Goal: Task Accomplishment & Management: Manage account settings

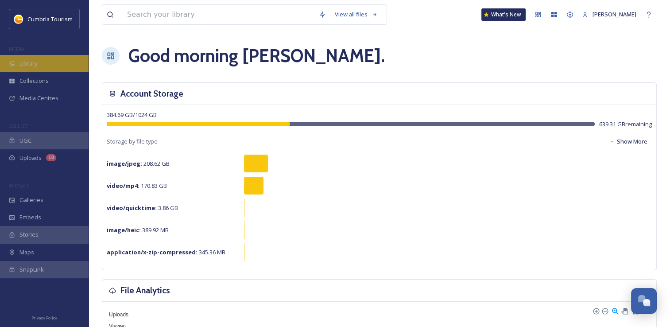
click at [28, 63] on span "Library" at bounding box center [28, 63] width 18 height 8
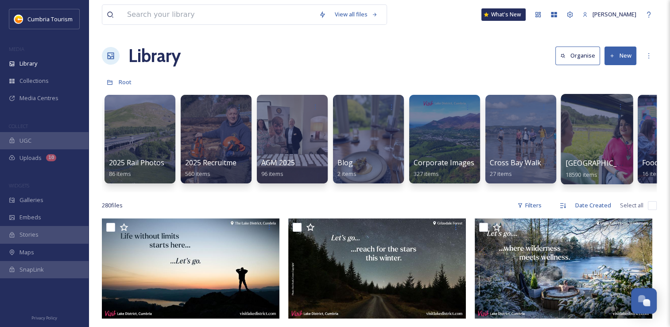
click at [583, 156] on div at bounding box center [597, 139] width 72 height 90
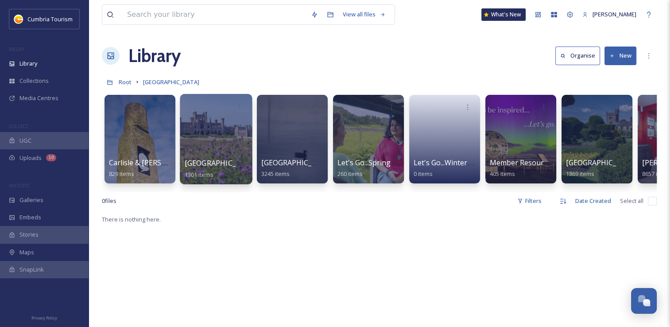
click at [219, 137] on div at bounding box center [216, 139] width 72 height 90
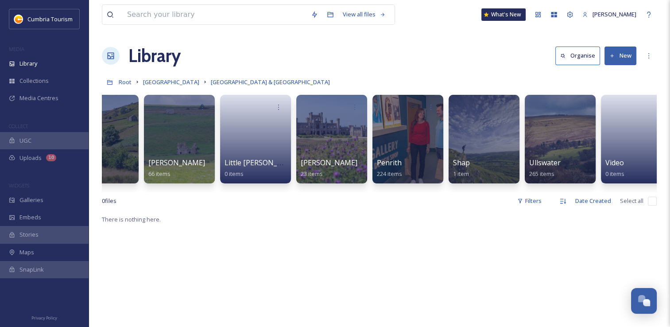
scroll to position [0, 359]
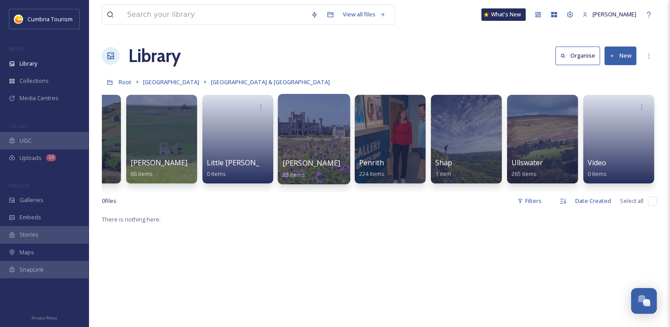
click at [314, 154] on div at bounding box center [314, 139] width 72 height 90
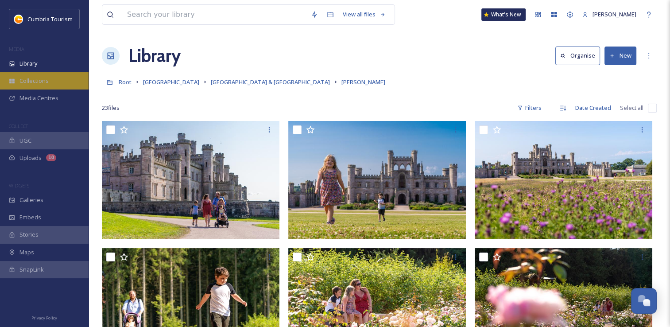
click at [28, 82] on span "Collections" at bounding box center [33, 81] width 29 height 8
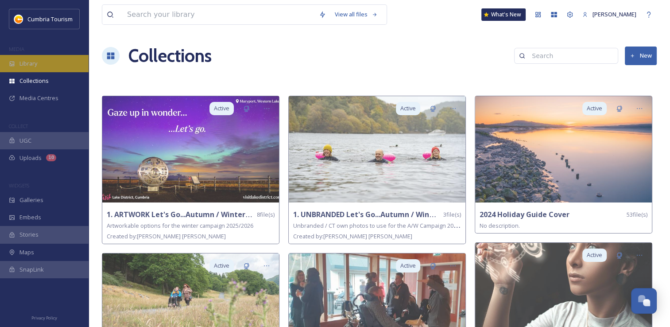
click at [27, 67] on span "Library" at bounding box center [28, 63] width 18 height 8
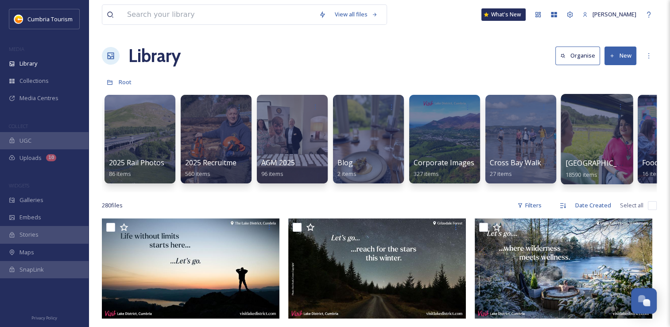
click at [589, 139] on div at bounding box center [597, 139] width 72 height 90
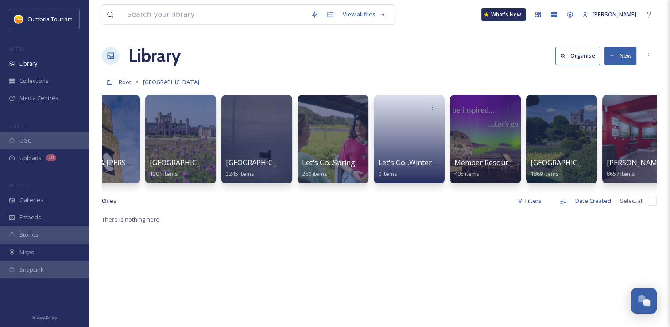
scroll to position [0, 124]
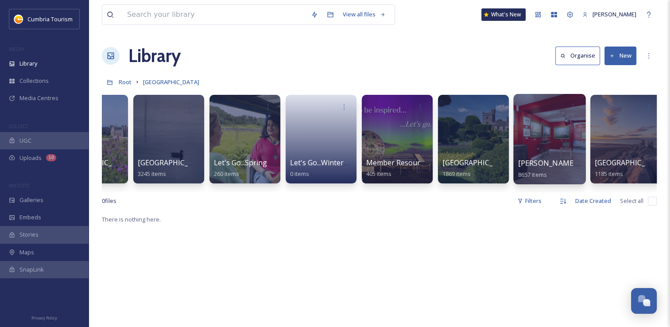
click at [545, 147] on div at bounding box center [549, 139] width 72 height 90
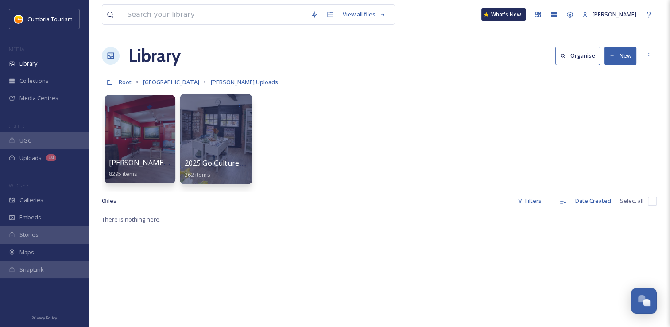
click at [221, 144] on div at bounding box center [216, 139] width 72 height 90
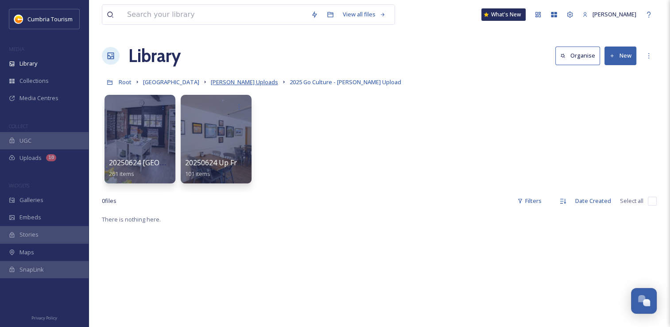
click at [253, 85] on span "[PERSON_NAME] Uploads" at bounding box center [244, 82] width 67 height 8
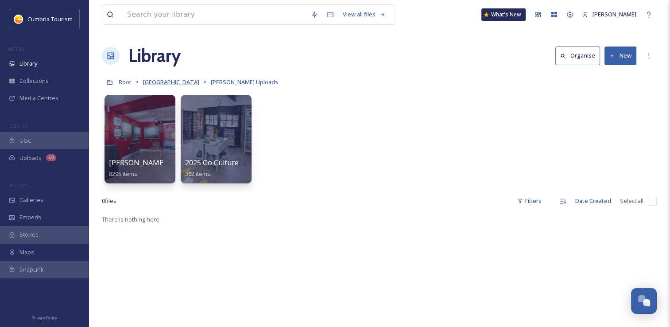
click at [171, 86] on span "[GEOGRAPHIC_DATA]" at bounding box center [171, 82] width 56 height 8
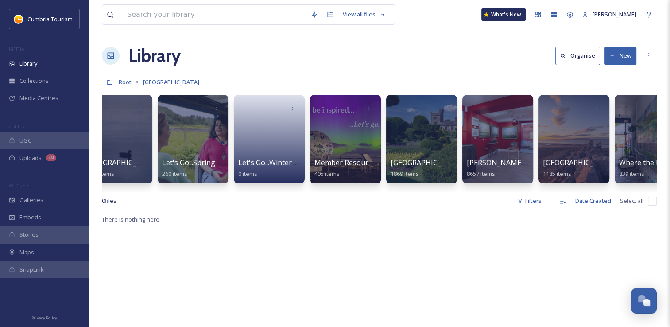
scroll to position [0, 185]
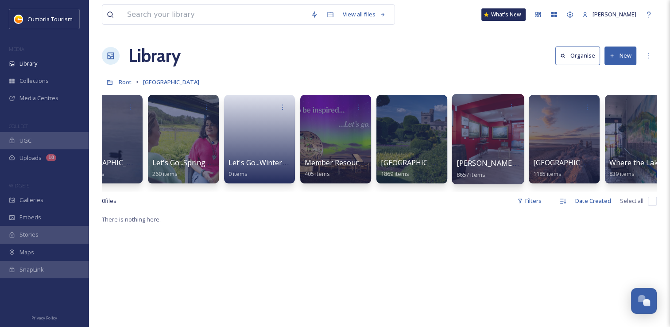
click at [498, 149] on div at bounding box center [488, 139] width 72 height 90
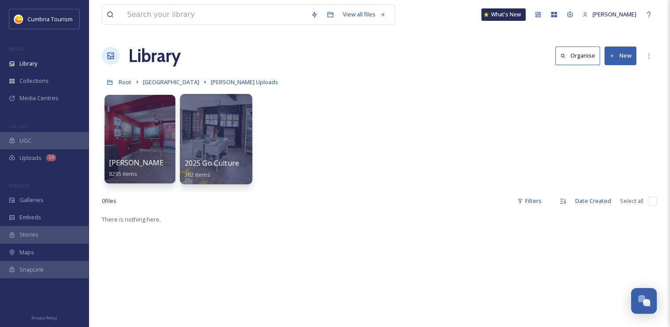
click at [241, 158] on span "2025 Go Culture - [PERSON_NAME] Upload" at bounding box center [257, 163] width 145 height 10
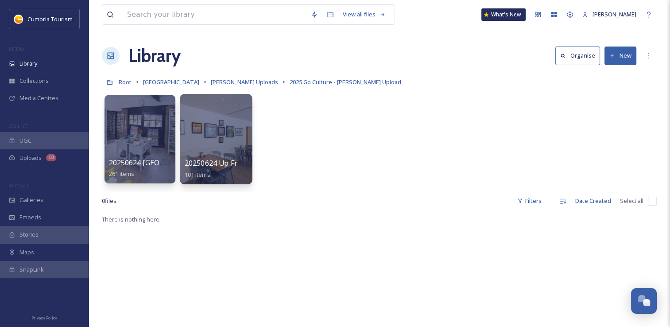
click at [223, 152] on div at bounding box center [216, 139] width 72 height 90
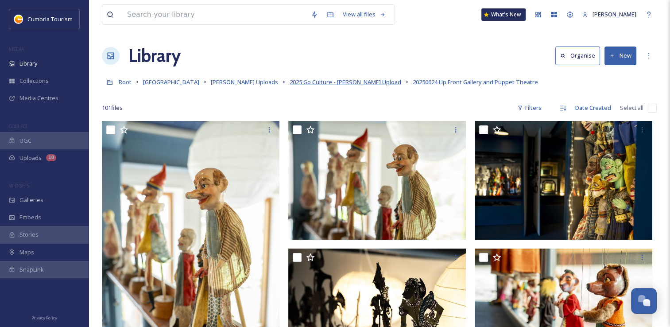
click at [316, 82] on span "2025 Go Culture - [PERSON_NAME] Upload" at bounding box center [346, 82] width 112 height 8
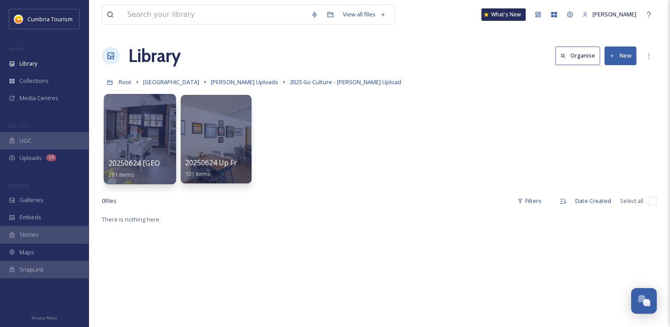
click at [152, 143] on div at bounding box center [140, 139] width 72 height 90
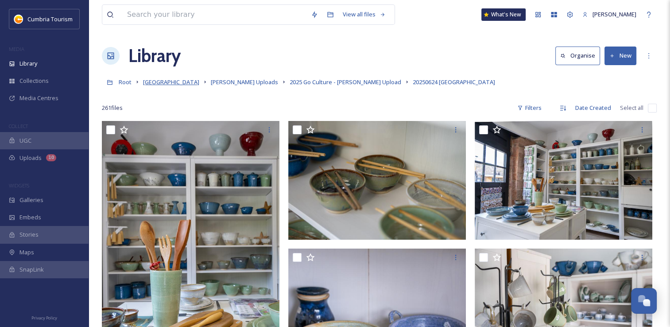
click at [176, 83] on span "[GEOGRAPHIC_DATA]" at bounding box center [171, 82] width 56 height 8
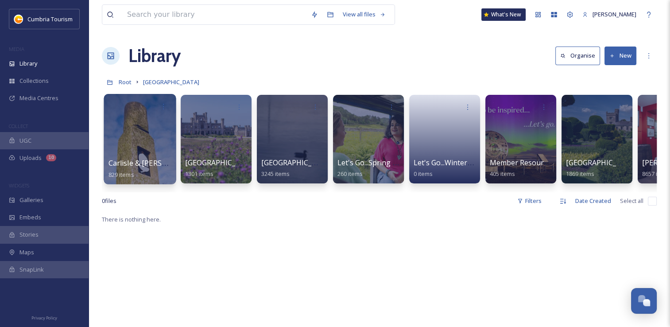
click at [138, 159] on span "Carlisle & [PERSON_NAME]'s Wall" at bounding box center [164, 163] width 113 height 10
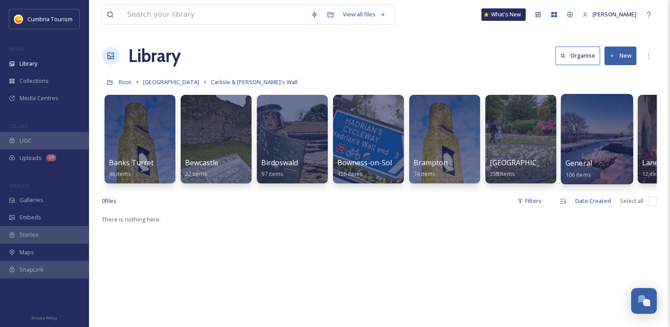
click at [602, 163] on div "General 106 items" at bounding box center [596, 169] width 63 height 22
click at [581, 133] on div at bounding box center [597, 139] width 72 height 90
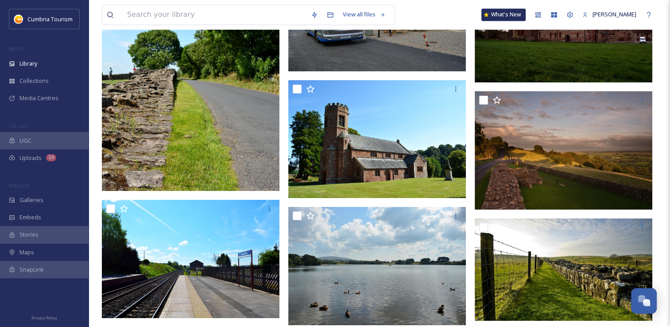
scroll to position [4693, 0]
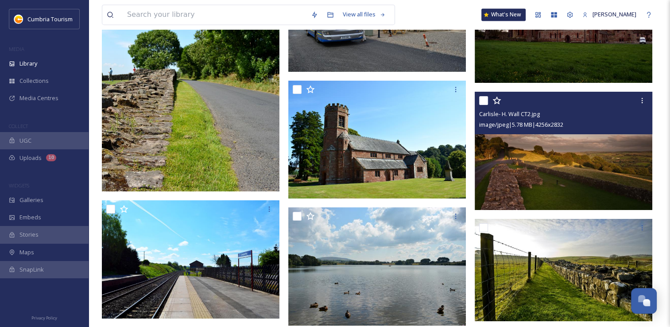
click at [575, 197] on img at bounding box center [564, 151] width 178 height 118
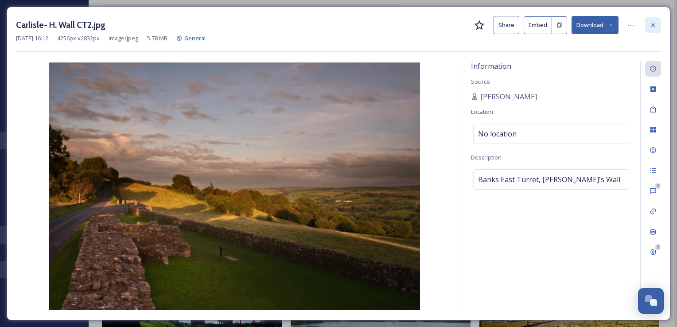
click at [653, 32] on div at bounding box center [653, 25] width 16 height 16
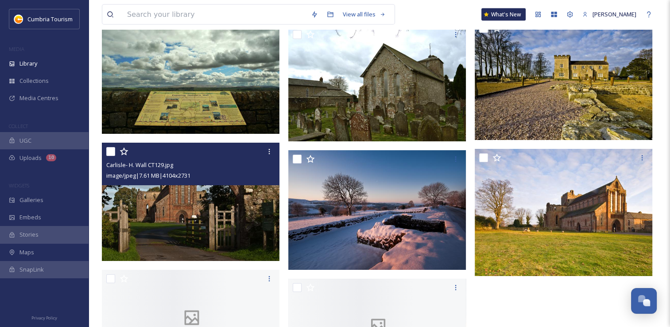
scroll to position [5136, 0]
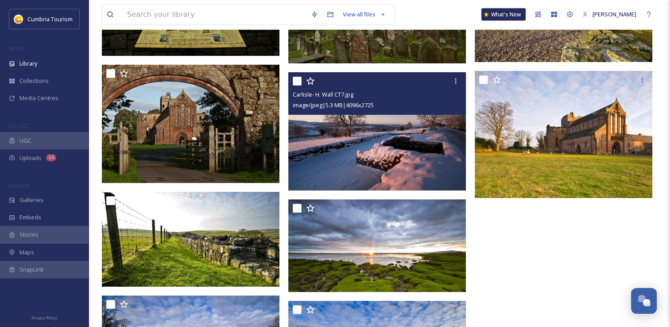
click at [297, 83] on input "checkbox" at bounding box center [297, 81] width 9 height 9
checkbox input "true"
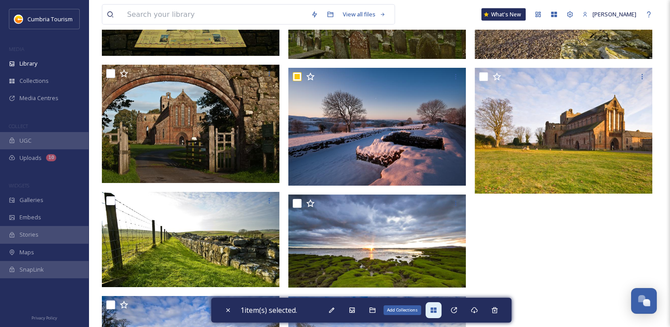
click at [433, 309] on icon at bounding box center [433, 309] width 7 height 7
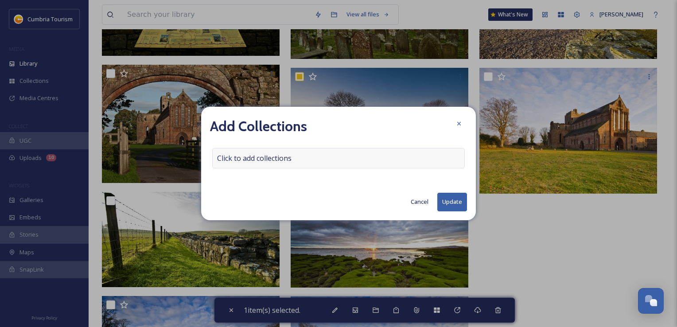
click at [237, 157] on span "Click to add collections" at bounding box center [254, 158] width 74 height 11
click at [237, 157] on input at bounding box center [261, 157] width 97 height 19
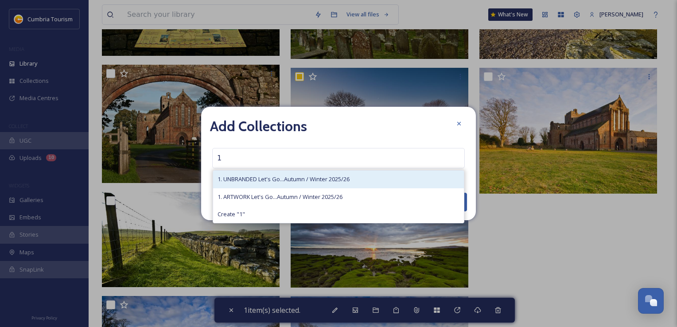
type input "1"
click at [242, 180] on span "1. UNBRANDED Let's Go...Autumn / Winter 2025/26" at bounding box center [283, 179] width 132 height 8
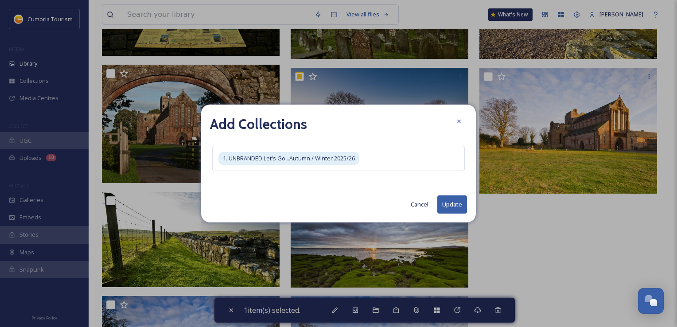
click at [458, 203] on button "Update" at bounding box center [452, 204] width 30 height 18
checkbox input "false"
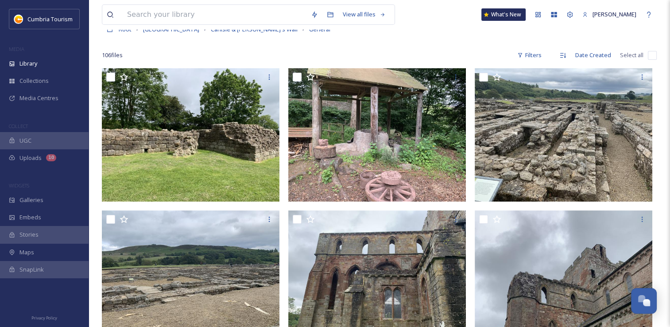
scroll to position [0, 0]
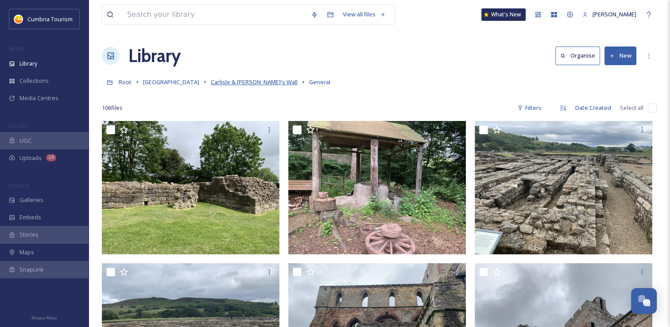
click at [232, 80] on span "Carlisle & [PERSON_NAME]'s Wall" at bounding box center [254, 82] width 87 height 8
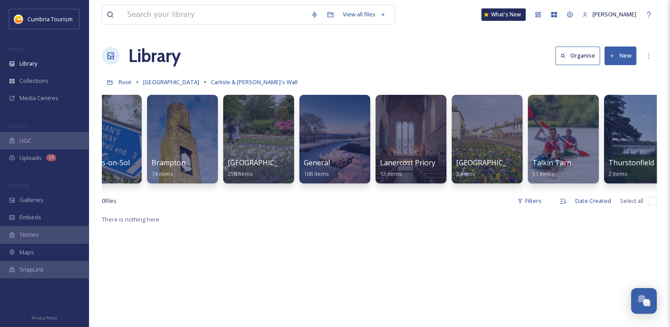
scroll to position [0, 234]
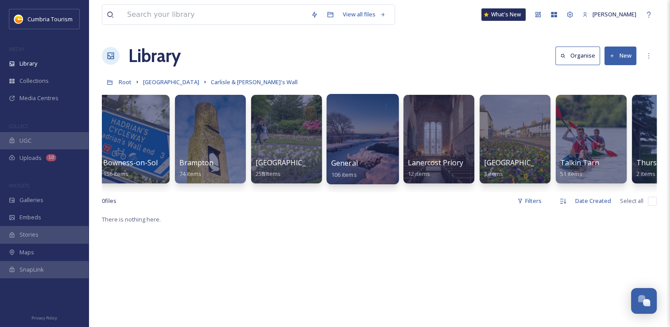
click at [384, 163] on div "General 106 items" at bounding box center [362, 169] width 63 height 22
click at [358, 154] on div at bounding box center [362, 139] width 72 height 90
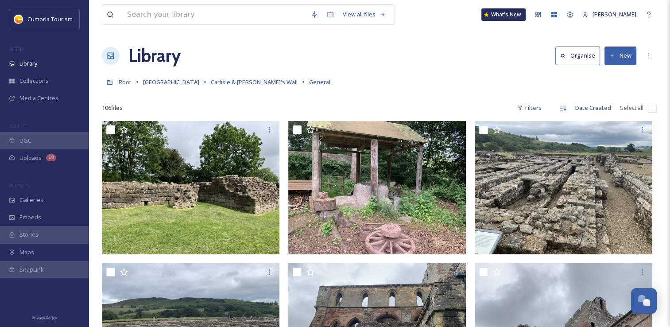
drag, startPoint x: 168, startPoint y: 82, endPoint x: 166, endPoint y: 93, distance: 10.8
click at [168, 82] on span "[GEOGRAPHIC_DATA]" at bounding box center [171, 82] width 56 height 8
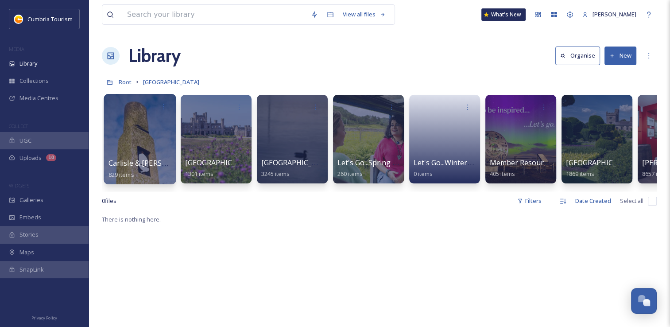
click at [155, 139] on div at bounding box center [140, 139] width 72 height 90
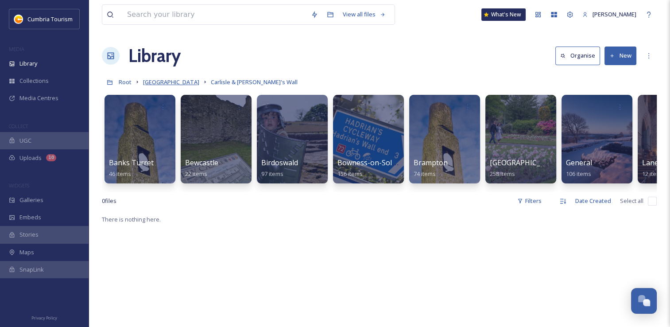
click at [151, 81] on span "[GEOGRAPHIC_DATA]" at bounding box center [171, 82] width 56 height 8
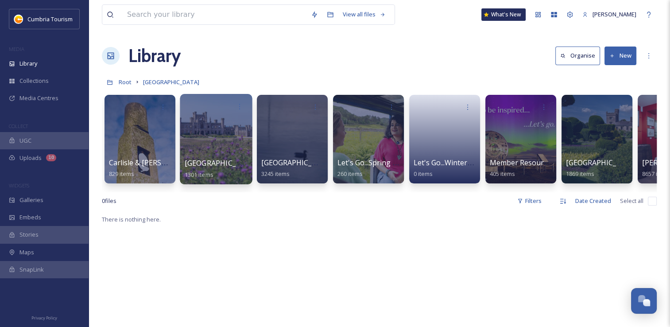
click at [213, 113] on div at bounding box center [216, 106] width 63 height 16
click at [213, 139] on div at bounding box center [216, 139] width 72 height 90
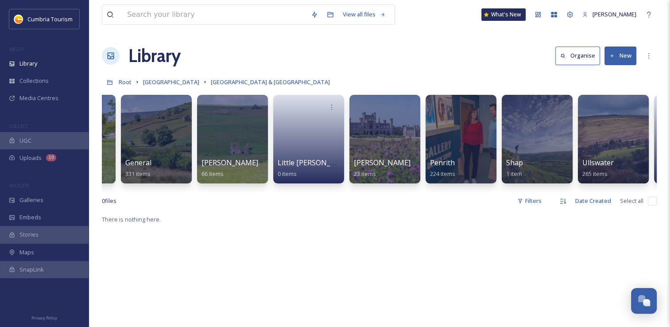
scroll to position [0, 315]
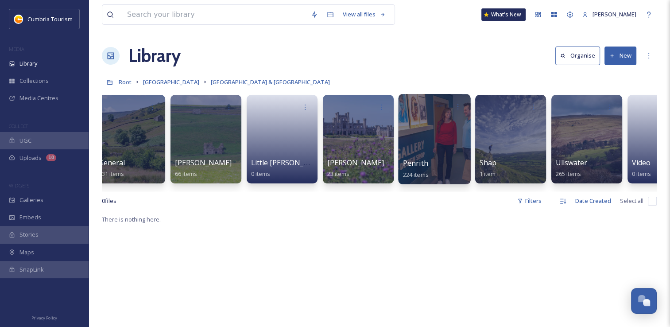
click at [416, 134] on div at bounding box center [434, 139] width 72 height 90
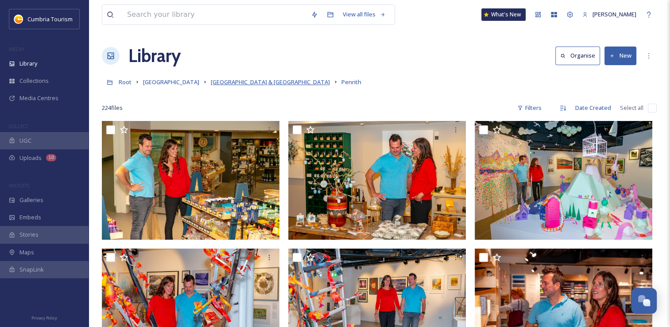
click at [234, 82] on span "[GEOGRAPHIC_DATA] & [GEOGRAPHIC_DATA]" at bounding box center [270, 82] width 119 height 8
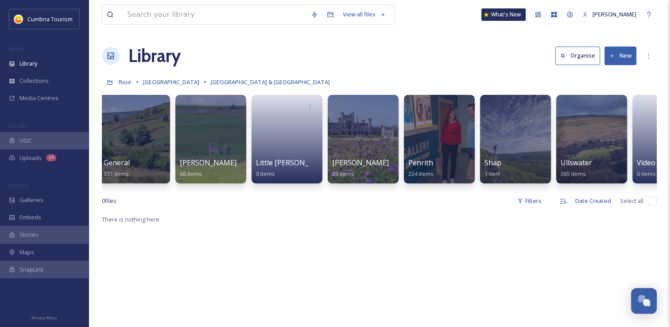
scroll to position [0, 359]
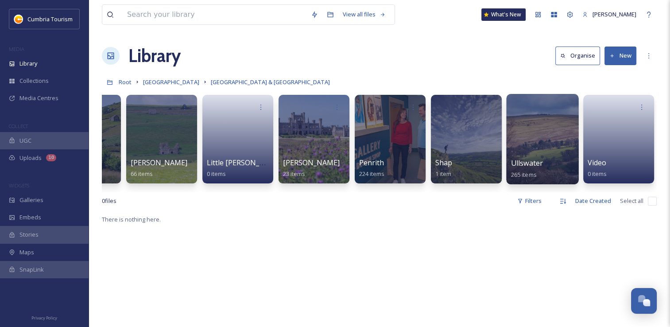
click at [553, 151] on div at bounding box center [542, 139] width 72 height 90
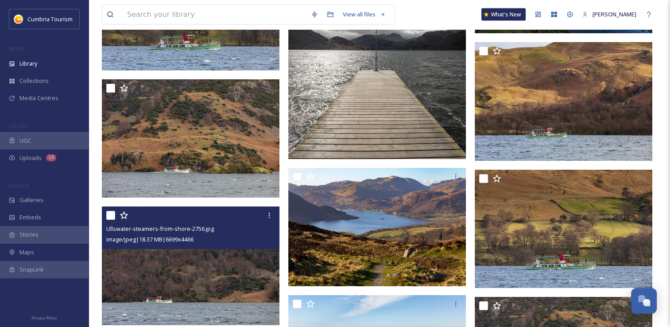
scroll to position [8583, 0]
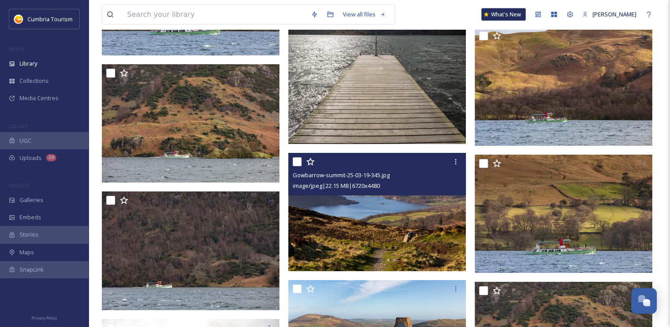
click at [298, 162] on input "checkbox" at bounding box center [297, 161] width 9 height 9
checkbox input "true"
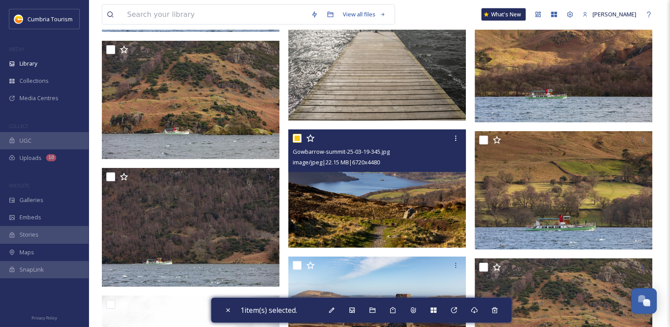
scroll to position [8627, 0]
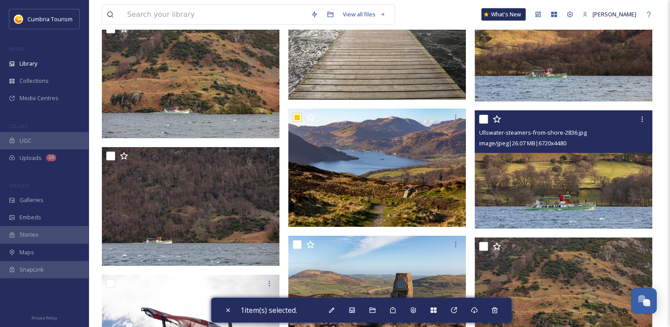
click at [483, 119] on input "checkbox" at bounding box center [483, 119] width 9 height 9
checkbox input "true"
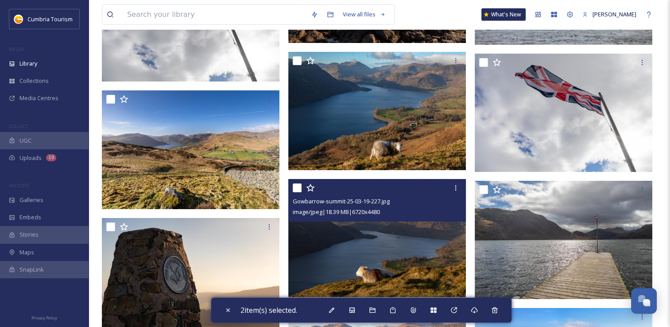
scroll to position [9114, 0]
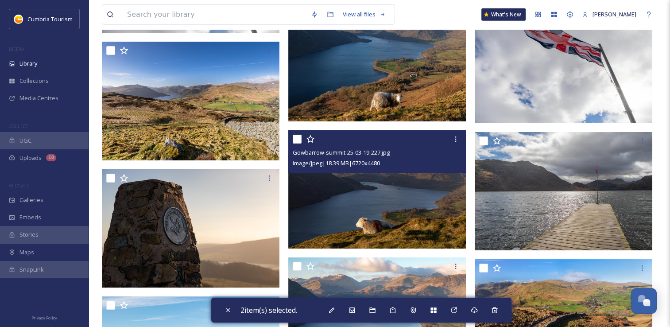
click at [301, 139] on input "checkbox" at bounding box center [297, 139] width 9 height 9
checkbox input "true"
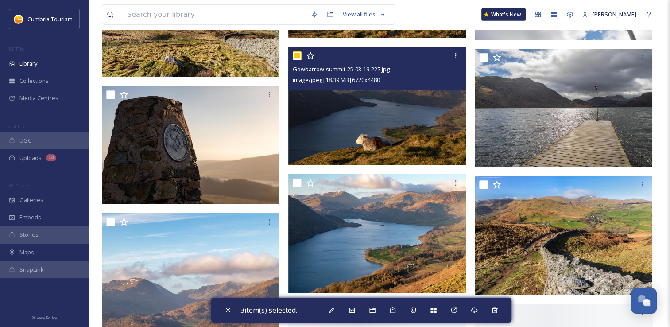
scroll to position [9202, 0]
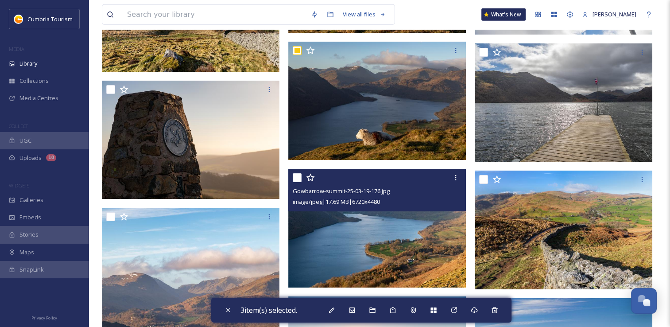
click at [299, 178] on input "checkbox" at bounding box center [297, 177] width 9 height 9
checkbox input "true"
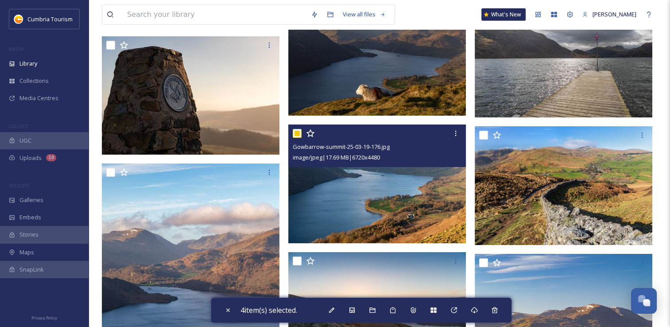
scroll to position [9335, 0]
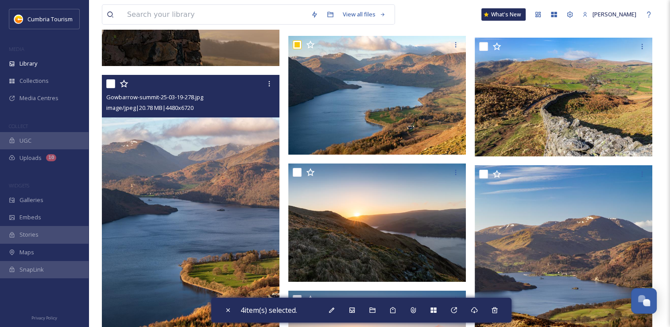
click at [111, 84] on input "checkbox" at bounding box center [110, 83] width 9 height 9
checkbox input "true"
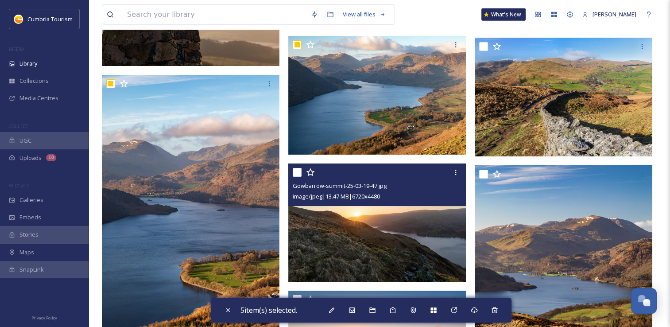
click at [298, 171] on input "checkbox" at bounding box center [297, 172] width 9 height 9
checkbox input "true"
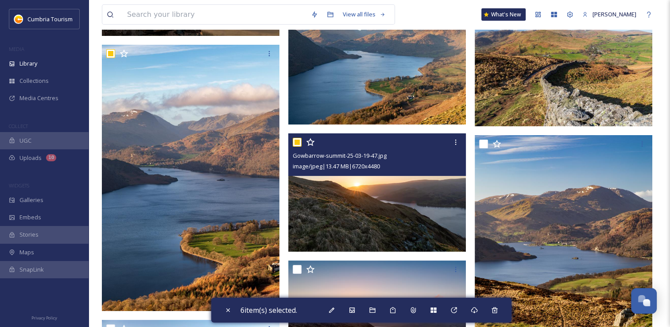
scroll to position [9379, 0]
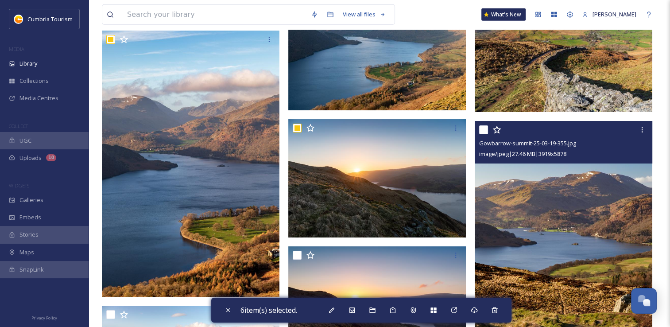
click at [482, 128] on input "checkbox" at bounding box center [483, 129] width 9 height 9
checkbox input "true"
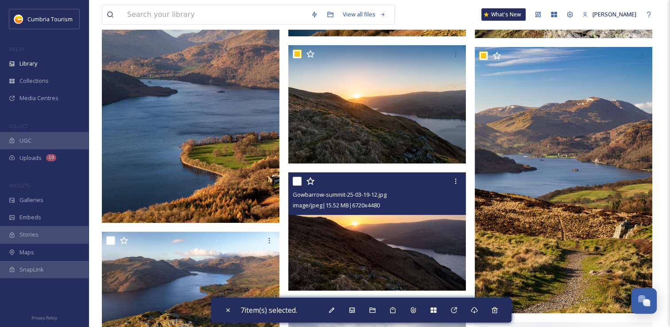
scroll to position [9468, 0]
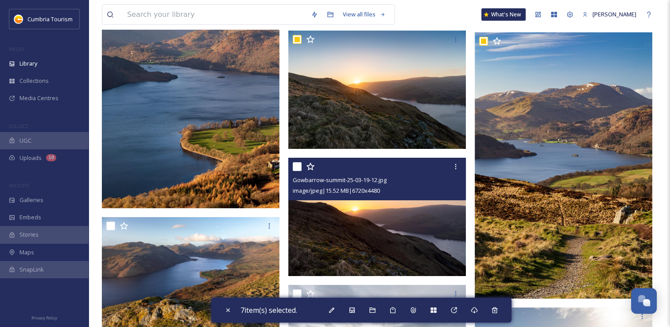
click at [299, 167] on input "checkbox" at bounding box center [297, 166] width 9 height 9
checkbox input "true"
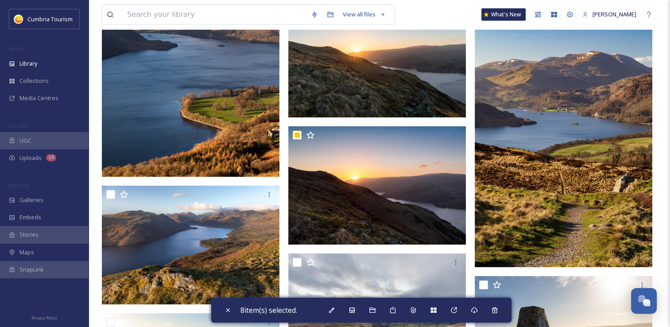
scroll to position [9512, 0]
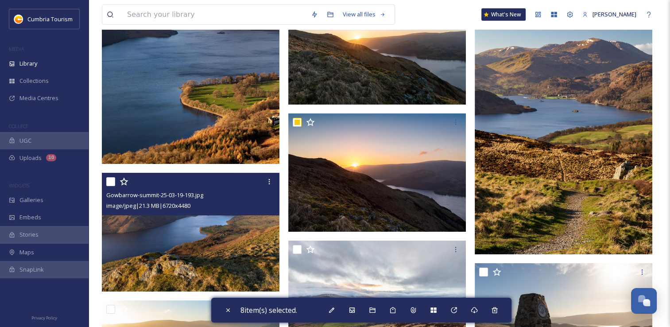
click at [110, 180] on input "checkbox" at bounding box center [110, 181] width 9 height 9
checkbox input "true"
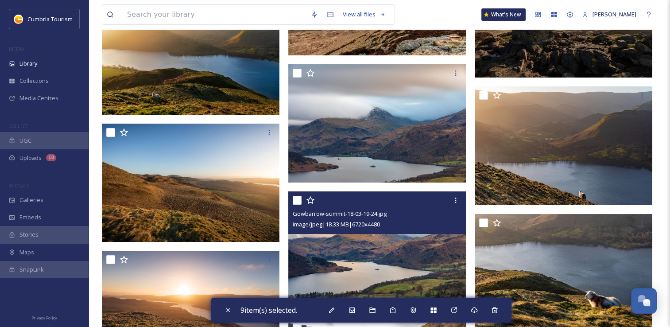
scroll to position [9867, 0]
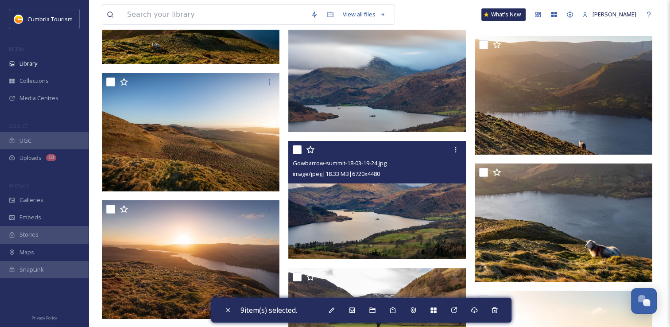
click at [298, 149] on input "checkbox" at bounding box center [297, 149] width 9 height 9
checkbox input "true"
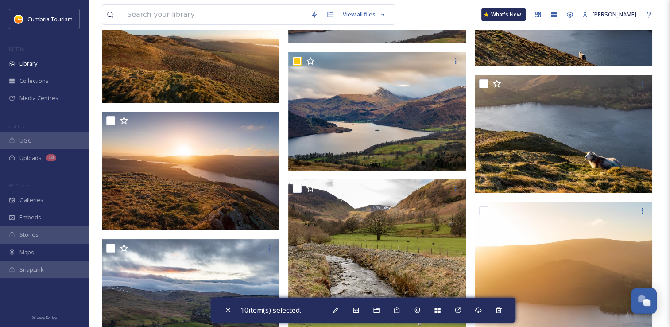
scroll to position [9999, 0]
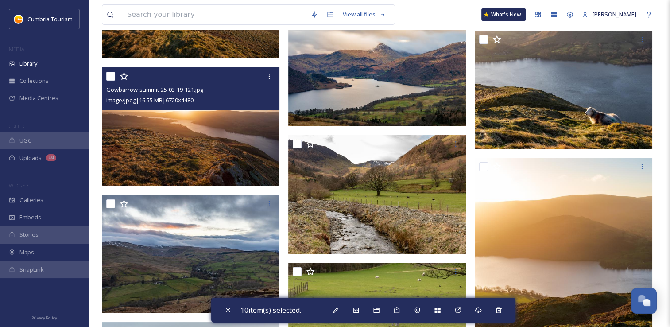
click at [106, 78] on input "checkbox" at bounding box center [110, 76] width 9 height 9
checkbox input "true"
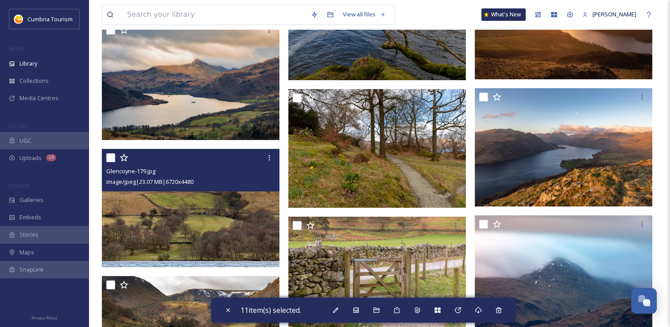
scroll to position [10442, 0]
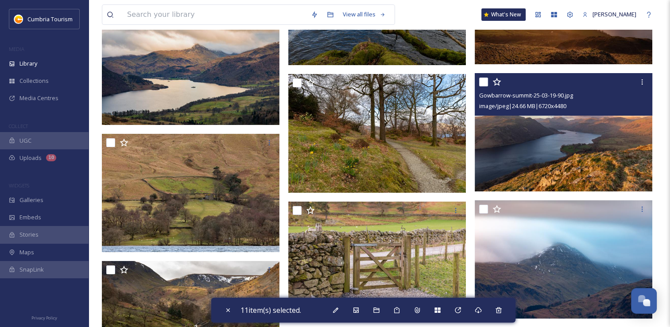
click at [481, 82] on input "checkbox" at bounding box center [483, 81] width 9 height 9
checkbox input "true"
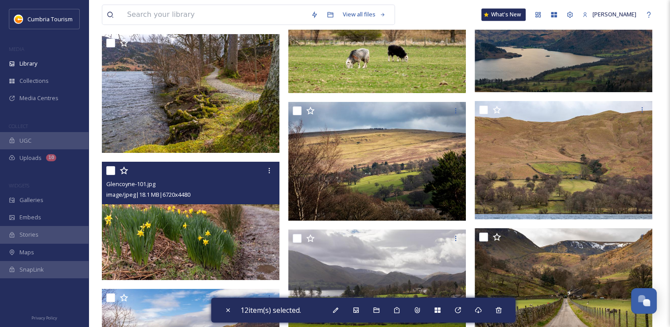
scroll to position [10796, 0]
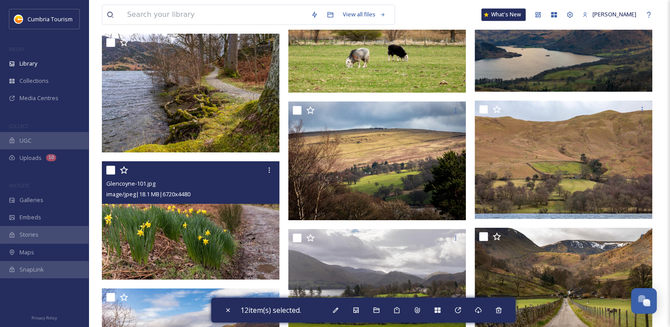
click at [110, 169] on input "checkbox" at bounding box center [110, 170] width 9 height 9
checkbox input "true"
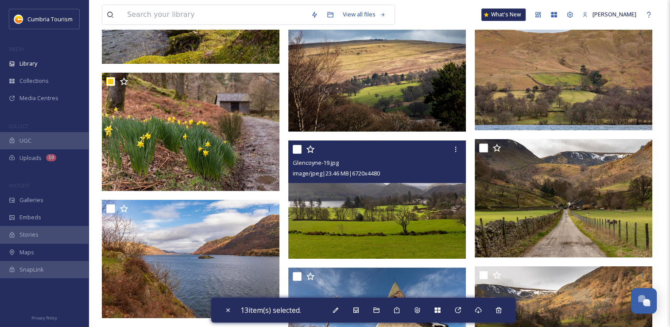
scroll to position [10929, 0]
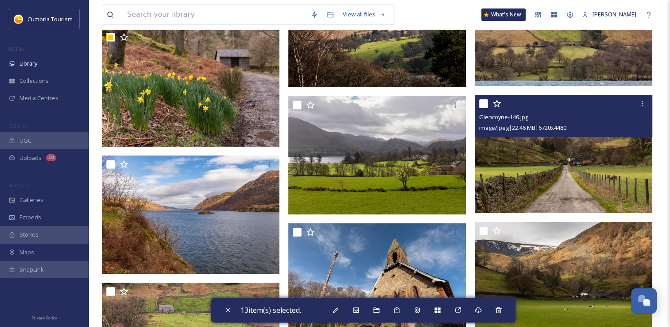
click at [482, 106] on input "checkbox" at bounding box center [483, 103] width 9 height 9
checkbox input "true"
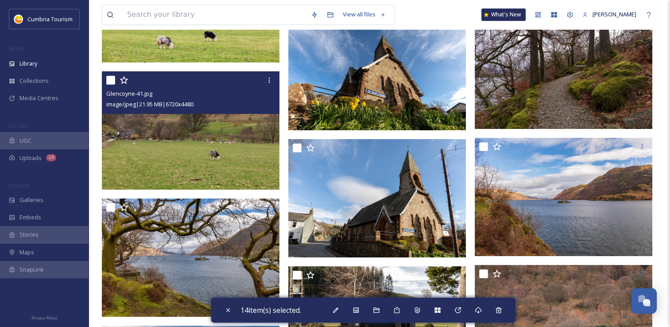
scroll to position [11283, 0]
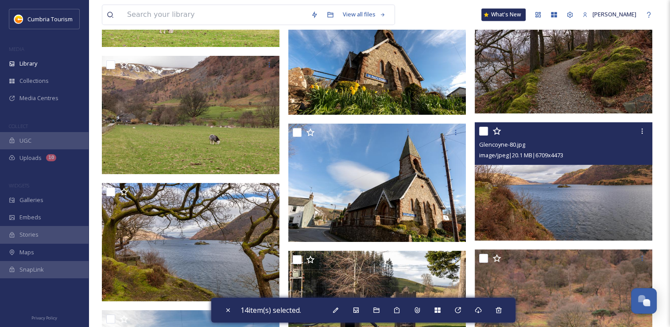
click at [484, 133] on input "checkbox" at bounding box center [483, 131] width 9 height 9
checkbox input "true"
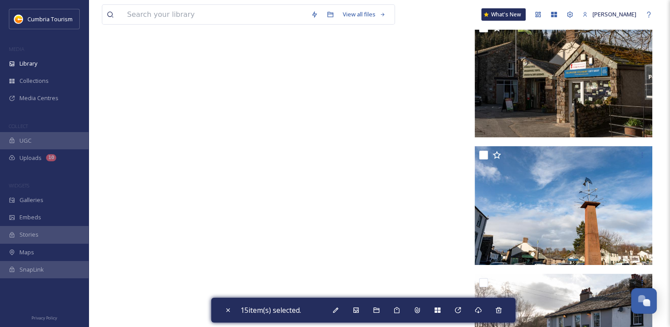
scroll to position [12789, 0]
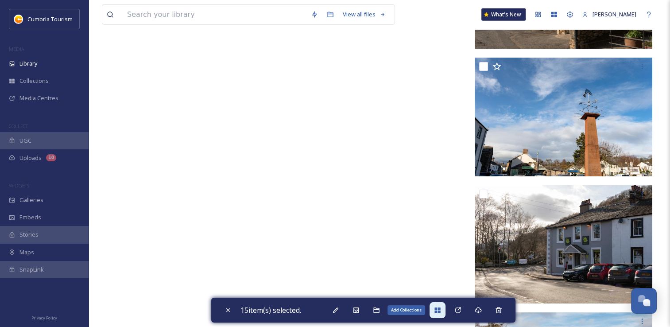
click at [440, 309] on icon at bounding box center [437, 309] width 6 height 5
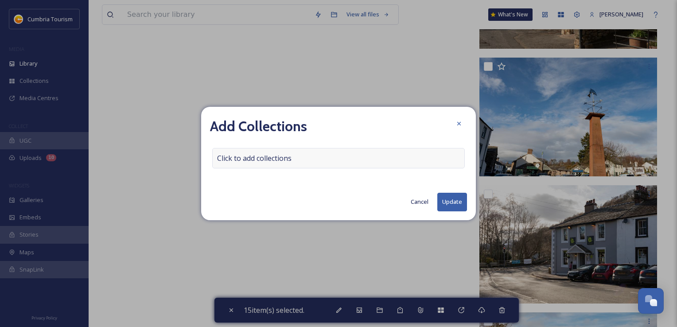
click at [295, 159] on div "Click to add collections" at bounding box center [338, 158] width 252 height 20
click at [291, 157] on input at bounding box center [261, 157] width 97 height 19
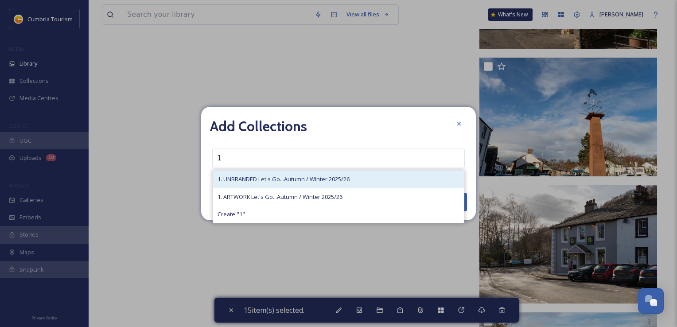
type input "1"
click at [286, 181] on span "1. UNBRANDED Let's Go...Autumn / Winter 2025/26" at bounding box center [283, 179] width 132 height 8
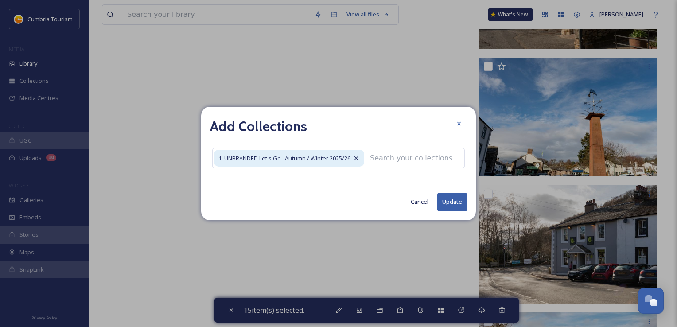
click at [448, 205] on button "Update" at bounding box center [452, 202] width 30 height 18
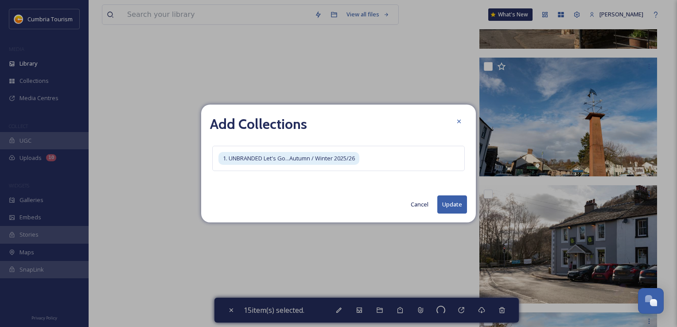
checkbox input "false"
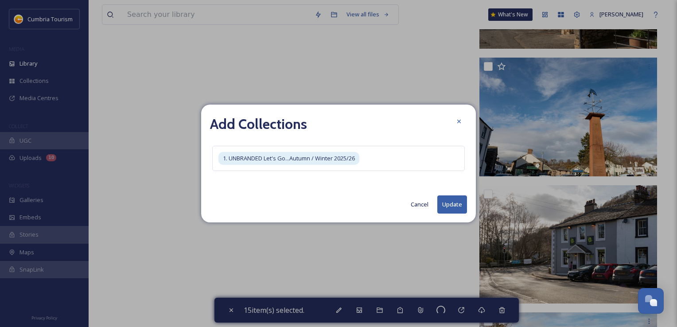
checkbox input "false"
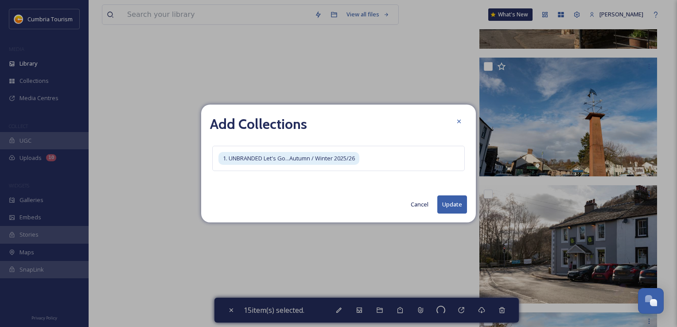
checkbox input "false"
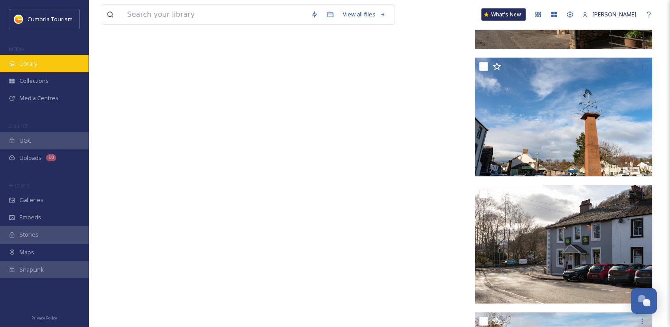
click at [37, 63] on span "Library" at bounding box center [28, 63] width 18 height 8
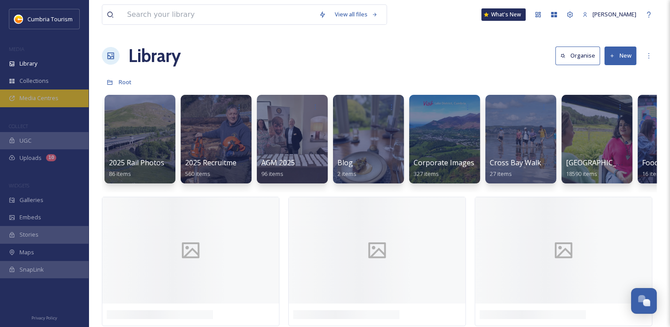
click at [57, 99] on span "Media Centres" at bounding box center [38, 98] width 39 height 8
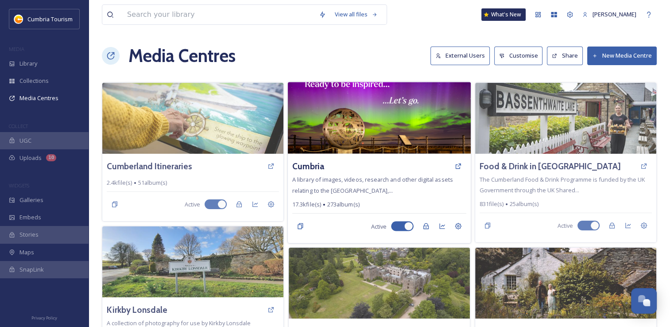
click at [362, 131] on img at bounding box center [379, 118] width 183 height 72
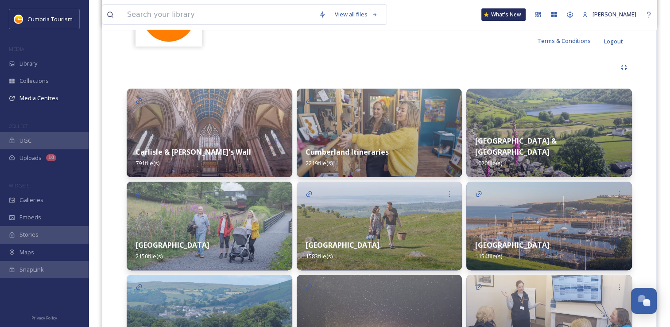
scroll to position [177, 0]
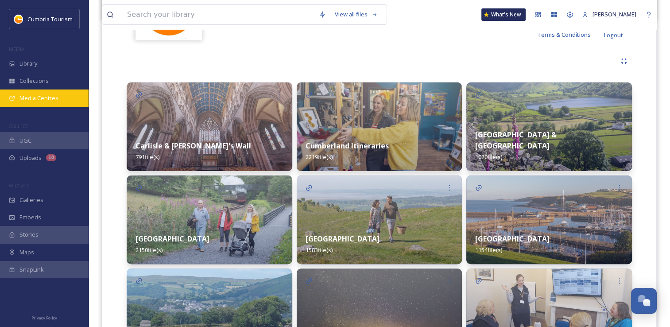
click at [43, 97] on span "Media Centres" at bounding box center [38, 98] width 39 height 8
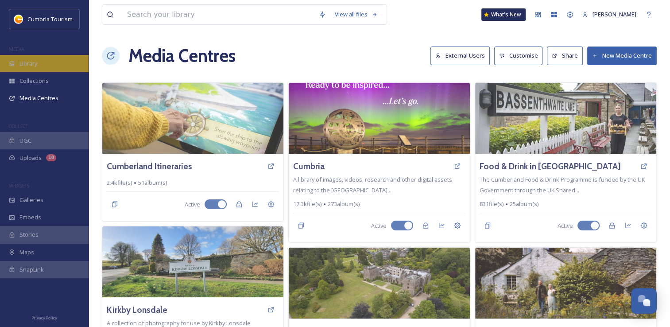
click at [33, 66] on span "Library" at bounding box center [28, 63] width 18 height 8
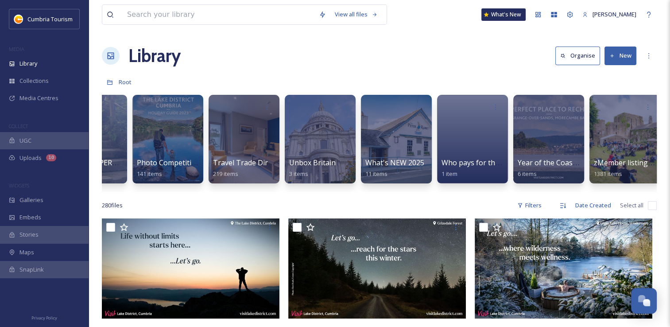
scroll to position [0, 968]
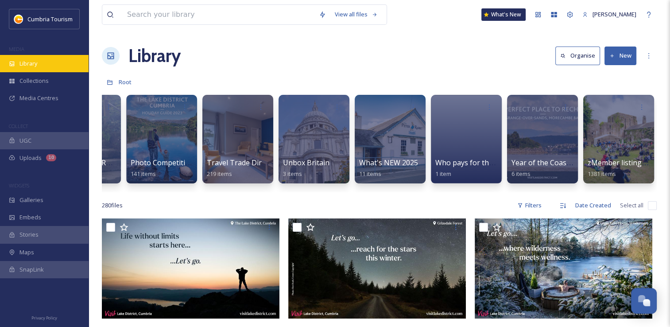
click at [35, 61] on span "Library" at bounding box center [28, 63] width 18 height 8
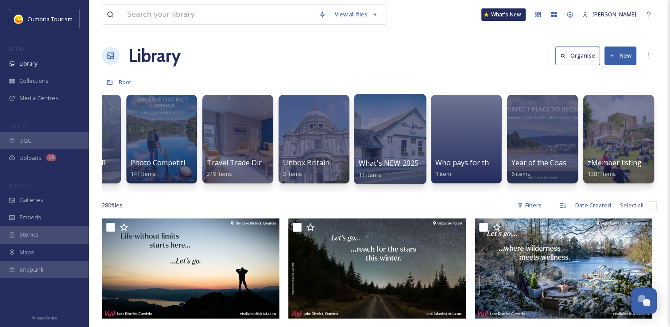
click at [390, 141] on div at bounding box center [390, 139] width 72 height 90
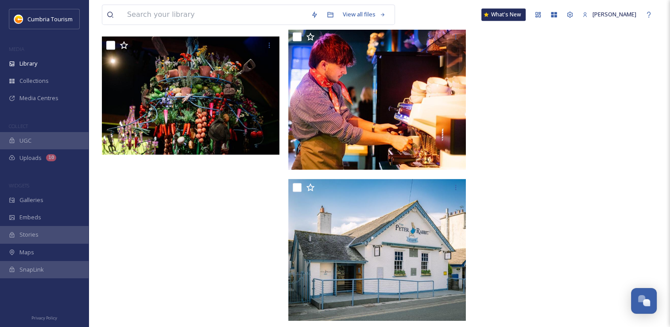
scroll to position [504, 0]
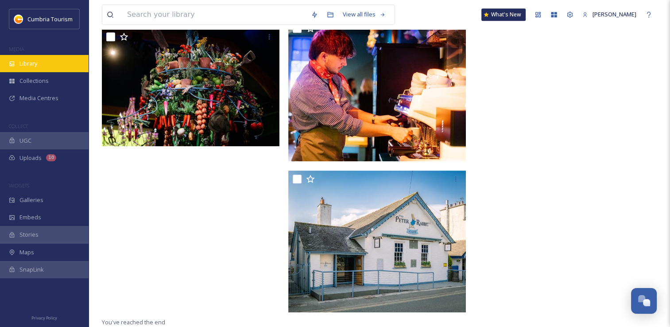
click at [20, 61] on span "Library" at bounding box center [28, 63] width 18 height 8
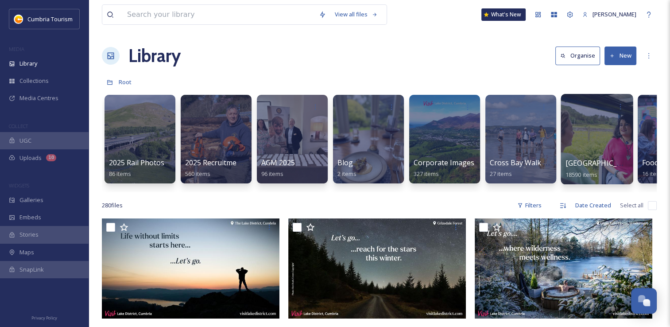
click at [575, 147] on div at bounding box center [597, 139] width 72 height 90
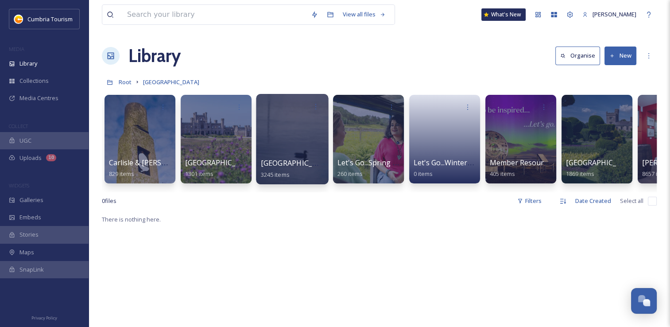
click at [290, 134] on div at bounding box center [292, 139] width 72 height 90
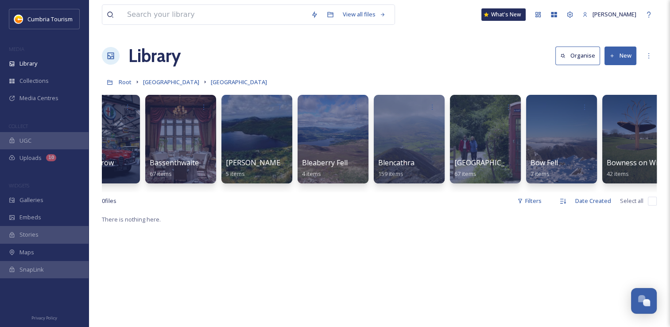
scroll to position [0, 189]
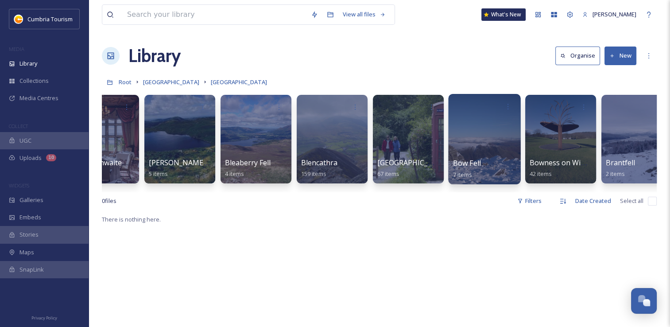
click at [480, 143] on div at bounding box center [484, 139] width 72 height 90
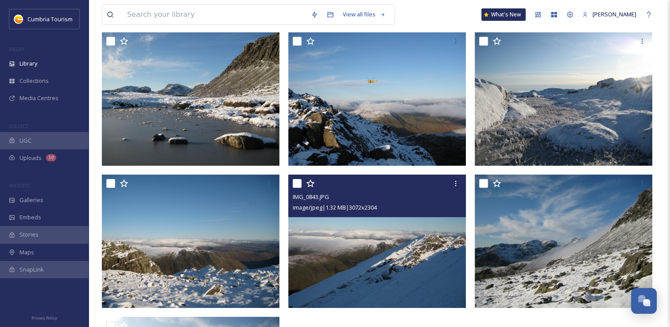
scroll to position [44, 0]
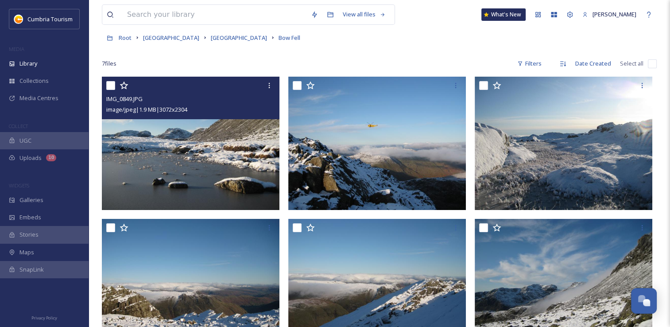
click at [110, 86] on input "checkbox" at bounding box center [110, 85] width 9 height 9
checkbox input "true"
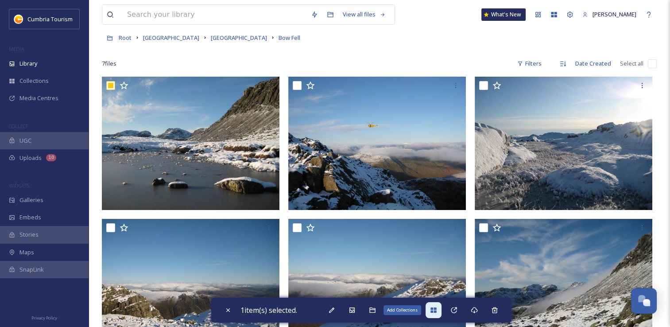
click at [432, 305] on div "Add Collections" at bounding box center [433, 310] width 16 height 16
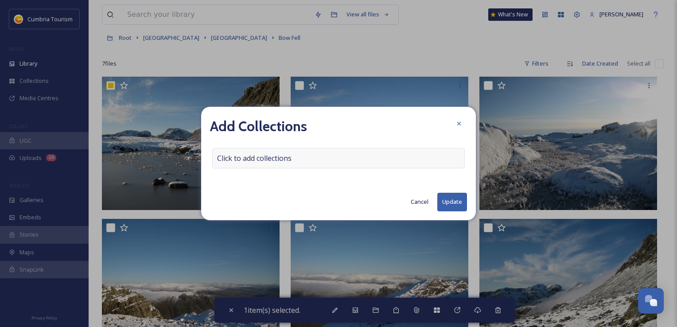
click at [249, 155] on span "Click to add collections" at bounding box center [254, 158] width 74 height 11
click at [249, 155] on input at bounding box center [261, 157] width 97 height 19
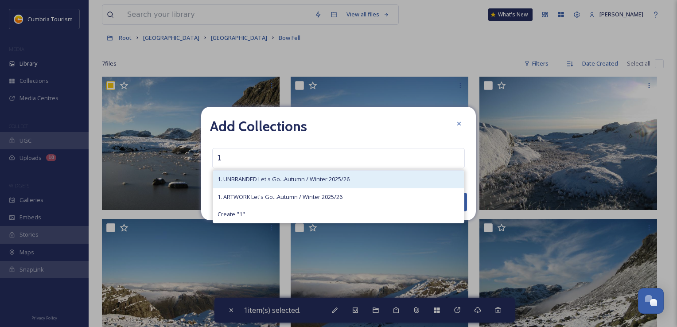
type input "1"
click at [257, 178] on span "1. UNBRANDED Let's Go...Autumn / Winter 2025/26" at bounding box center [283, 179] width 132 height 8
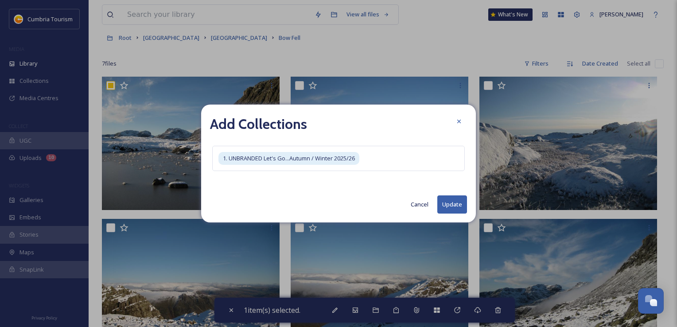
click at [445, 205] on button "Update" at bounding box center [452, 204] width 30 height 18
checkbox input "false"
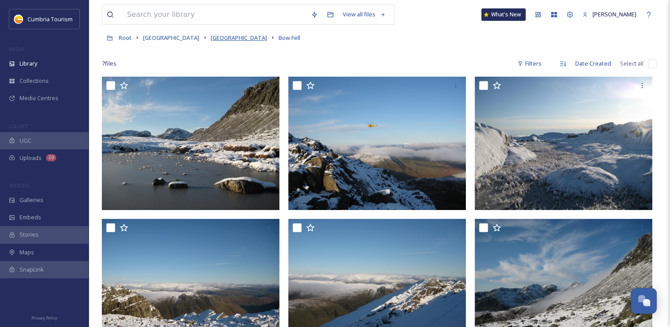
click at [234, 40] on span "[GEOGRAPHIC_DATA]" at bounding box center [239, 38] width 56 height 8
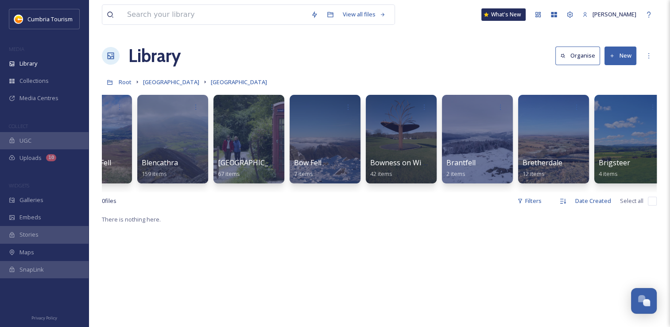
scroll to position [0, 407]
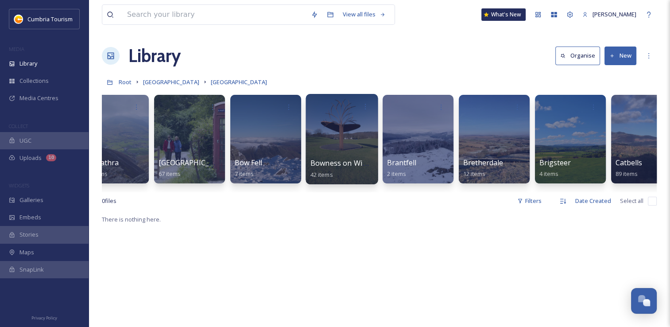
click at [325, 143] on div at bounding box center [341, 139] width 72 height 90
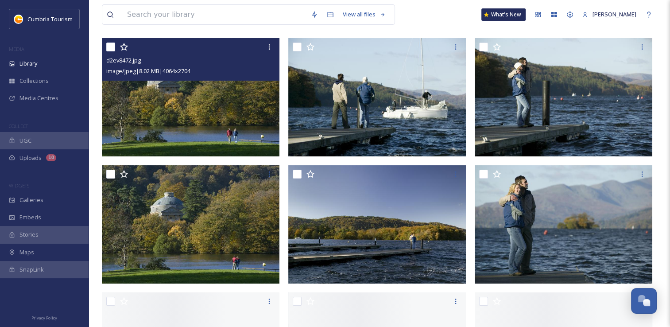
scroll to position [89, 0]
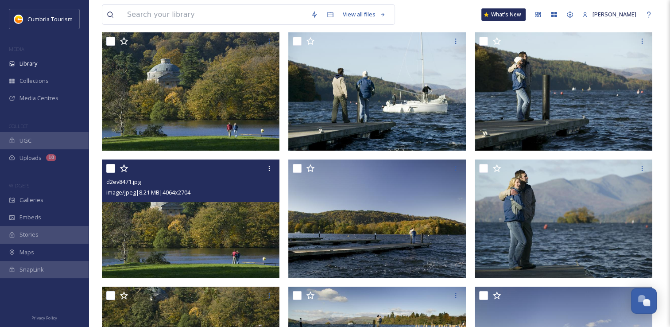
click at [114, 167] on input "checkbox" at bounding box center [110, 168] width 9 height 9
checkbox input "true"
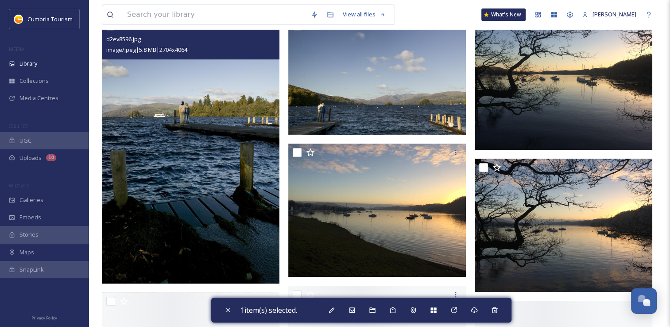
scroll to position [487, 0]
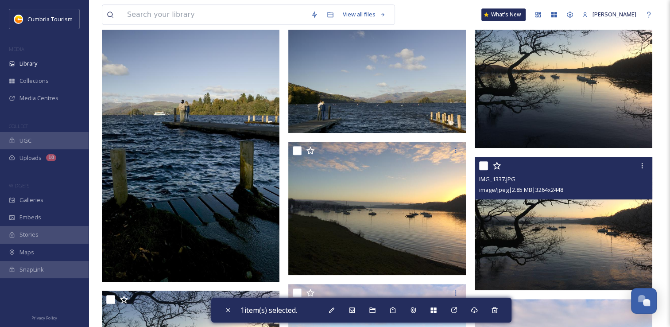
click at [484, 167] on input "checkbox" at bounding box center [483, 165] width 9 height 9
checkbox input "true"
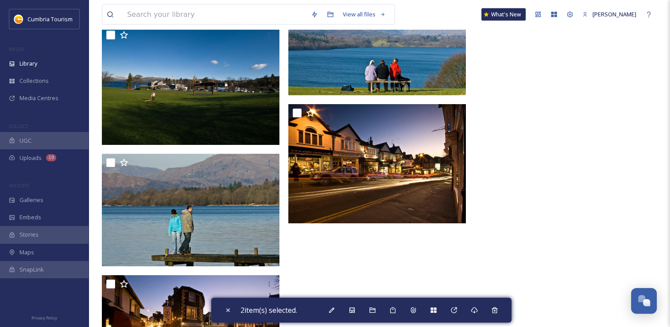
scroll to position [1947, 0]
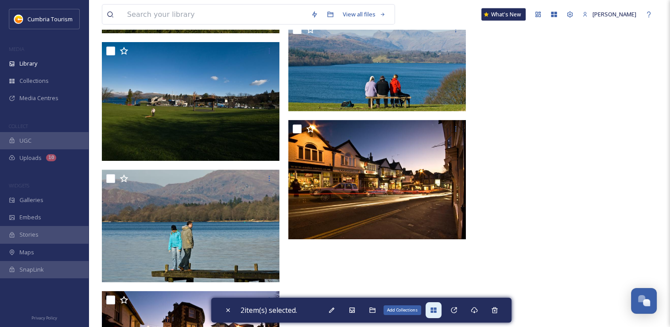
click at [432, 308] on icon at bounding box center [433, 309] width 7 height 7
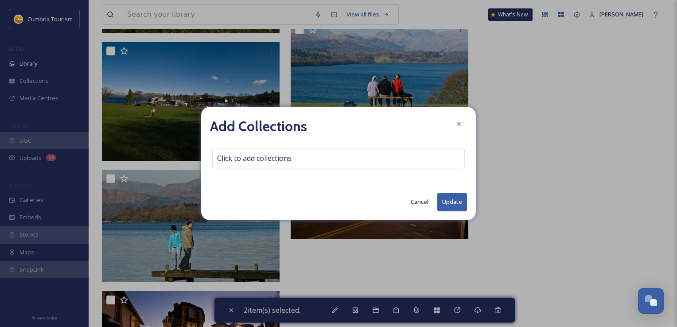
click at [252, 144] on div "Add Collections Click to add collections Cancel Update" at bounding box center [338, 163] width 275 height 113
click at [243, 154] on span "Click to add collections" at bounding box center [254, 158] width 74 height 11
click at [243, 156] on input at bounding box center [261, 157] width 97 height 19
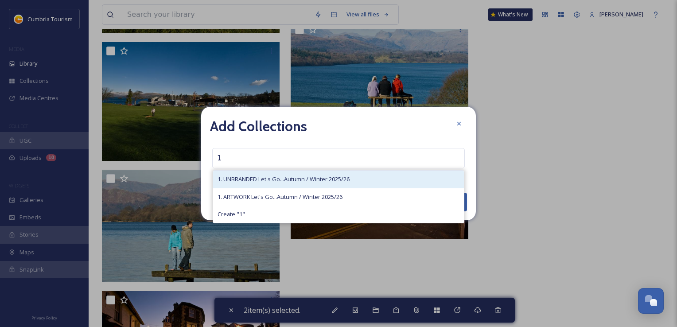
type input "1"
click at [250, 178] on span "1. UNBRANDED Let's Go...Autumn / Winter 2025/26" at bounding box center [283, 179] width 132 height 8
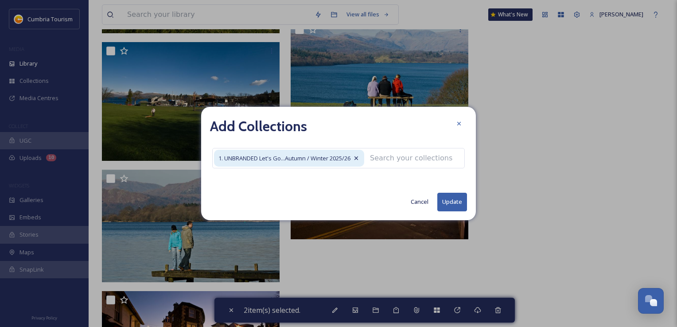
click at [440, 201] on button "Update" at bounding box center [452, 202] width 30 height 18
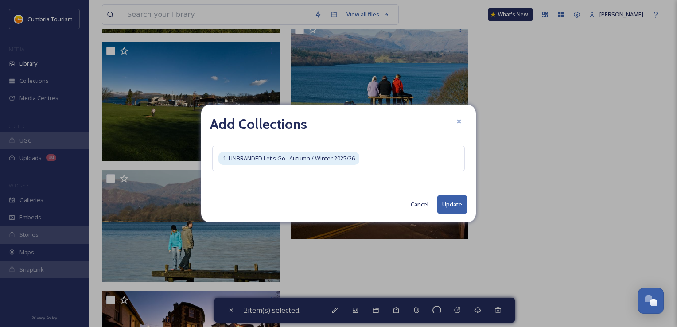
checkbox input "false"
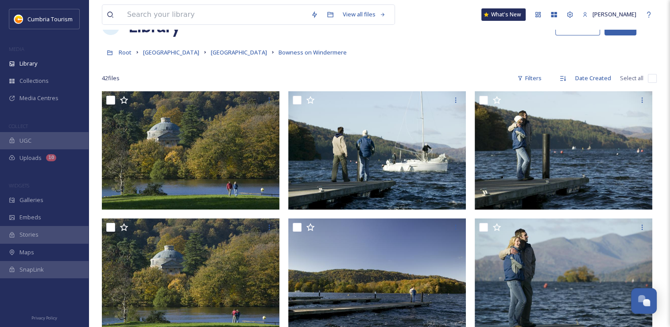
scroll to position [0, 0]
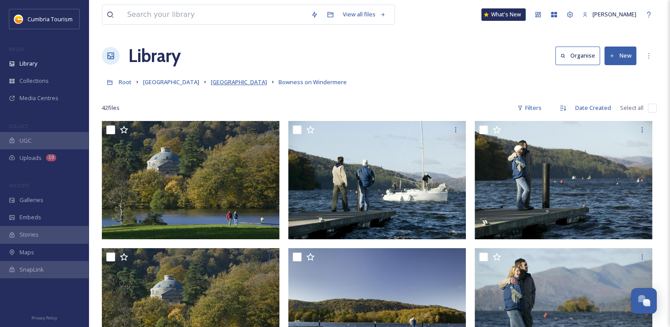
click at [236, 81] on span "[GEOGRAPHIC_DATA]" at bounding box center [239, 82] width 56 height 8
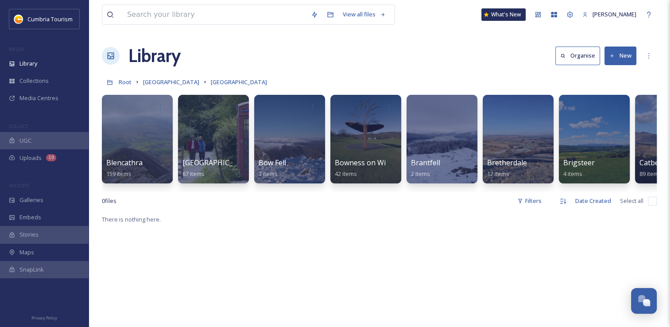
scroll to position [0, 454]
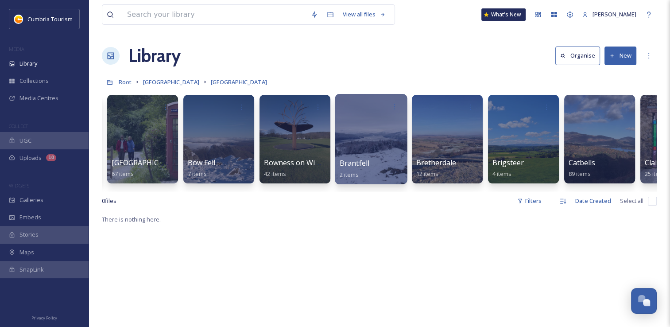
click at [358, 146] on div at bounding box center [371, 139] width 72 height 90
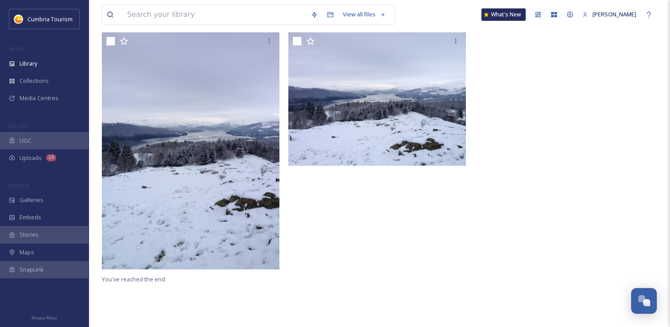
scroll to position [44, 0]
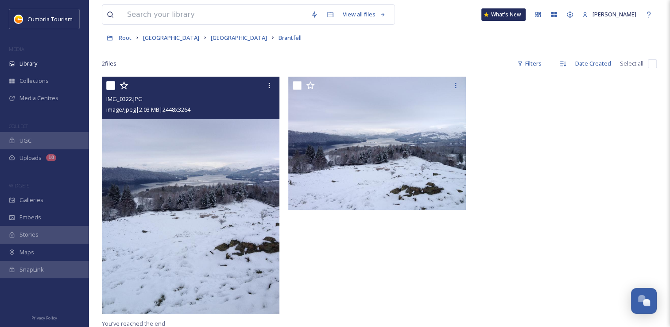
click at [189, 194] on img at bounding box center [191, 195] width 178 height 236
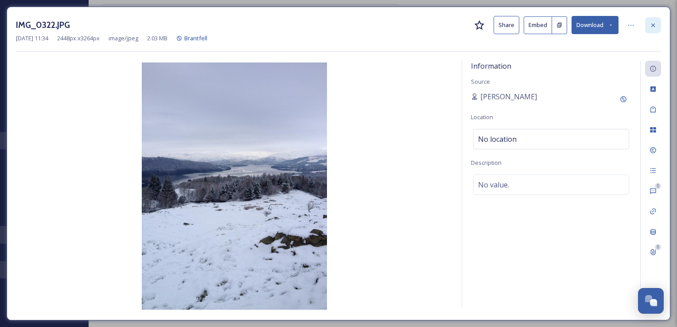
click at [648, 27] on div at bounding box center [653, 25] width 16 height 16
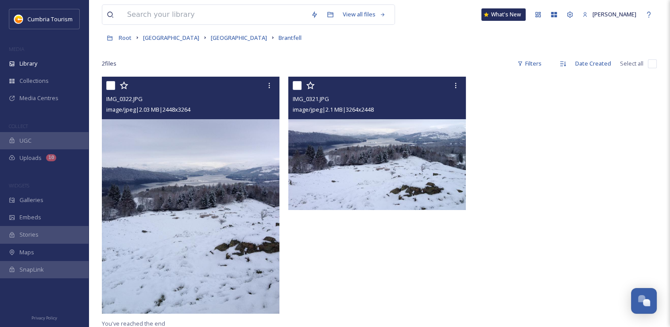
click at [384, 162] on img at bounding box center [377, 143] width 178 height 133
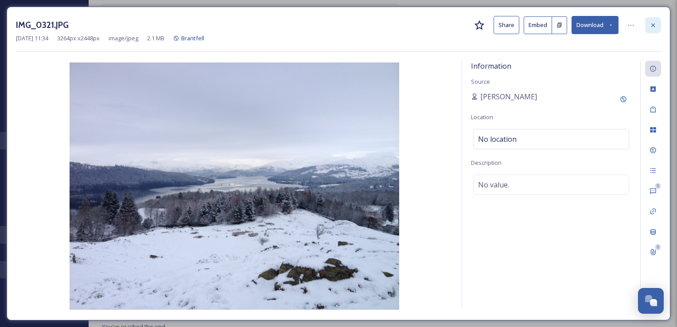
click at [652, 26] on icon at bounding box center [652, 25] width 7 height 7
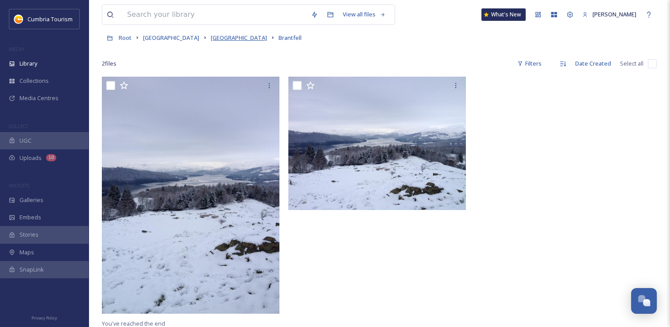
click at [224, 39] on span "[GEOGRAPHIC_DATA]" at bounding box center [239, 38] width 56 height 8
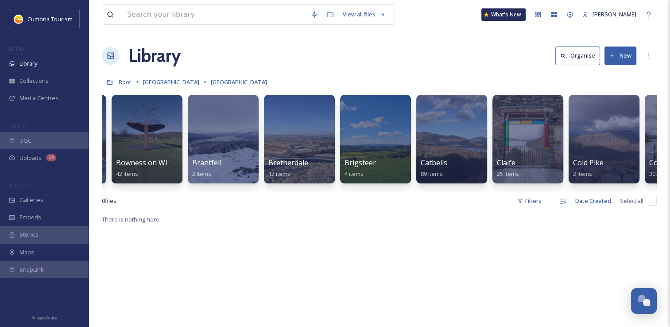
scroll to position [0, 619]
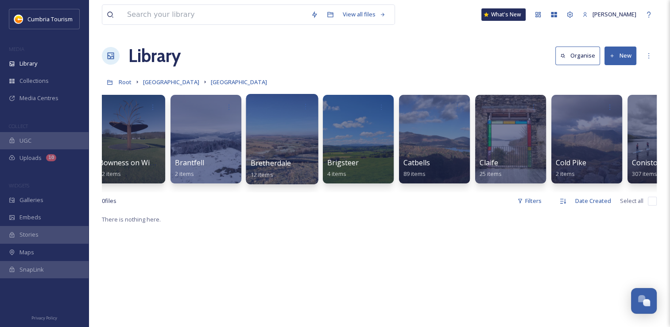
click at [275, 173] on div "Bretherdale 12 items" at bounding box center [282, 169] width 63 height 22
click at [286, 128] on div at bounding box center [282, 139] width 72 height 90
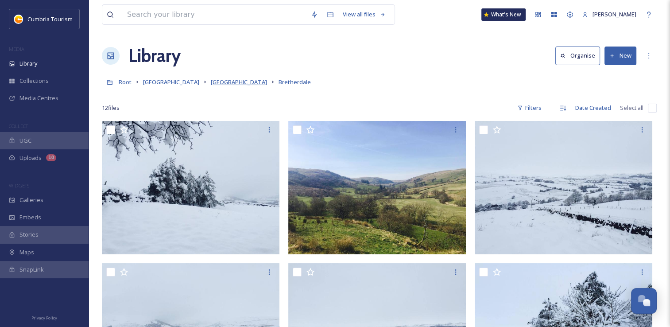
click at [229, 82] on span "[GEOGRAPHIC_DATA]" at bounding box center [239, 82] width 56 height 8
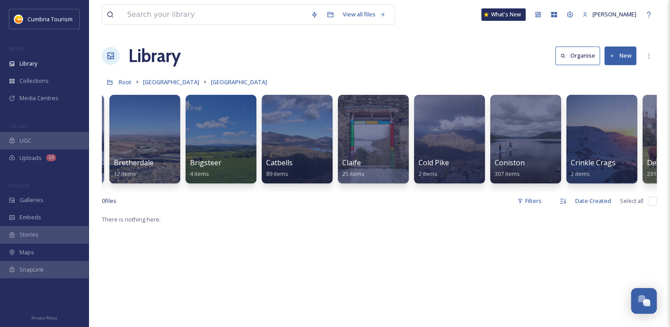
scroll to position [0, 797]
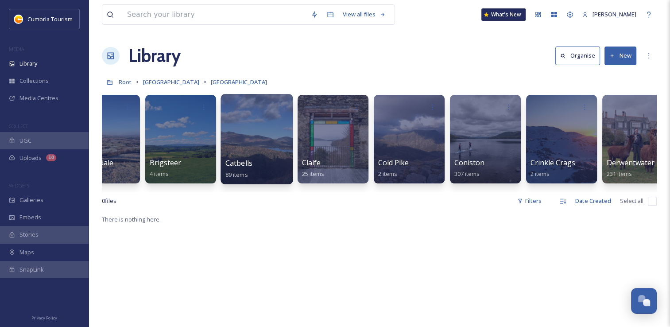
click at [259, 138] on div at bounding box center [256, 139] width 72 height 90
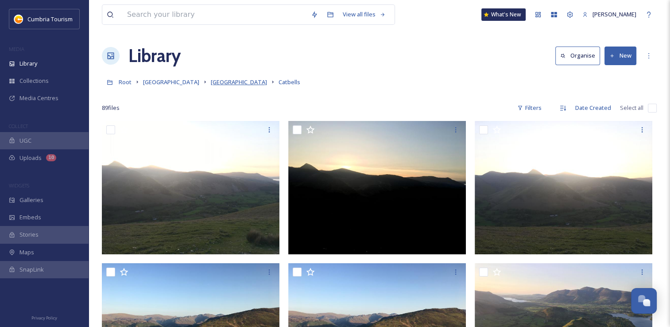
click at [227, 84] on span "[GEOGRAPHIC_DATA]" at bounding box center [239, 82] width 56 height 8
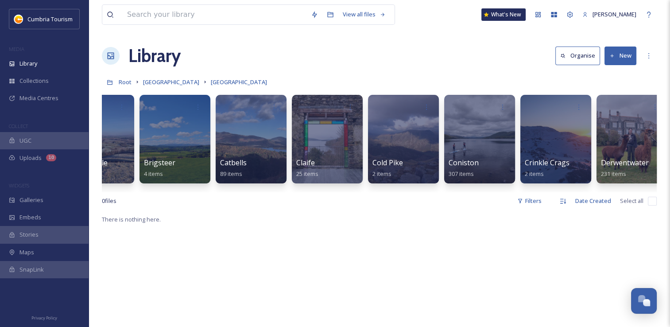
scroll to position [0, 856]
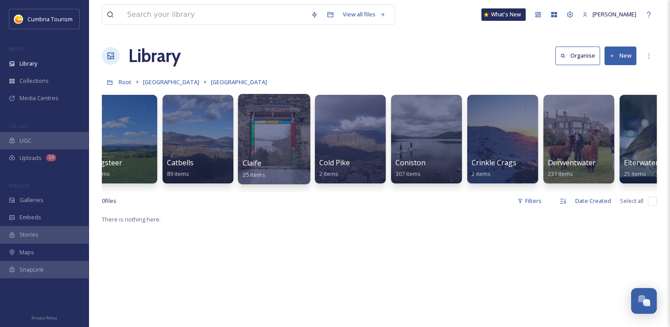
click at [255, 160] on span "Claife" at bounding box center [252, 163] width 19 height 10
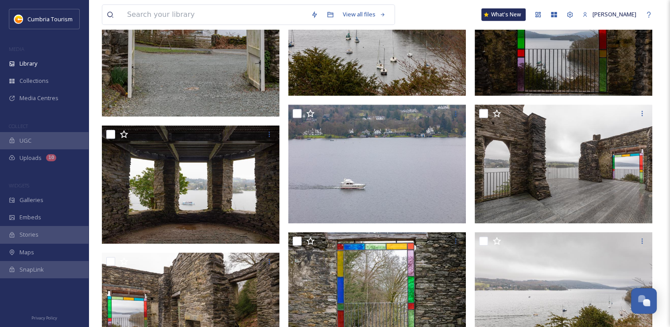
scroll to position [398, 0]
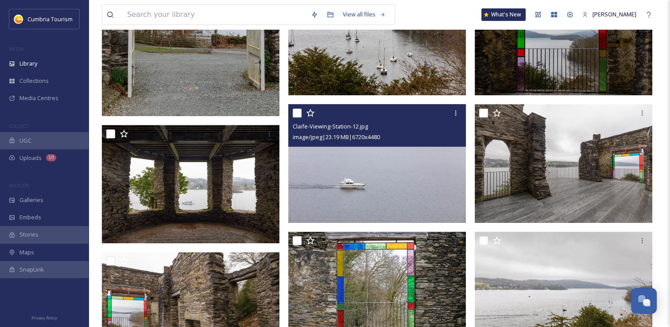
click at [390, 163] on img at bounding box center [377, 163] width 178 height 119
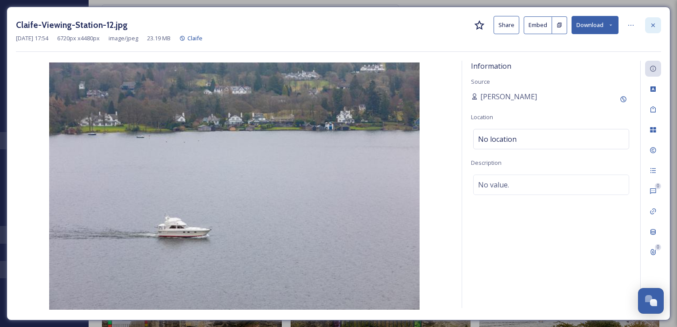
click at [651, 27] on icon at bounding box center [652, 25] width 7 height 7
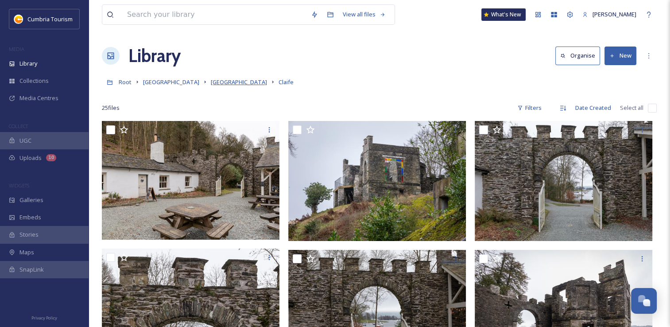
click at [238, 83] on span "[GEOGRAPHIC_DATA]" at bounding box center [239, 82] width 56 height 8
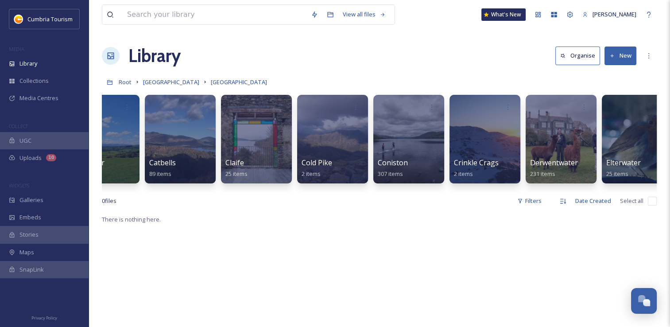
scroll to position [0, 891]
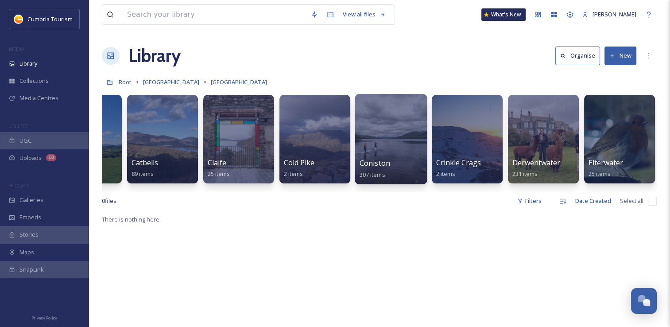
click at [397, 135] on div at bounding box center [391, 139] width 72 height 90
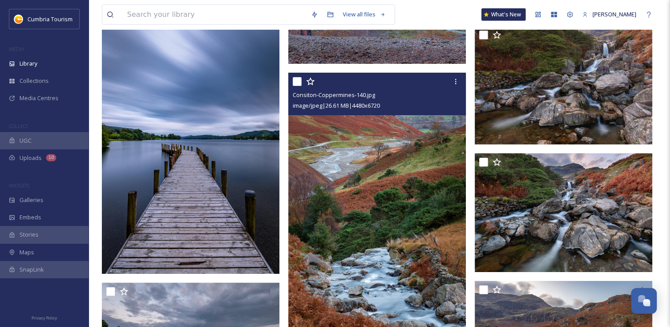
scroll to position [2834, 0]
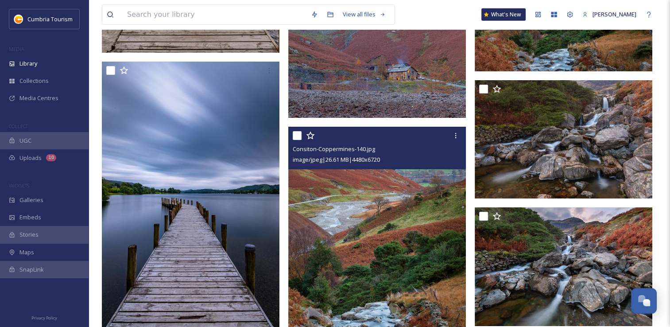
click at [299, 135] on input "checkbox" at bounding box center [297, 135] width 9 height 9
checkbox input "true"
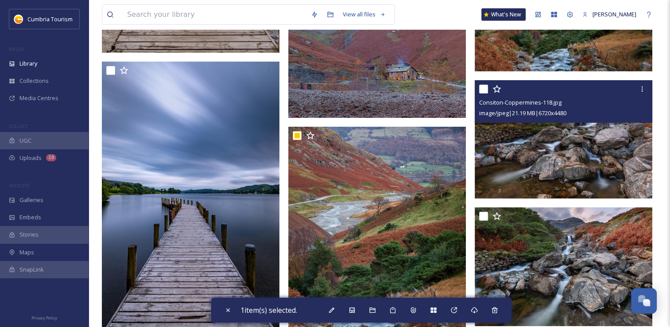
click at [480, 89] on input "checkbox" at bounding box center [483, 89] width 9 height 9
checkbox input "true"
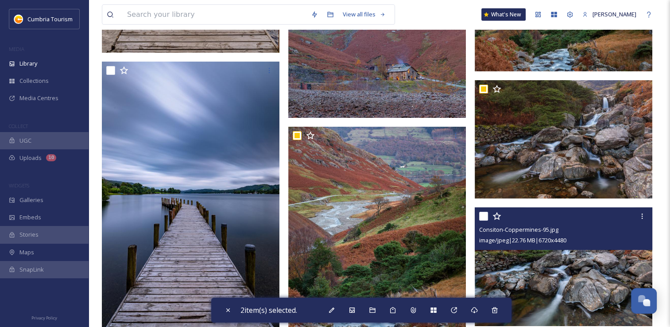
click at [485, 214] on input "checkbox" at bounding box center [483, 216] width 9 height 9
checkbox input "true"
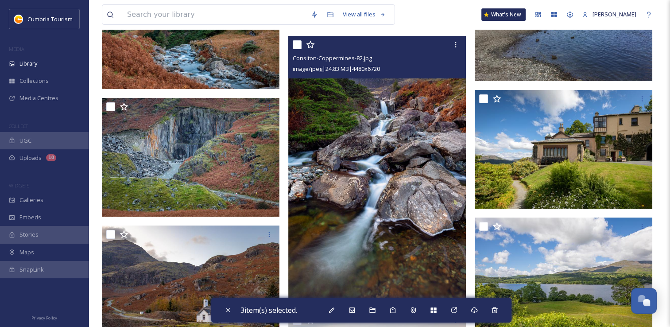
scroll to position [3586, 0]
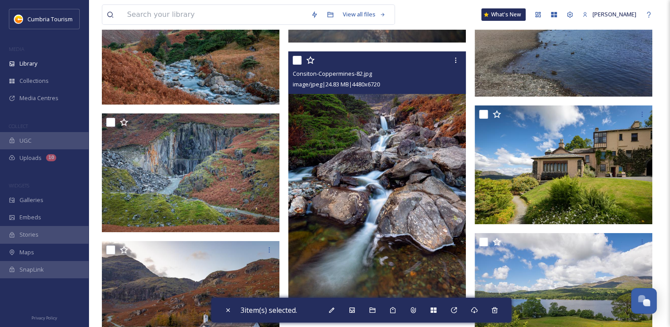
click at [299, 62] on input "checkbox" at bounding box center [297, 60] width 9 height 9
checkbox input "true"
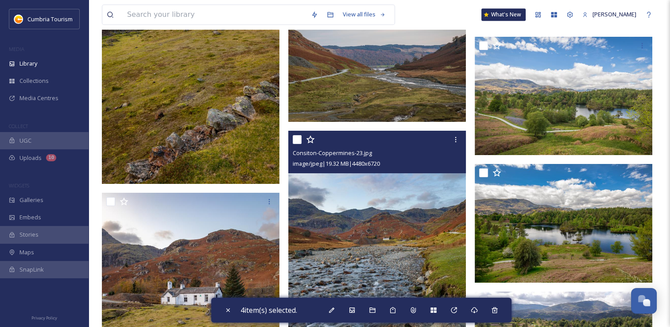
scroll to position [3896, 0]
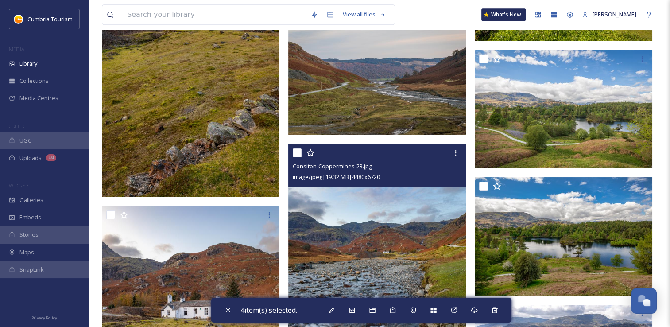
click at [298, 156] on input "checkbox" at bounding box center [297, 152] width 9 height 9
checkbox input "true"
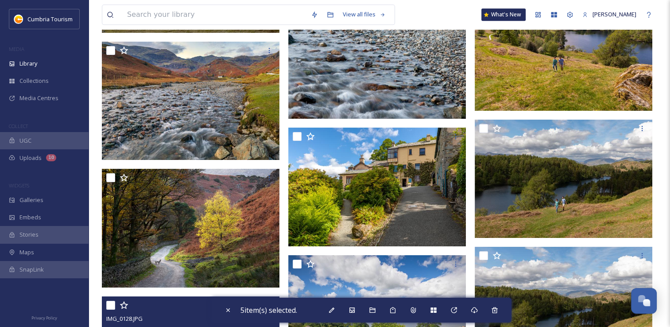
scroll to position [4560, 0]
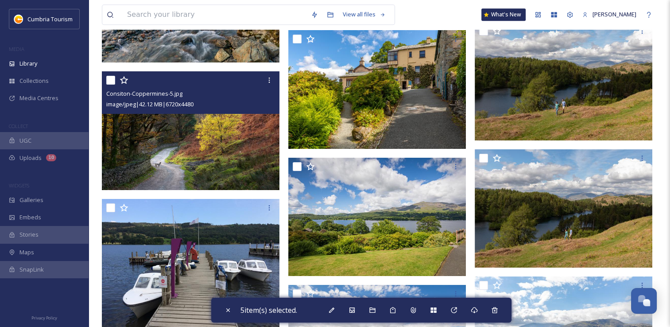
click at [112, 84] on input "checkbox" at bounding box center [110, 80] width 9 height 9
checkbox input "true"
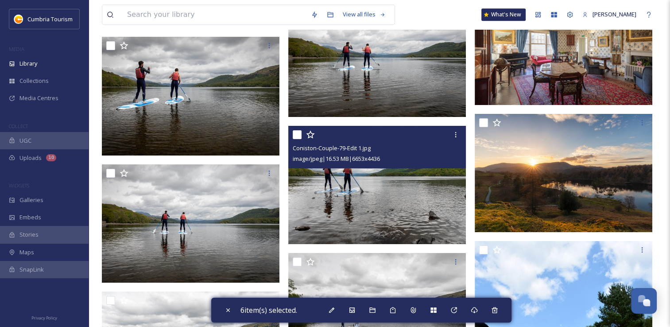
scroll to position [7305, 0]
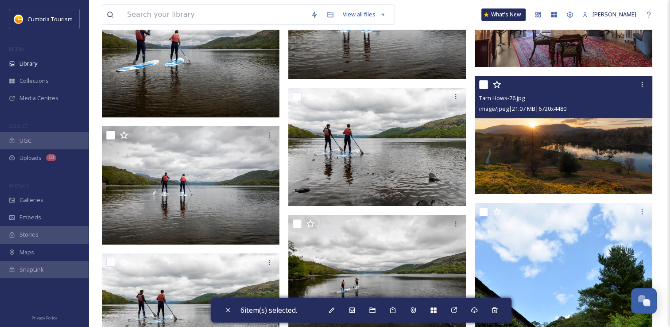
click at [483, 86] on input "checkbox" at bounding box center [483, 84] width 9 height 9
checkbox input "true"
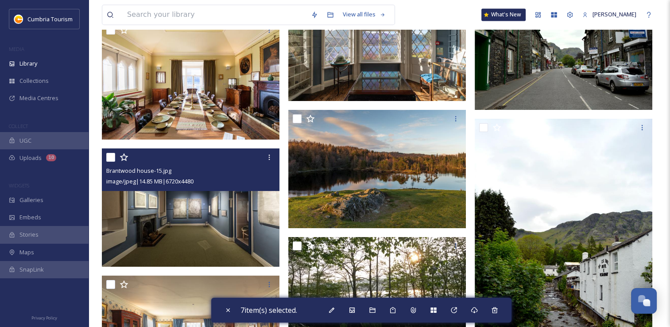
scroll to position [8235, 0]
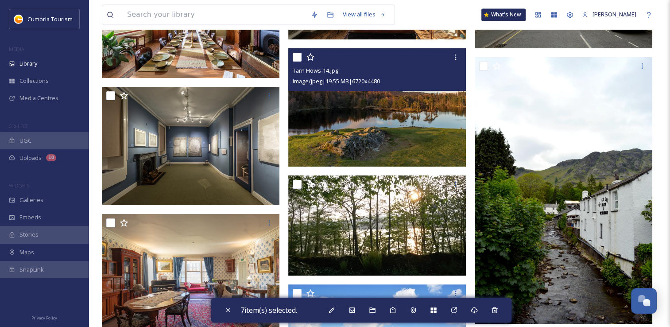
click at [300, 58] on input "checkbox" at bounding box center [297, 57] width 9 height 9
checkbox input "true"
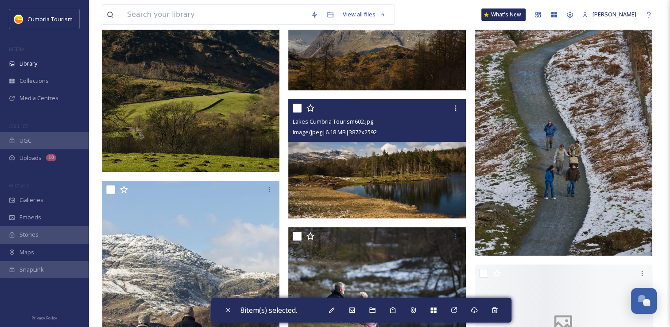
scroll to position [10980, 0]
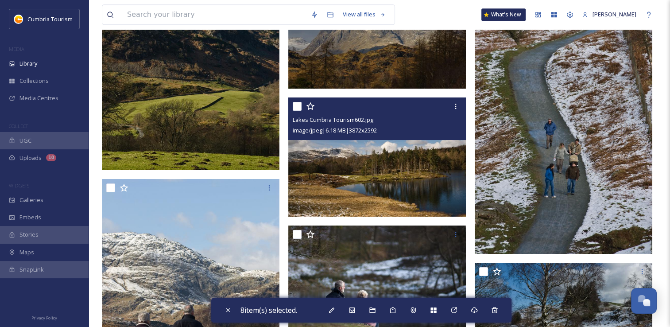
drag, startPoint x: 298, startPoint y: 109, endPoint x: 302, endPoint y: 120, distance: 11.3
click at [297, 109] on input "checkbox" at bounding box center [297, 106] width 9 height 9
checkbox input "true"
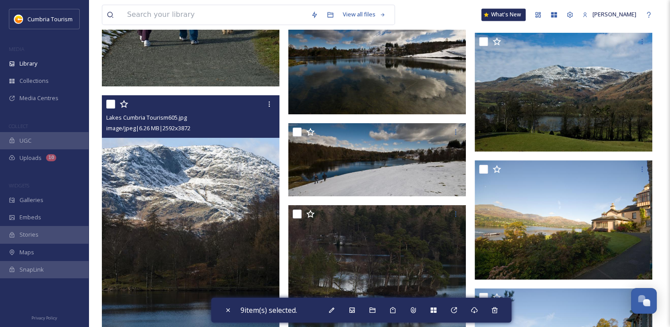
scroll to position [11334, 0]
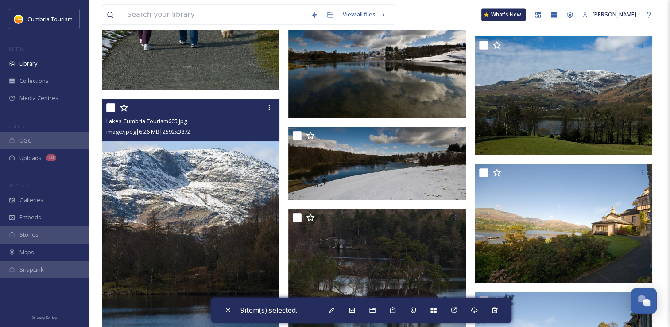
click at [111, 109] on input "checkbox" at bounding box center [110, 107] width 9 height 9
checkbox input "true"
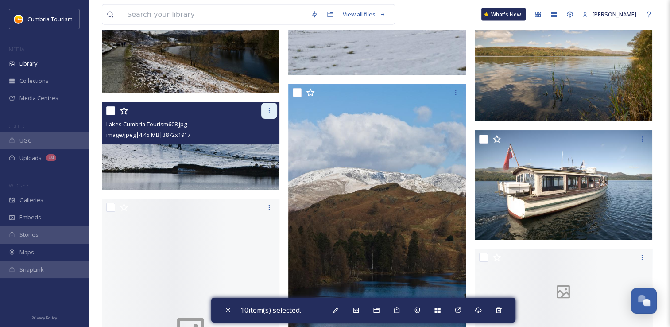
scroll to position [11777, 0]
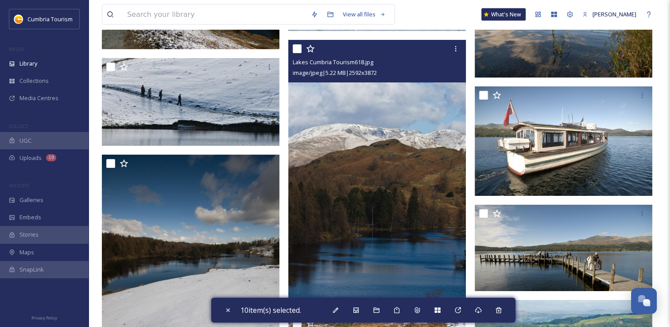
drag, startPoint x: 299, startPoint y: 47, endPoint x: 309, endPoint y: 98, distance: 52.4
click at [299, 47] on input "checkbox" at bounding box center [297, 48] width 9 height 9
checkbox input "true"
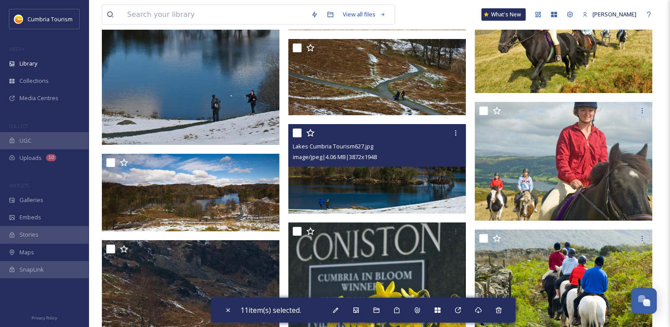
scroll to position [12397, 0]
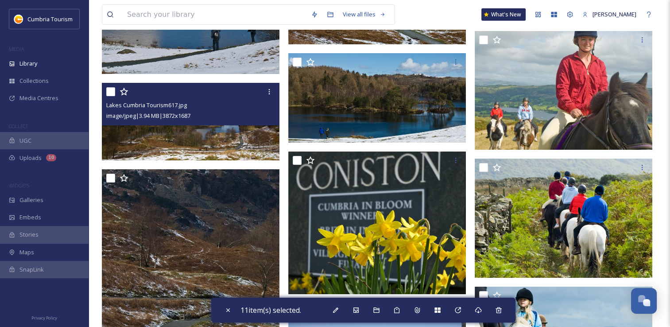
click at [114, 90] on input "checkbox" at bounding box center [110, 91] width 9 height 9
checkbox input "true"
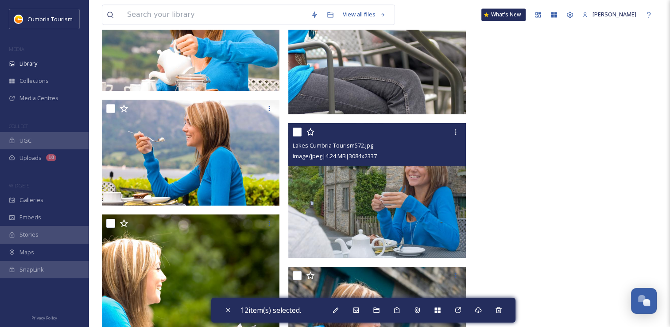
scroll to position [14788, 0]
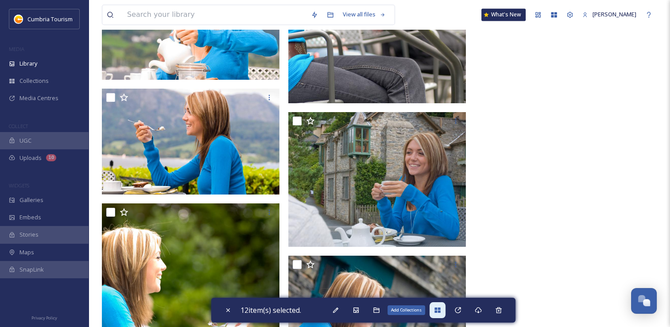
click at [439, 305] on div "Add Collections" at bounding box center [437, 310] width 16 height 16
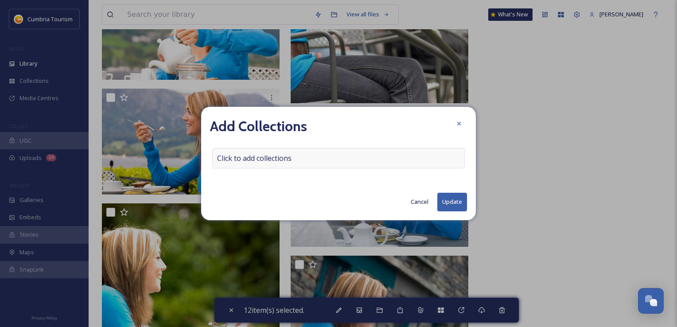
click at [253, 161] on span "Click to add collections" at bounding box center [254, 158] width 74 height 11
click at [252, 155] on input at bounding box center [261, 157] width 97 height 19
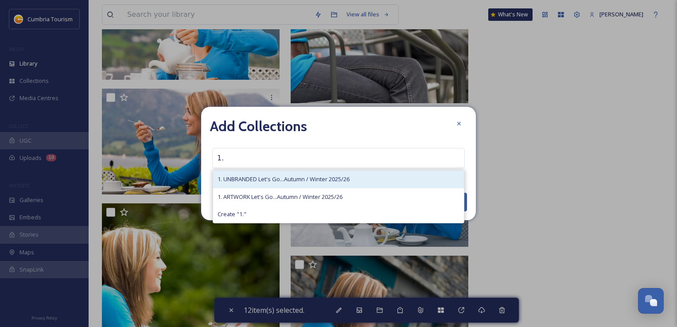
type input "1."
click at [266, 178] on span "1. UNBRANDED Let's Go...Autumn / Winter 2025/26" at bounding box center [283, 179] width 132 height 8
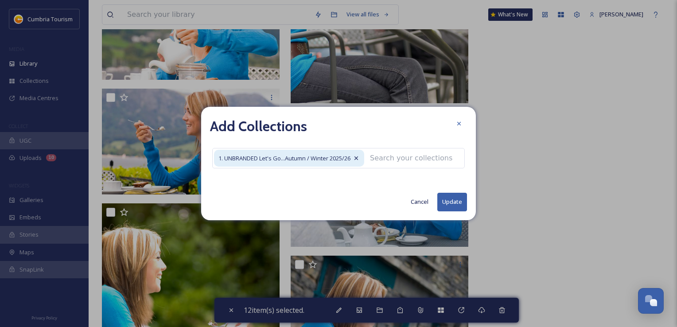
click at [450, 201] on button "Update" at bounding box center [452, 202] width 30 height 18
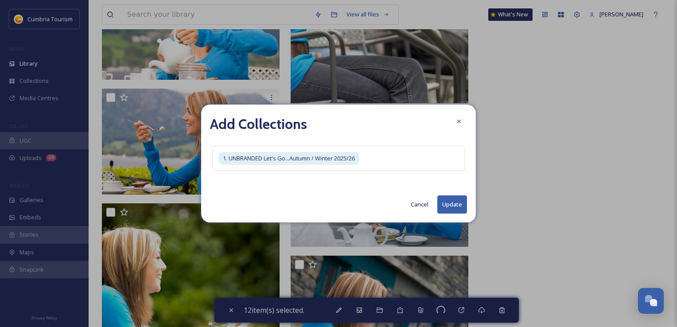
checkbox input "false"
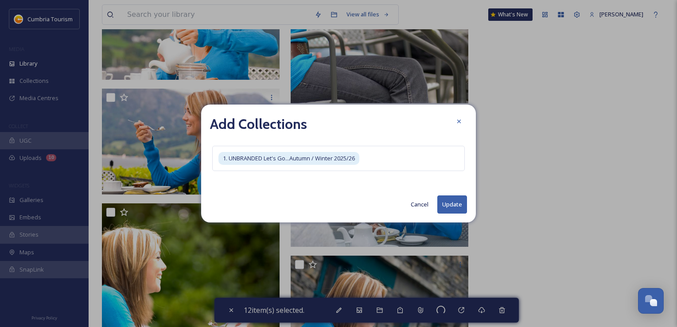
checkbox input "false"
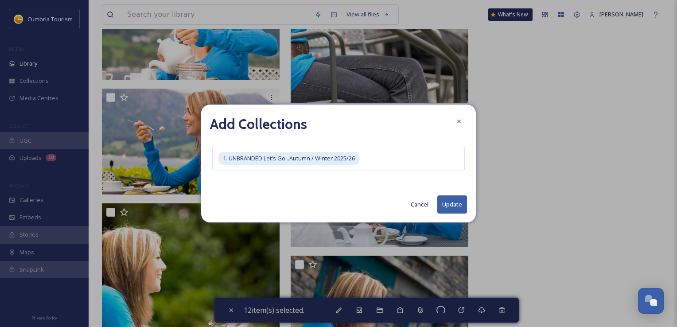
checkbox input "false"
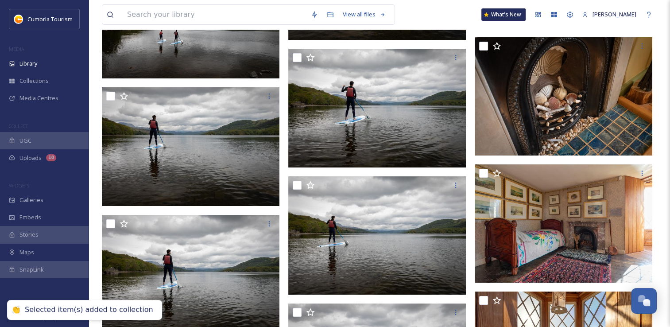
scroll to position [0, 0]
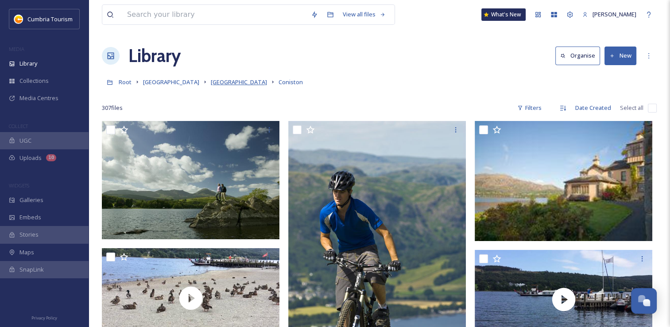
click at [233, 85] on span "[GEOGRAPHIC_DATA]" at bounding box center [239, 82] width 56 height 8
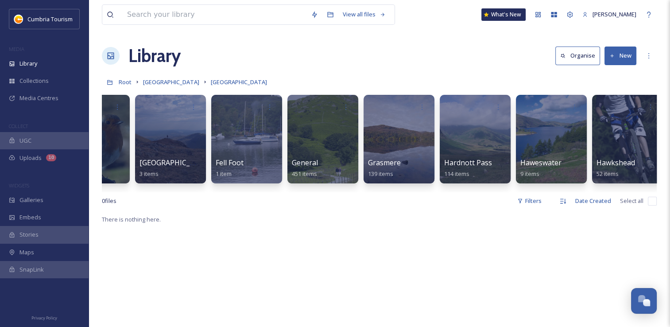
scroll to position [0, 1440]
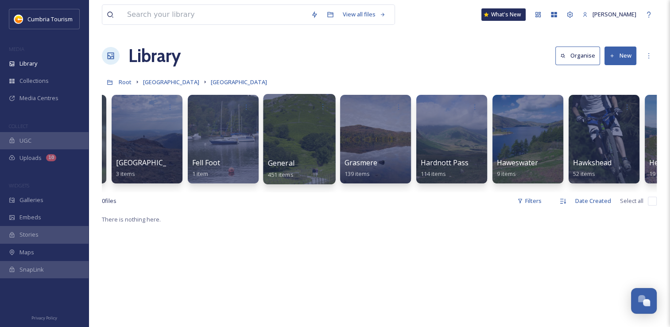
click at [310, 142] on div at bounding box center [299, 139] width 72 height 90
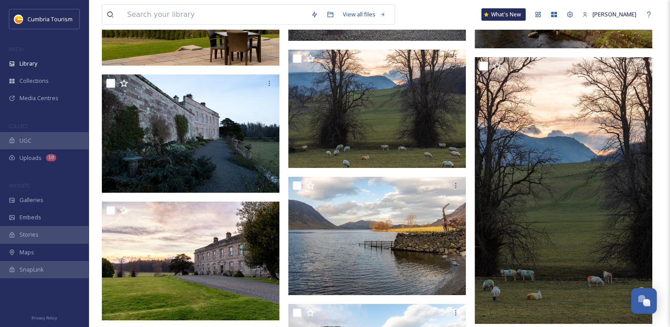
scroll to position [2612, 0]
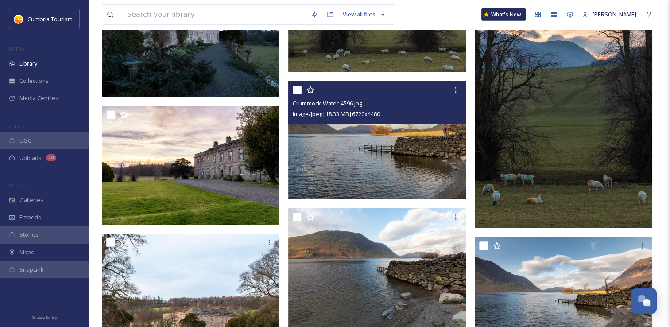
click at [296, 92] on input "checkbox" at bounding box center [297, 89] width 9 height 9
checkbox input "true"
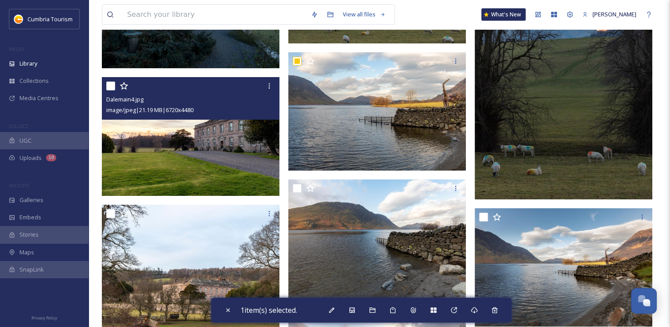
scroll to position [2656, 0]
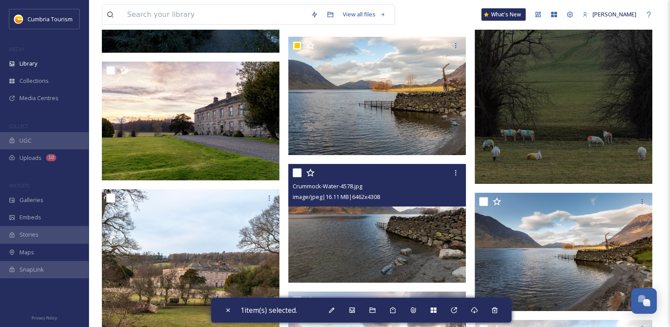
click at [299, 176] on input "checkbox" at bounding box center [297, 172] width 9 height 9
checkbox input "true"
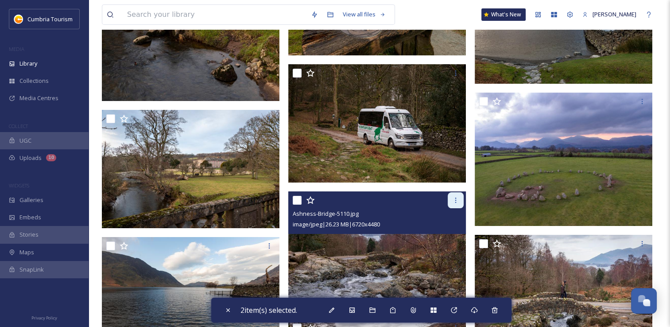
scroll to position [3011, 0]
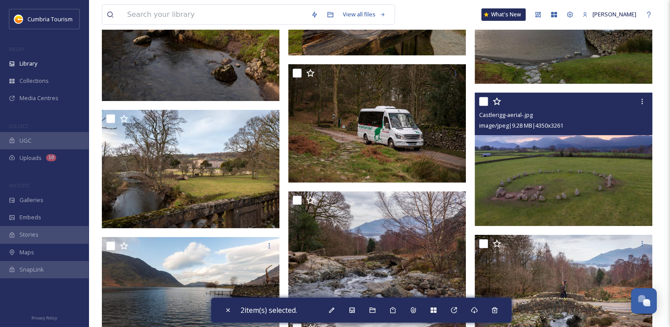
click at [487, 104] on input "checkbox" at bounding box center [483, 101] width 9 height 9
checkbox input "true"
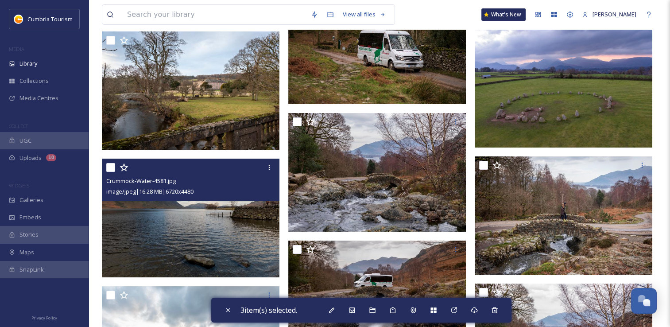
scroll to position [3143, 0]
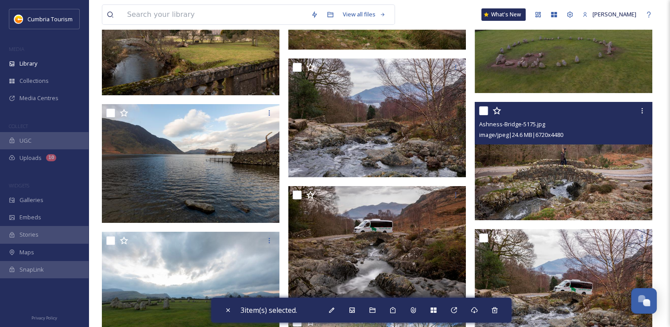
click at [483, 113] on input "checkbox" at bounding box center [483, 110] width 9 height 9
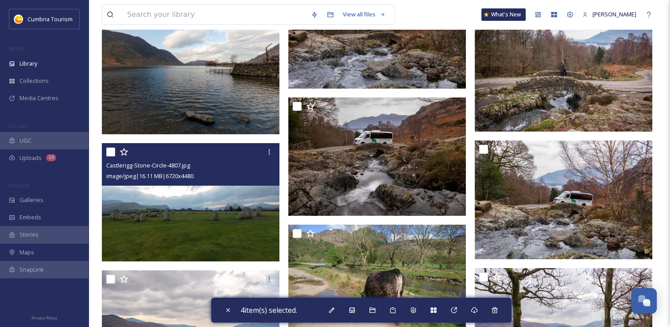
scroll to position [3188, 0]
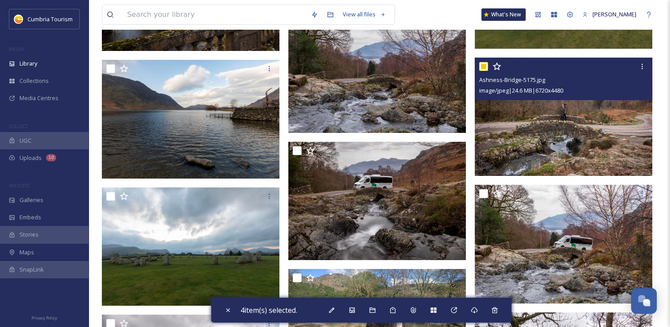
click at [484, 70] on input "checkbox" at bounding box center [483, 66] width 9 height 9
checkbox input "false"
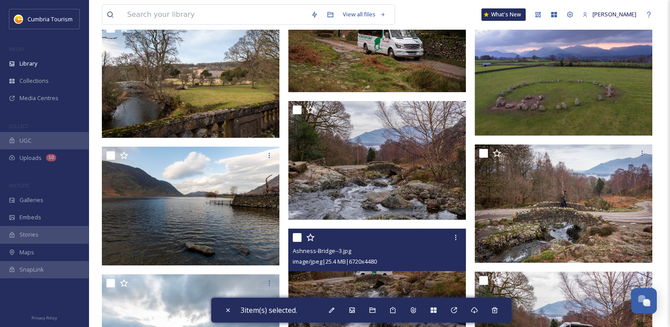
scroll to position [3099, 0]
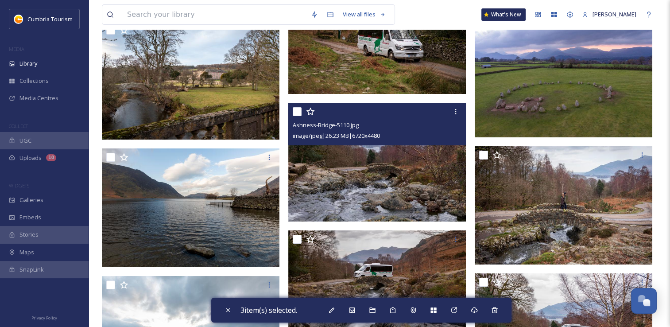
click at [301, 114] on input "checkbox" at bounding box center [297, 111] width 9 height 9
checkbox input "true"
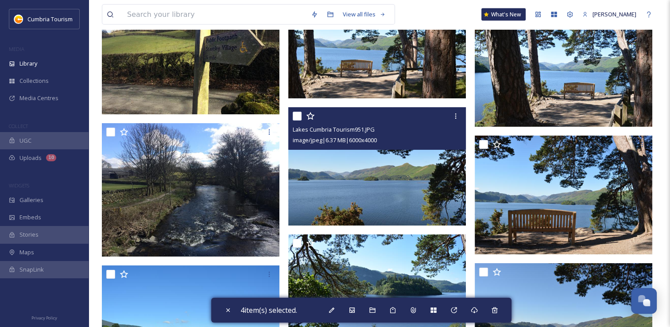
scroll to position [5180, 0]
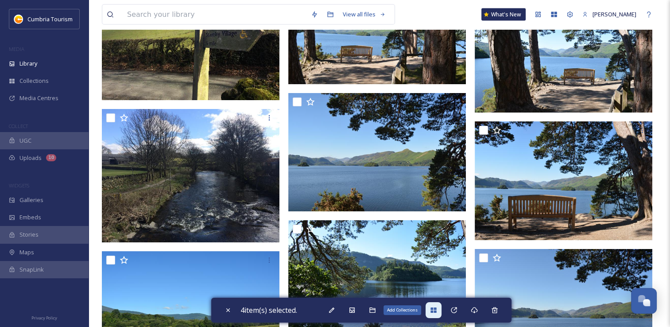
click at [434, 310] on icon at bounding box center [433, 309] width 6 height 5
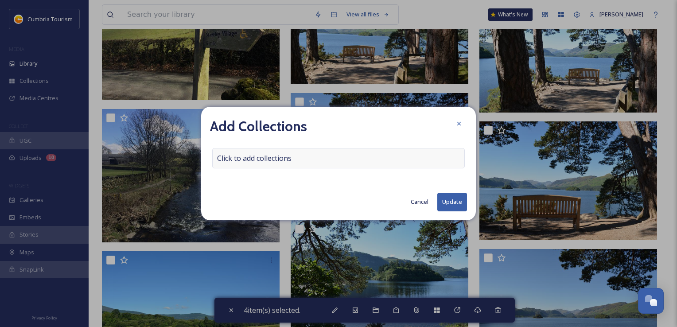
click at [272, 158] on span "Click to add collections" at bounding box center [254, 158] width 74 height 11
click at [272, 158] on input at bounding box center [261, 157] width 97 height 19
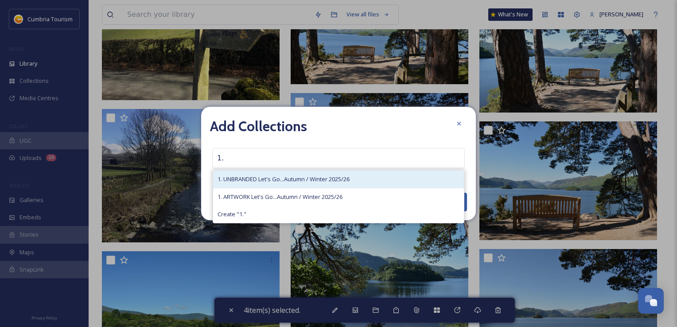
type input "1."
click at [274, 180] on span "1. UNBRANDED Let's Go...Autumn / Winter 2025/26" at bounding box center [283, 179] width 132 height 8
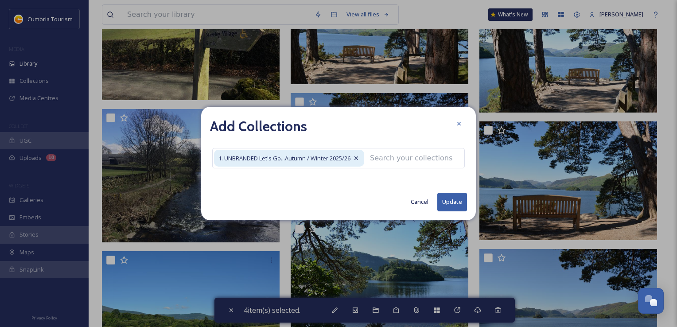
click at [451, 205] on button "Update" at bounding box center [452, 202] width 30 height 18
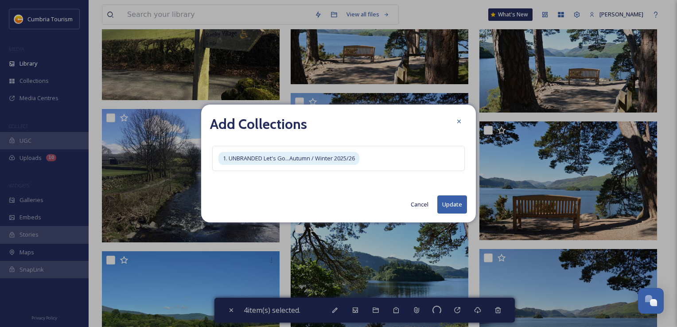
checkbox input "false"
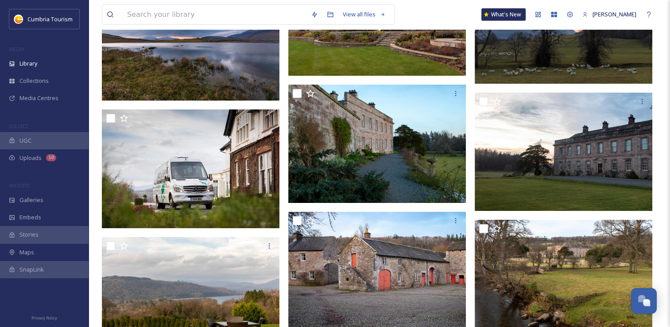
scroll to position [0, 0]
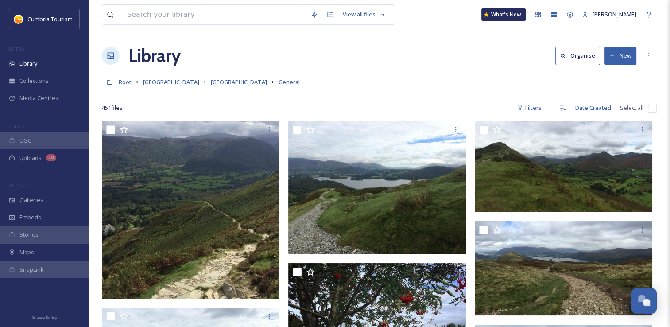
click at [238, 80] on span "[GEOGRAPHIC_DATA]" at bounding box center [239, 82] width 56 height 8
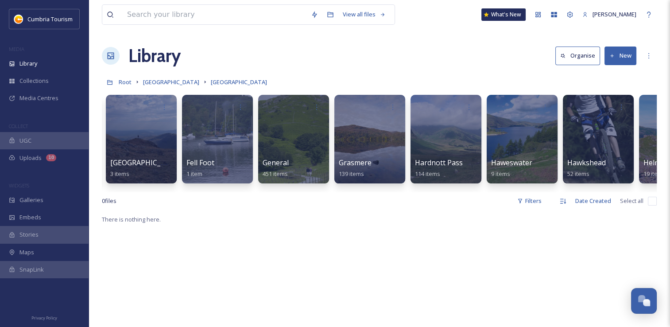
scroll to position [0, 1464]
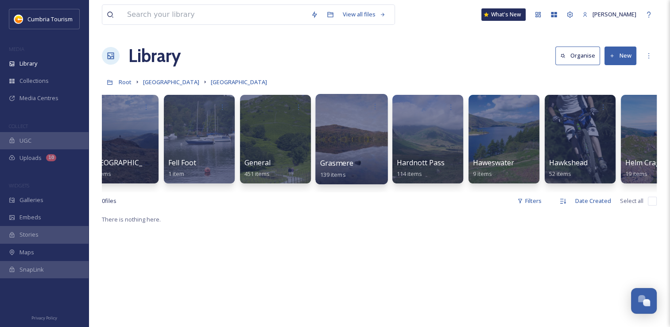
click at [363, 140] on div at bounding box center [351, 139] width 72 height 90
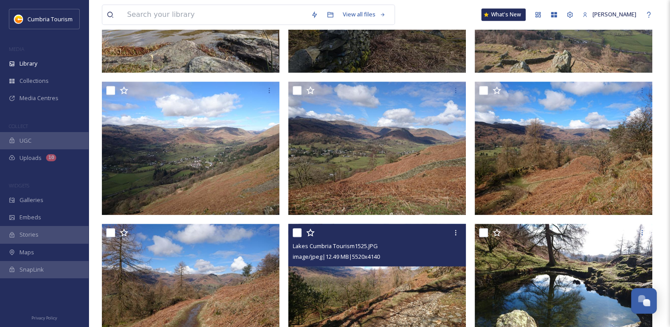
scroll to position [753, 0]
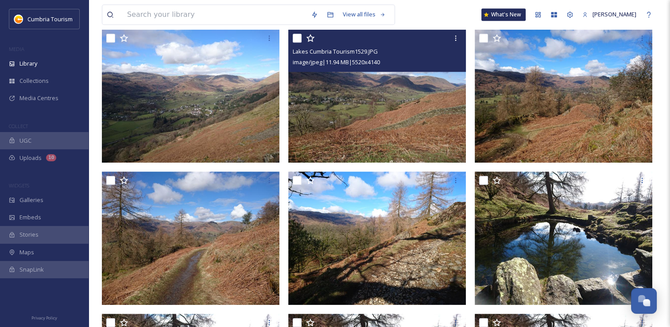
click at [298, 39] on input "checkbox" at bounding box center [297, 38] width 9 height 9
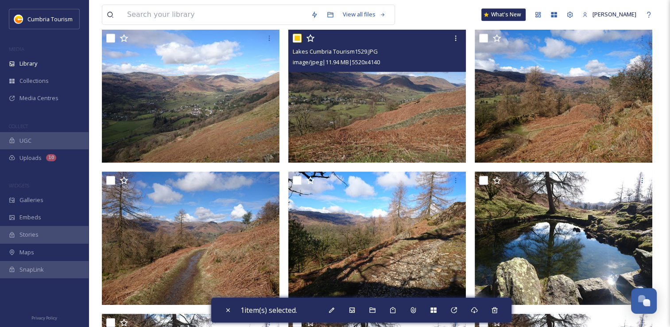
click at [299, 37] on input "checkbox" at bounding box center [297, 38] width 9 height 9
checkbox input "false"
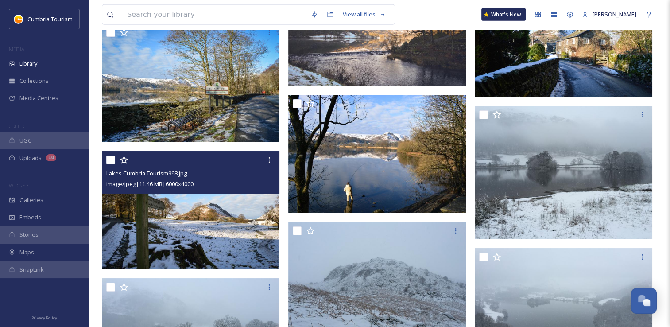
scroll to position [2568, 0]
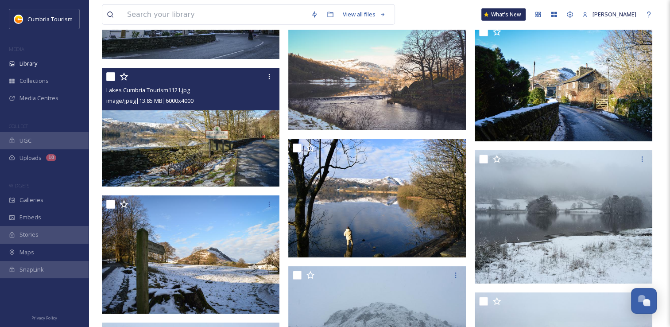
click at [108, 79] on input "checkbox" at bounding box center [110, 76] width 9 height 9
checkbox input "true"
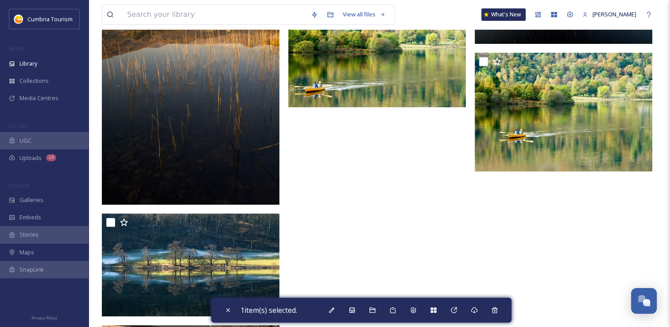
scroll to position [6375, 0]
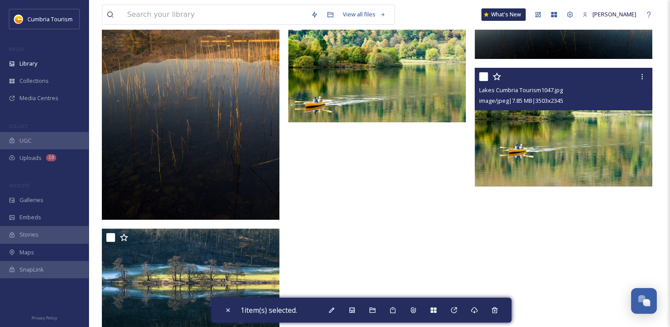
click at [481, 73] on input "checkbox" at bounding box center [483, 76] width 9 height 9
checkbox input "true"
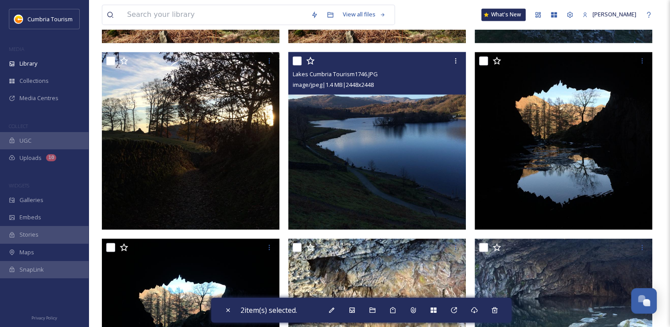
scroll to position [1352, 0]
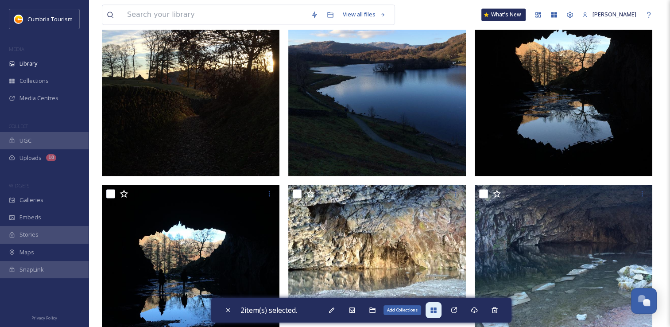
click at [436, 313] on icon at bounding box center [433, 309] width 7 height 7
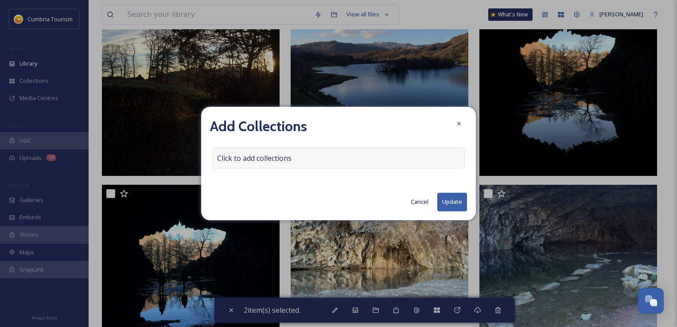
click at [232, 160] on span "Click to add collections" at bounding box center [254, 158] width 74 height 11
click at [234, 160] on input at bounding box center [261, 157] width 97 height 19
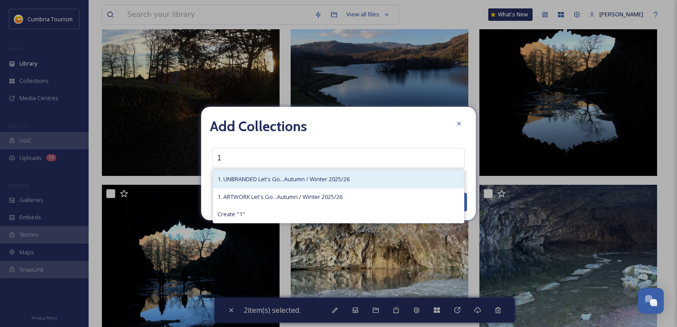
type input "1"
click at [243, 179] on span "1. UNBRANDED Let's Go...Autumn / Winter 2025/26" at bounding box center [283, 179] width 132 height 8
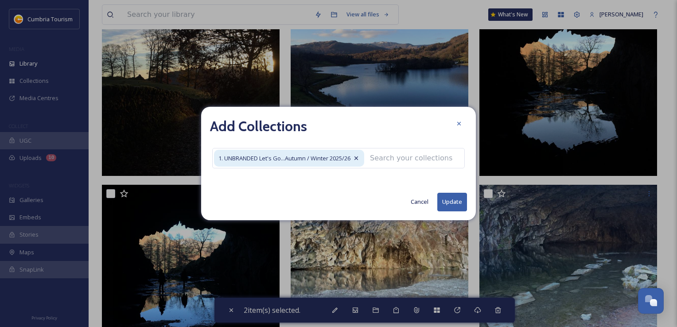
click at [448, 199] on button "Update" at bounding box center [452, 202] width 30 height 18
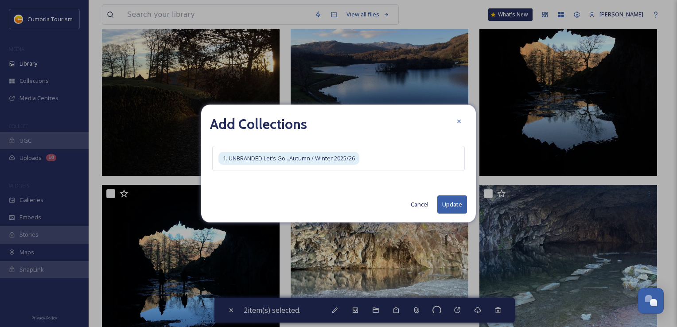
checkbox input "false"
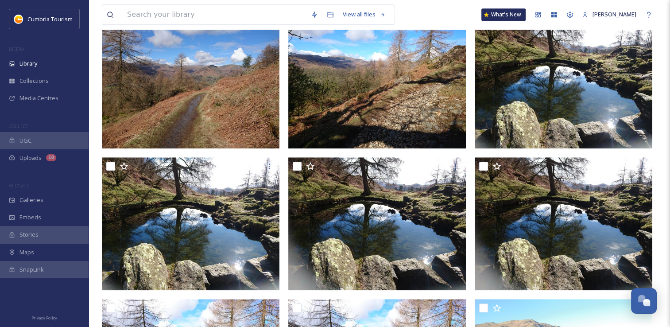
scroll to position [0, 0]
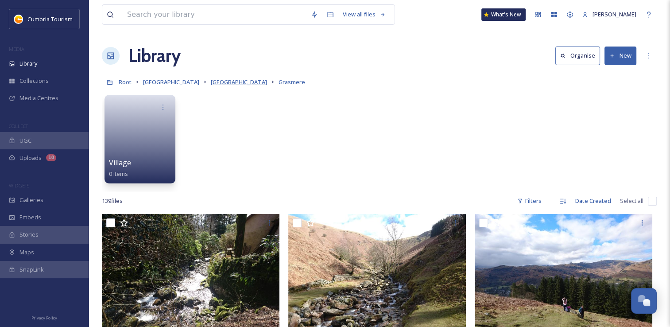
click at [227, 80] on span "[GEOGRAPHIC_DATA]" at bounding box center [239, 82] width 56 height 8
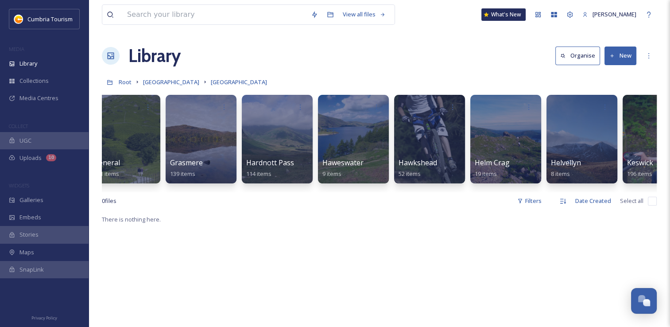
scroll to position [0, 1624]
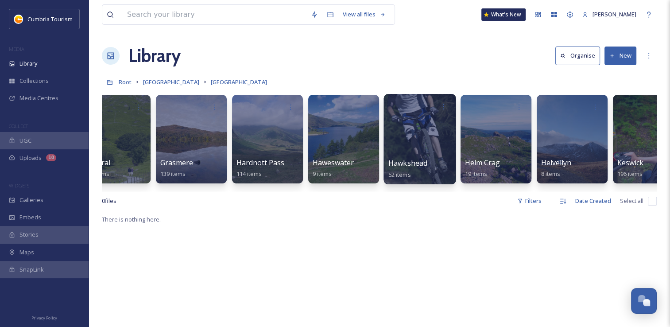
click at [396, 138] on div at bounding box center [419, 139] width 72 height 90
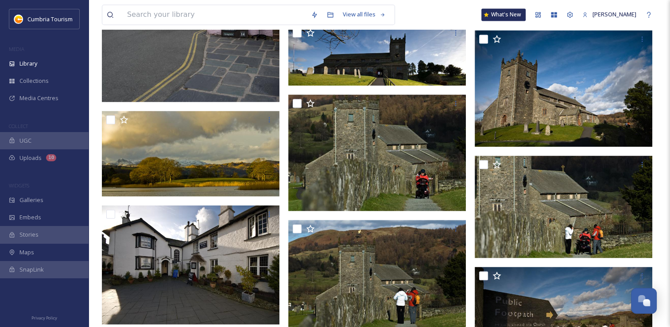
scroll to position [1373, 0]
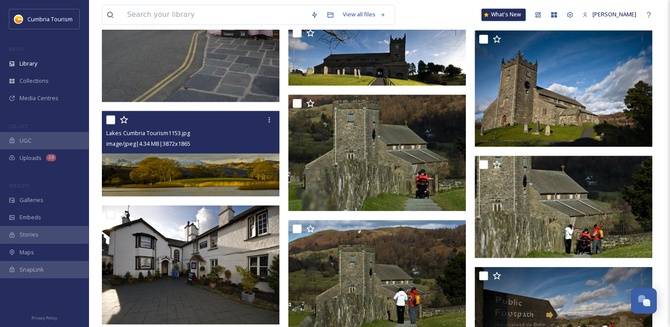
click at [110, 124] on input "checkbox" at bounding box center [110, 119] width 9 height 9
checkbox input "true"
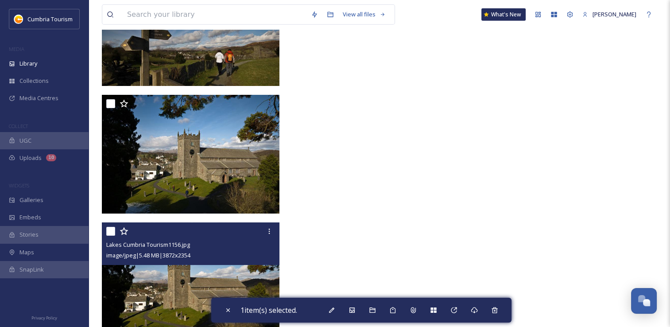
scroll to position [2365, 0]
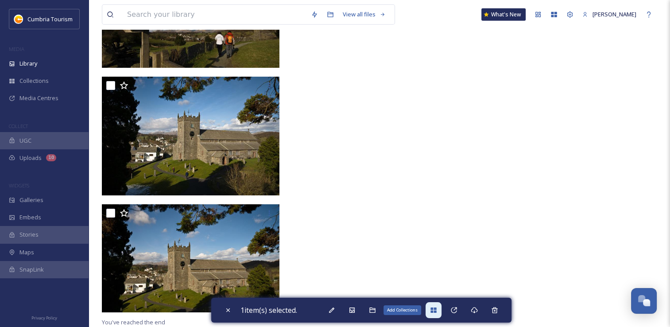
click at [434, 309] on icon at bounding box center [433, 309] width 6 height 5
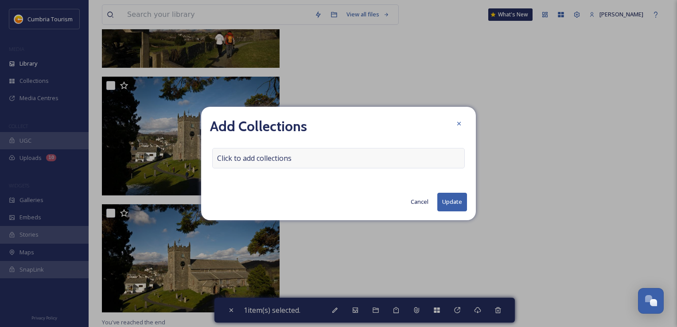
click at [270, 164] on div "Click to add collections" at bounding box center [338, 158] width 252 height 20
click at [265, 162] on input at bounding box center [261, 157] width 97 height 19
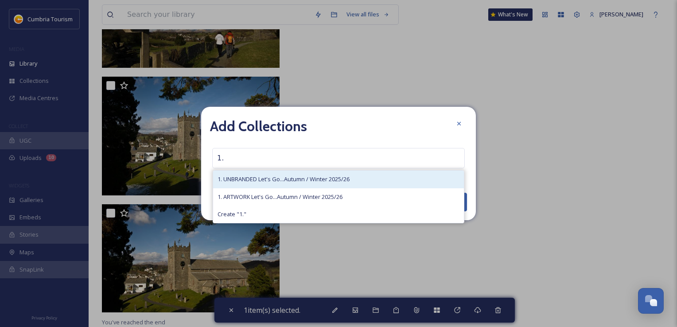
type input "1."
click at [268, 180] on span "1. UNBRANDED Let's Go...Autumn / Winter 2025/26" at bounding box center [283, 179] width 132 height 8
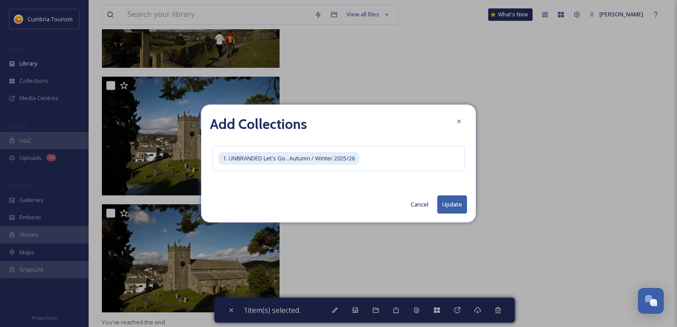
click at [450, 206] on button "Update" at bounding box center [452, 204] width 30 height 18
checkbox input "false"
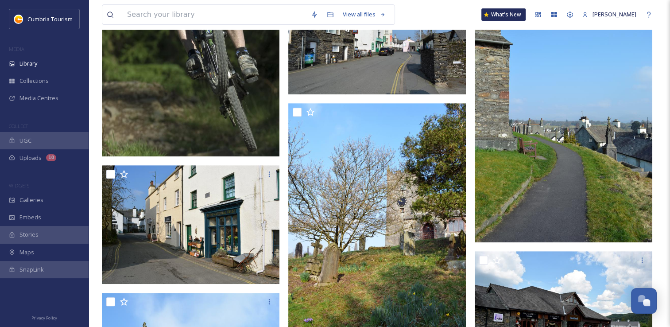
scroll to position [0, 0]
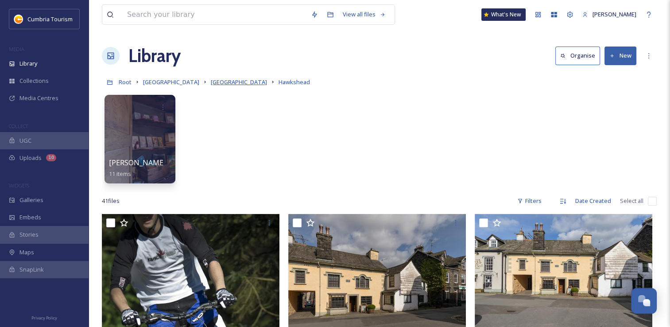
click at [244, 84] on span "[GEOGRAPHIC_DATA]" at bounding box center [239, 82] width 56 height 8
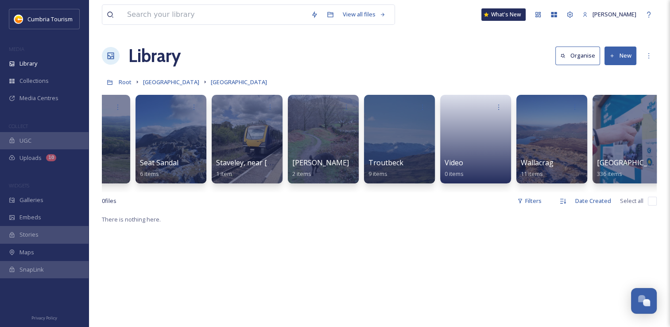
scroll to position [0, 3024]
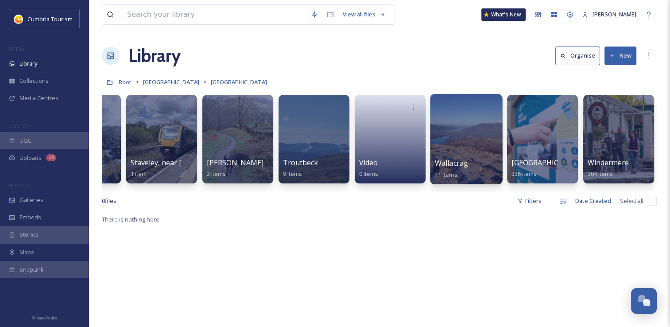
click at [473, 152] on div at bounding box center [466, 139] width 72 height 90
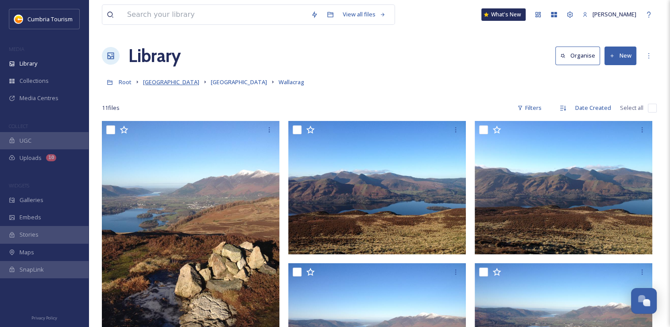
click at [172, 79] on span "[GEOGRAPHIC_DATA]" at bounding box center [171, 82] width 56 height 8
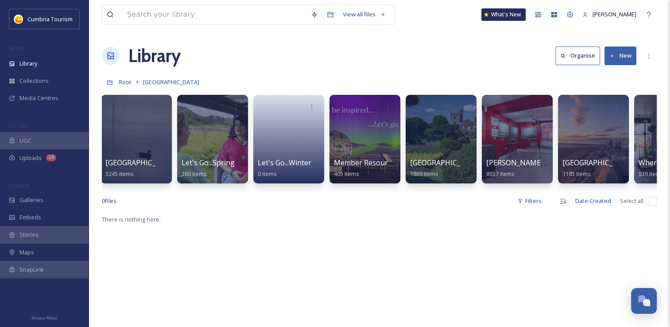
scroll to position [0, 207]
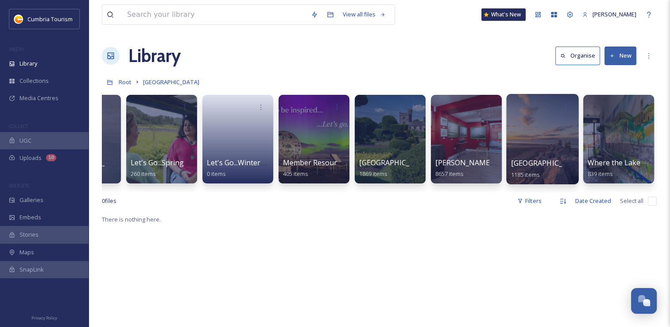
click at [534, 137] on div at bounding box center [542, 139] width 72 height 90
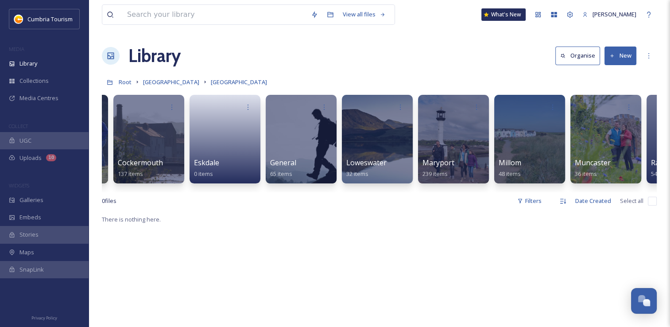
scroll to position [0, 161]
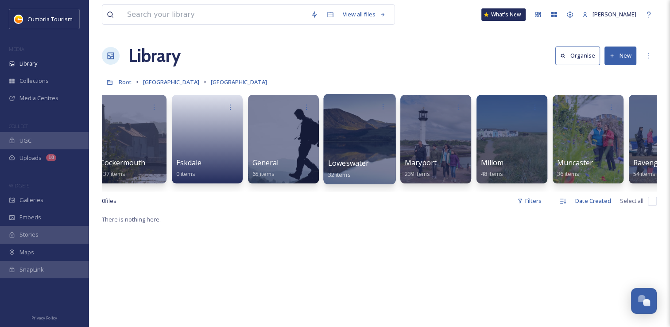
click at [357, 143] on div at bounding box center [359, 139] width 72 height 90
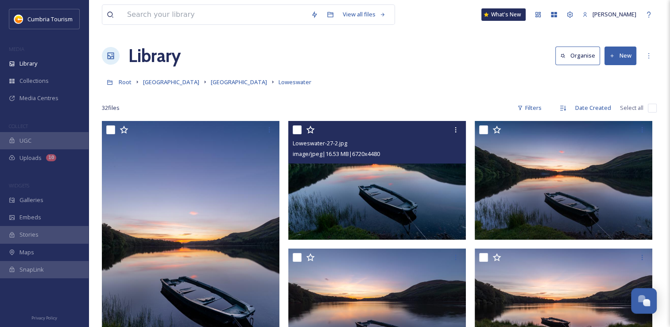
click at [298, 128] on input "checkbox" at bounding box center [297, 129] width 9 height 9
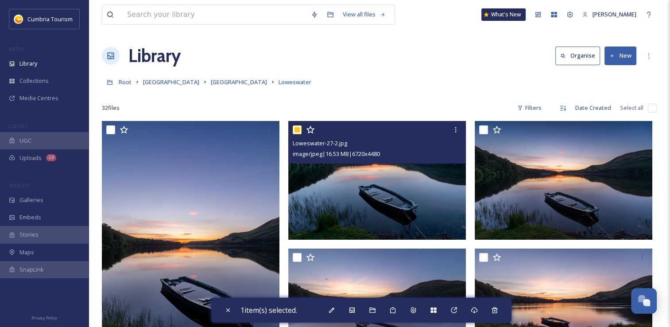
click at [296, 128] on input "checkbox" at bounding box center [297, 129] width 9 height 9
checkbox input "false"
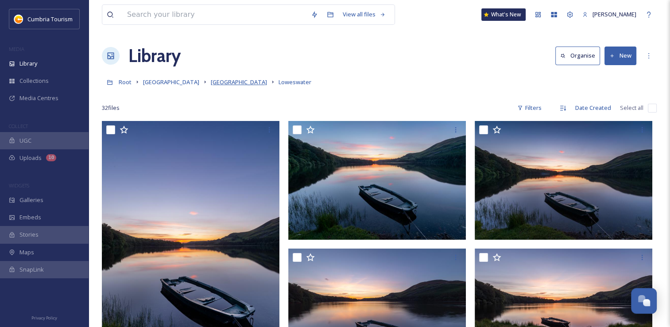
click at [267, 81] on span "[GEOGRAPHIC_DATA]" at bounding box center [239, 82] width 56 height 8
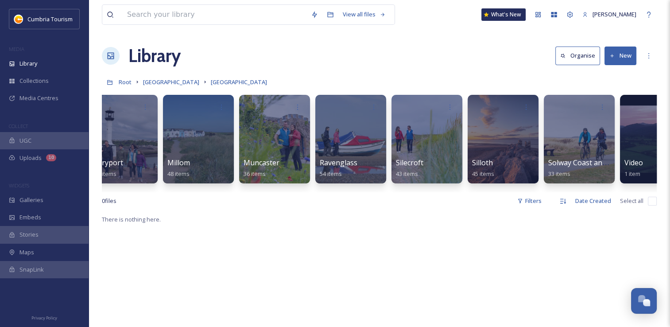
scroll to position [0, 476]
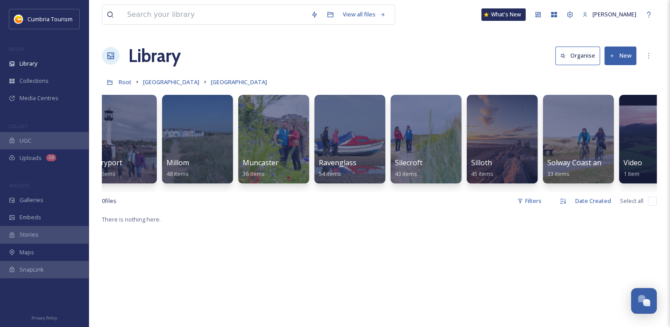
drag, startPoint x: 438, startPoint y: 190, endPoint x: 451, endPoint y: 190, distance: 12.4
click at [451, 190] on div "Allonby 16 items Buttermere 161 items Cockermouth 137 items Eskdale 0 items Gen…" at bounding box center [379, 141] width 555 height 102
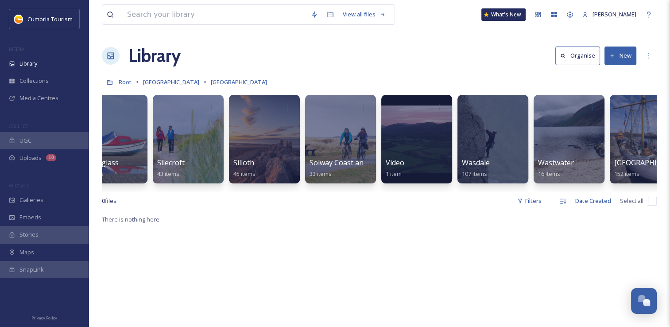
scroll to position [0, 740]
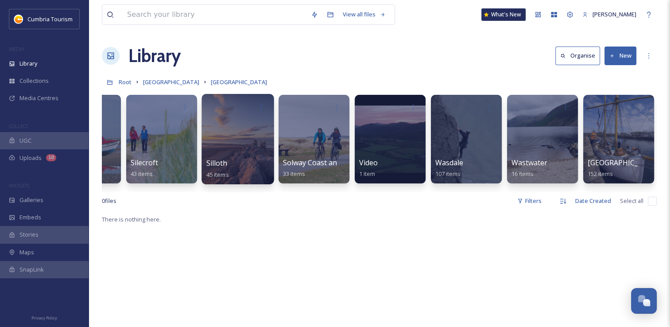
click at [244, 146] on div at bounding box center [237, 139] width 72 height 90
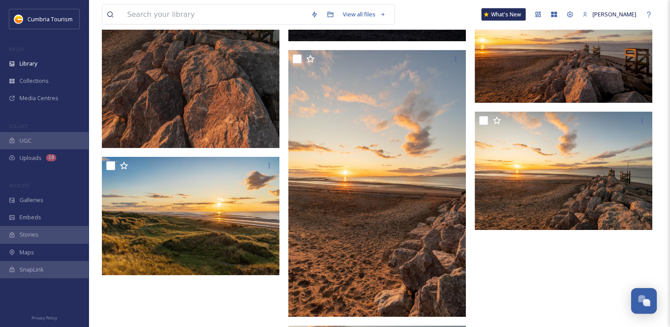
scroll to position [1886, 0]
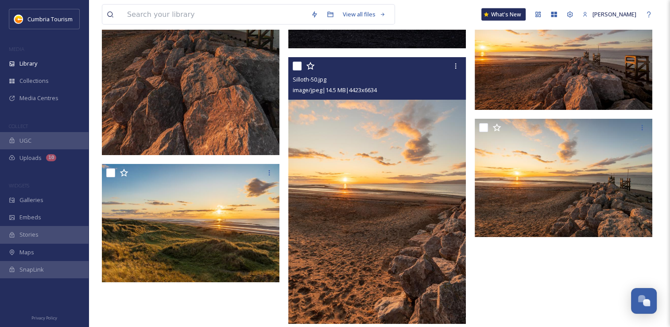
click at [296, 68] on input "checkbox" at bounding box center [297, 66] width 9 height 9
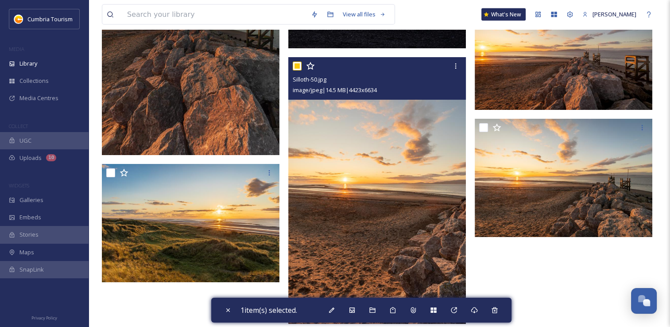
click at [300, 66] on input "checkbox" at bounding box center [297, 66] width 9 height 9
checkbox input "false"
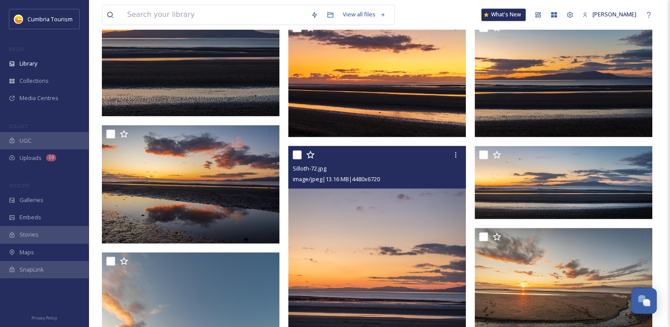
scroll to position [1576, 0]
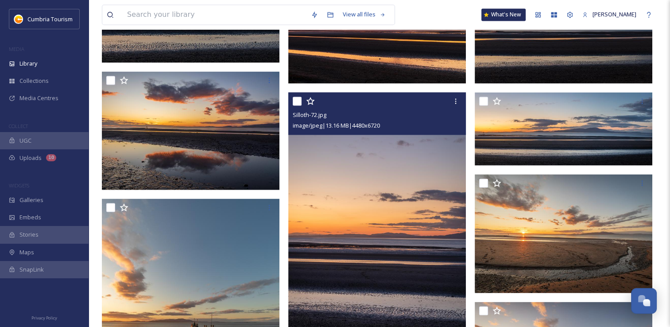
click at [296, 102] on input "checkbox" at bounding box center [297, 101] width 9 height 9
checkbox input "true"
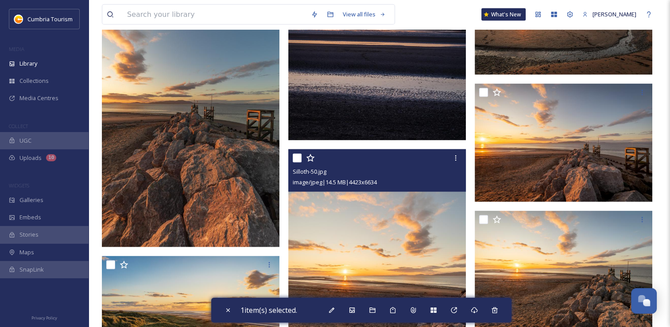
scroll to position [1842, 0]
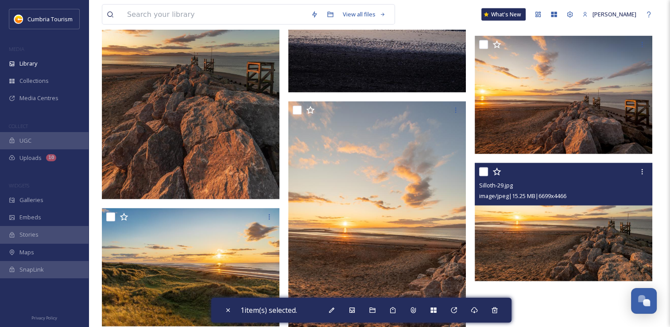
click at [480, 171] on input "checkbox" at bounding box center [483, 171] width 9 height 9
checkbox input "true"
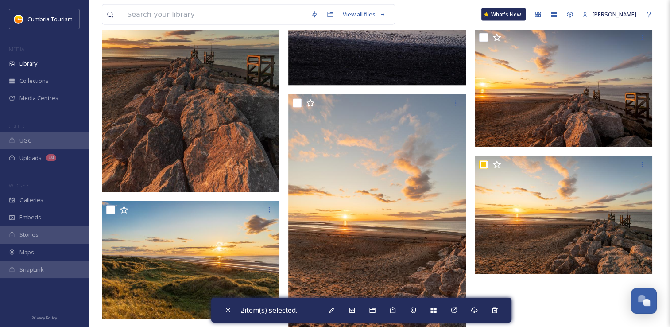
scroll to position [1886, 0]
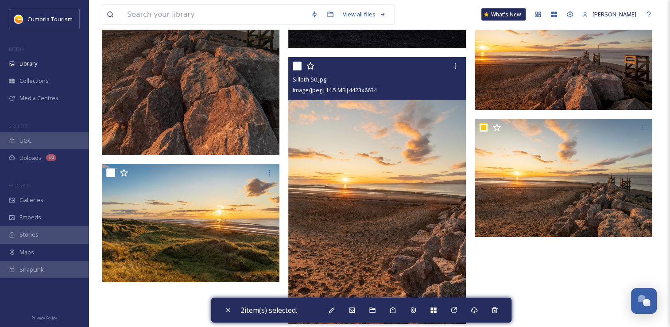
click at [298, 70] on div at bounding box center [378, 66] width 171 height 16
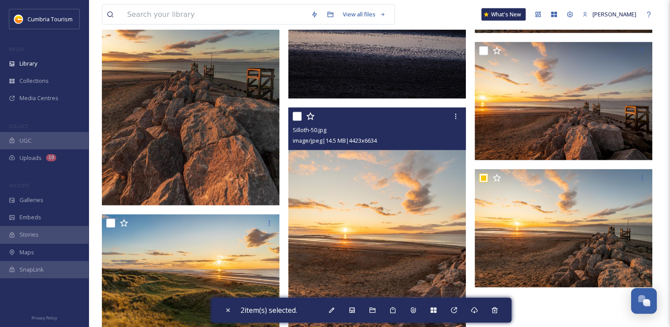
scroll to position [1798, 0]
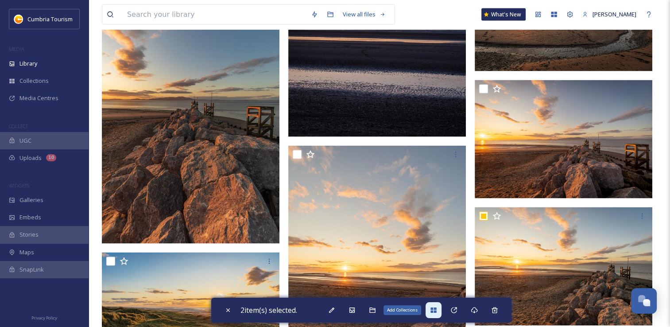
click at [434, 314] on div "Add Collections" at bounding box center [433, 310] width 16 height 16
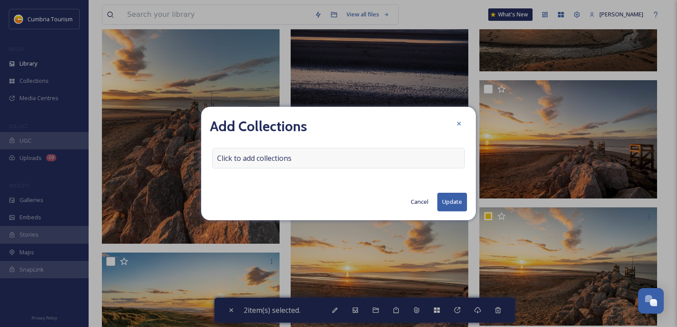
click at [218, 157] on span "Click to add collections" at bounding box center [254, 158] width 74 height 11
click at [241, 159] on input at bounding box center [261, 157] width 97 height 19
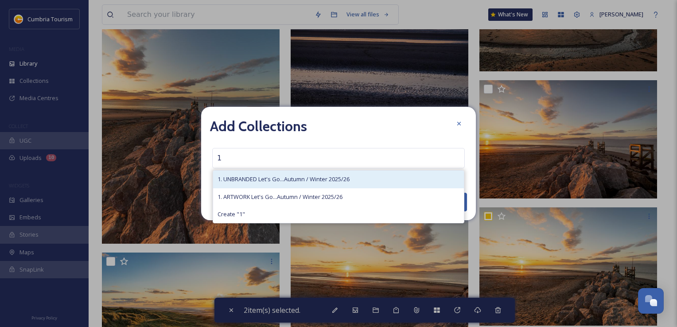
type input "1"
click at [251, 178] on span "1. UNBRANDED Let's Go...Autumn / Winter 2025/26" at bounding box center [283, 179] width 132 height 8
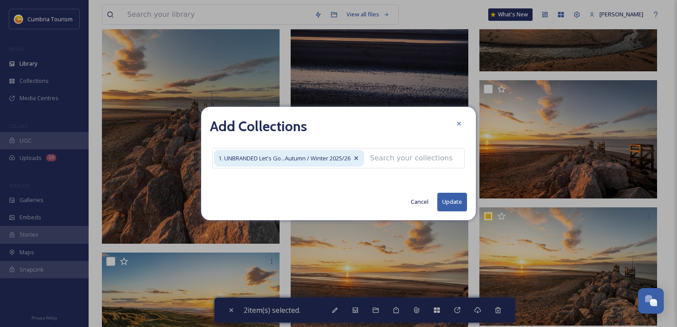
click at [451, 205] on button "Update" at bounding box center [452, 202] width 30 height 18
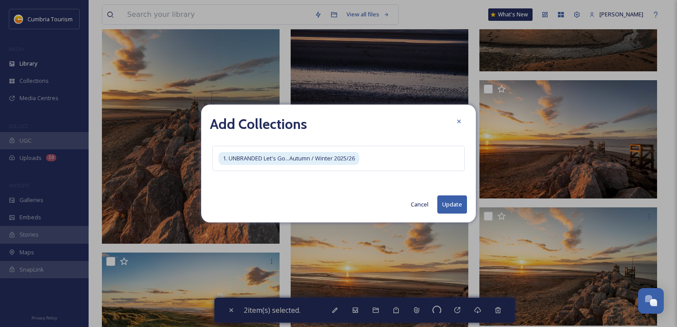
checkbox input "false"
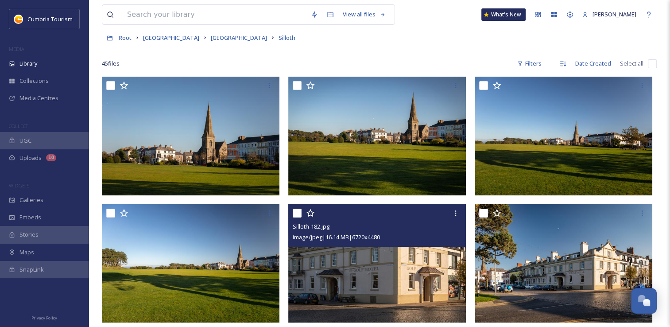
scroll to position [0, 0]
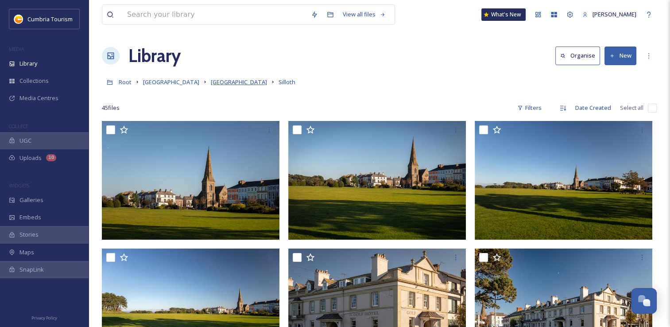
click at [237, 80] on span "[GEOGRAPHIC_DATA]" at bounding box center [239, 82] width 56 height 8
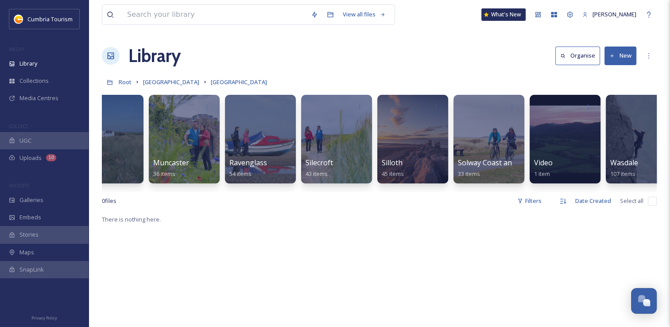
scroll to position [0, 740]
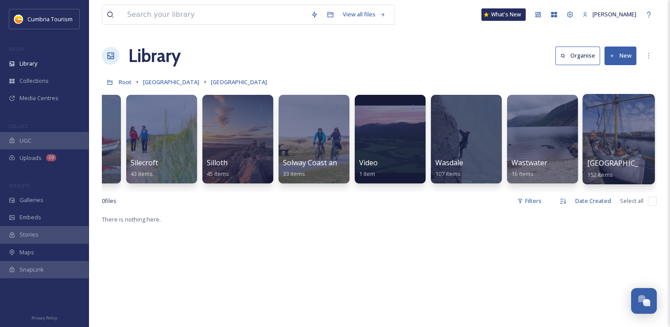
click at [630, 153] on div at bounding box center [618, 139] width 72 height 90
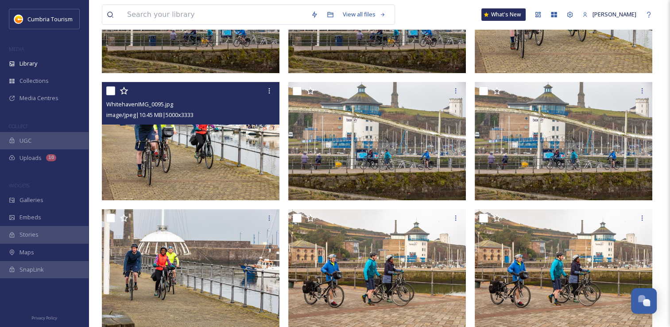
scroll to position [310, 0]
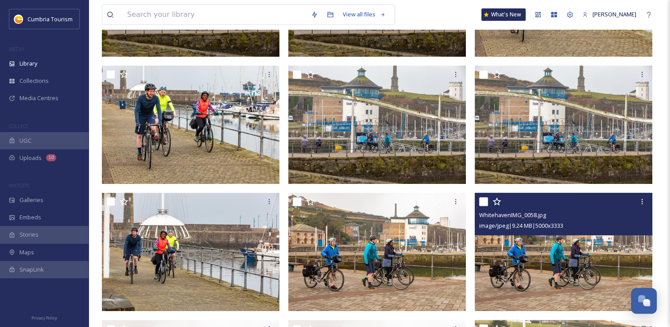
click at [485, 201] on input "checkbox" at bounding box center [483, 201] width 9 height 9
checkbox input "true"
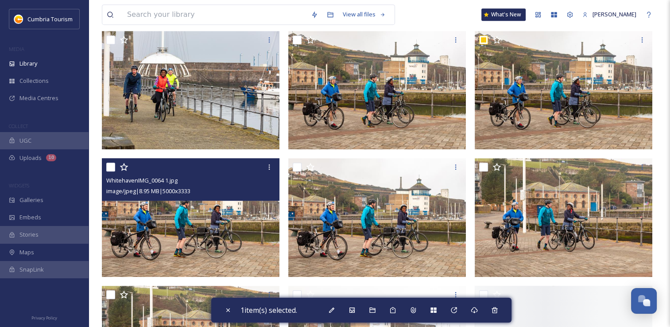
scroll to position [487, 0]
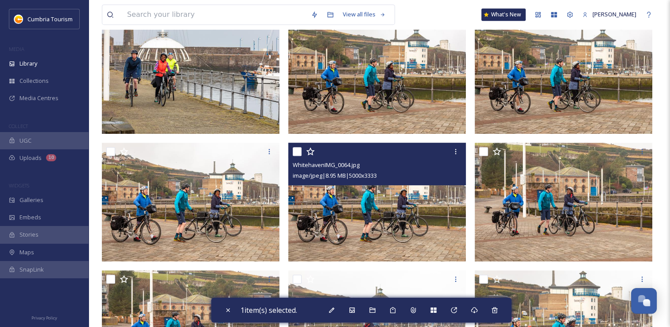
click at [298, 151] on input "checkbox" at bounding box center [297, 151] width 9 height 9
checkbox input "true"
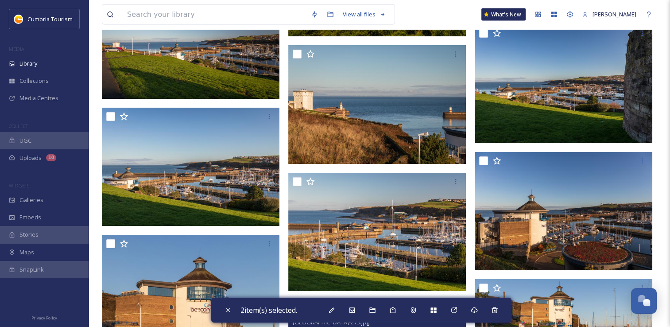
scroll to position [1860, 0]
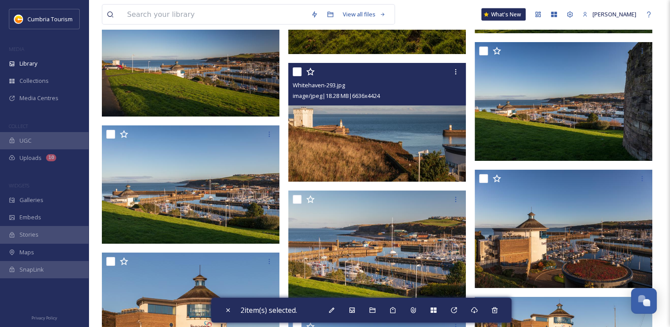
click at [296, 73] on input "checkbox" at bounding box center [297, 71] width 9 height 9
checkbox input "true"
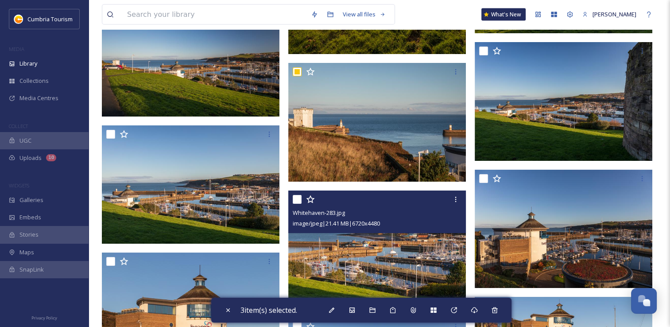
scroll to position [1904, 0]
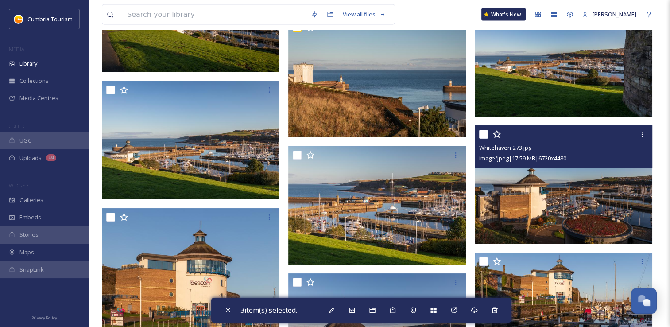
click at [485, 135] on input "checkbox" at bounding box center [483, 134] width 9 height 9
checkbox input "true"
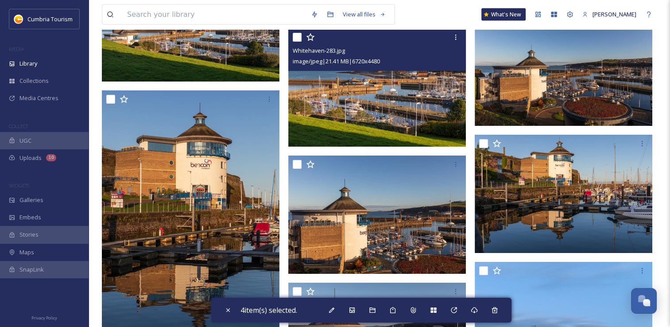
scroll to position [2037, 0]
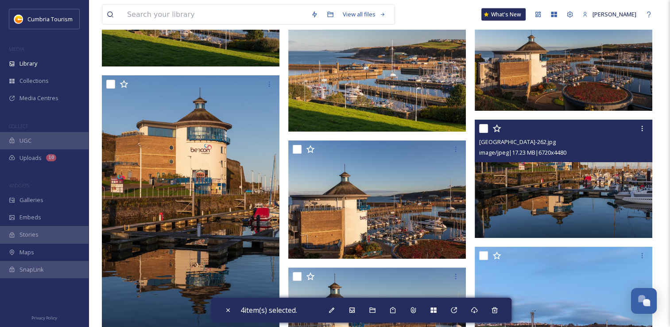
click at [486, 132] on input "checkbox" at bounding box center [483, 128] width 9 height 9
checkbox input "true"
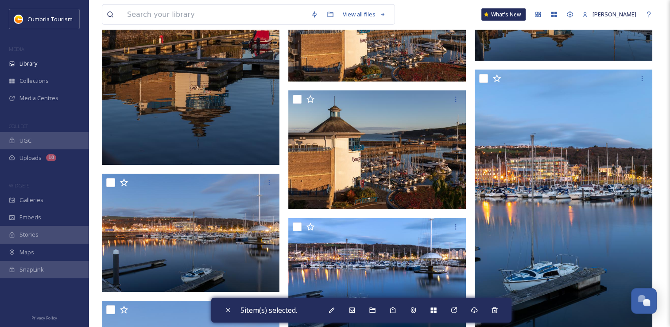
scroll to position [2258, 0]
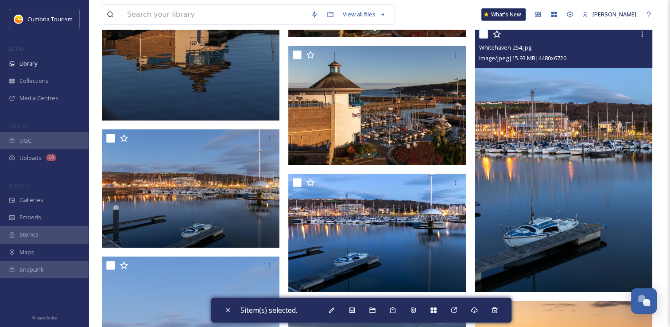
click at [483, 40] on div at bounding box center [564, 34] width 171 height 16
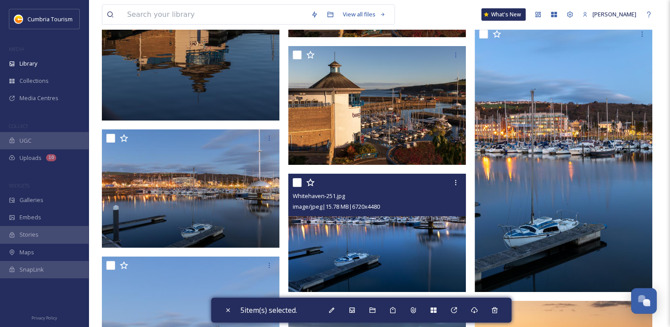
click at [301, 185] on input "checkbox" at bounding box center [297, 182] width 9 height 9
click at [298, 176] on div at bounding box center [378, 182] width 171 height 16
click at [298, 182] on input "checkbox" at bounding box center [297, 182] width 9 height 9
checkbox input "false"
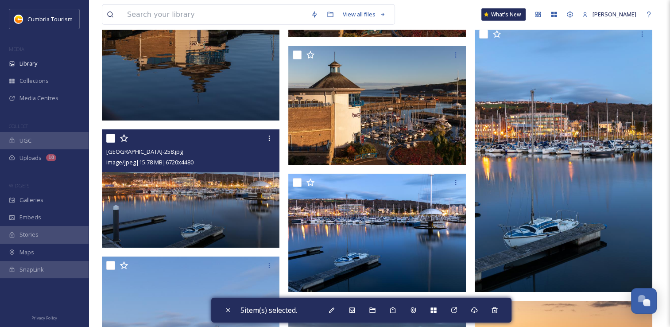
click at [112, 140] on input "checkbox" at bounding box center [110, 138] width 9 height 9
checkbox input "true"
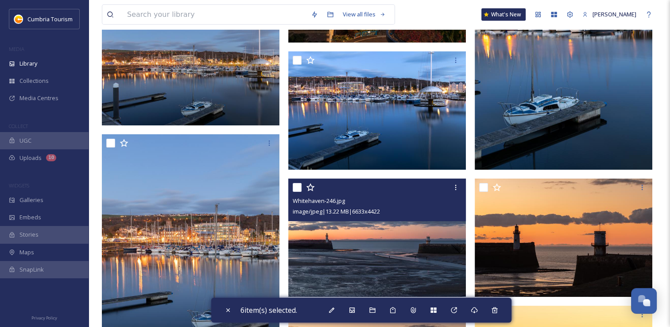
scroll to position [2435, 0]
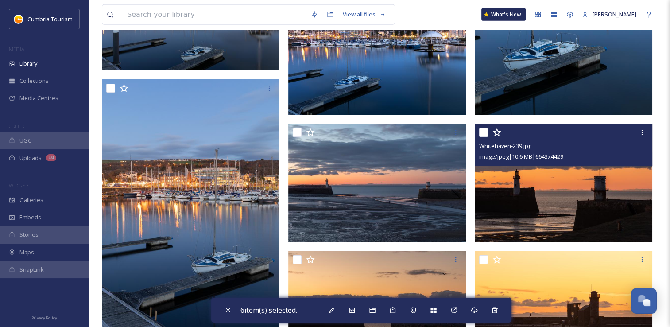
click at [482, 130] on input "checkbox" at bounding box center [483, 132] width 9 height 9
checkbox input "true"
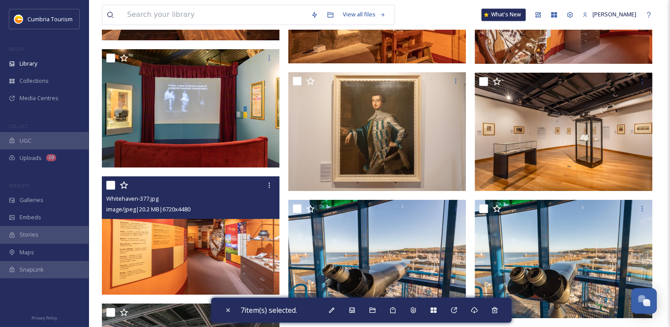
scroll to position [4782, 0]
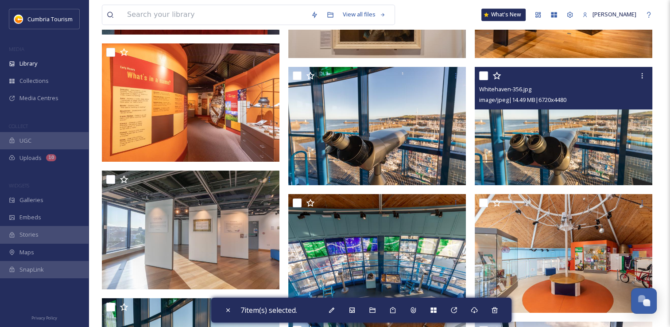
click at [482, 79] on input "checkbox" at bounding box center [483, 75] width 9 height 9
checkbox input "true"
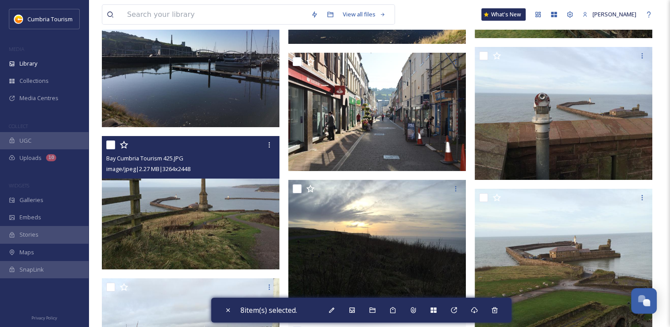
scroll to position [5977, 0]
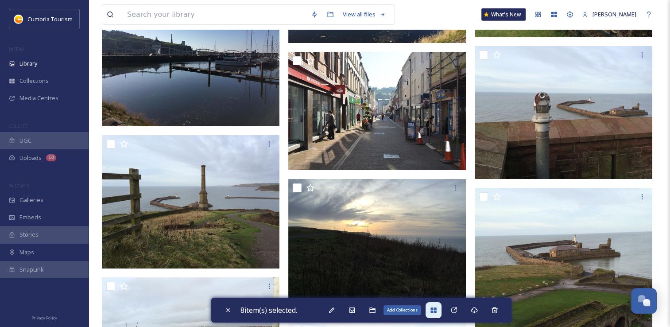
click at [441, 309] on div "Add Collections" at bounding box center [433, 310] width 16 height 16
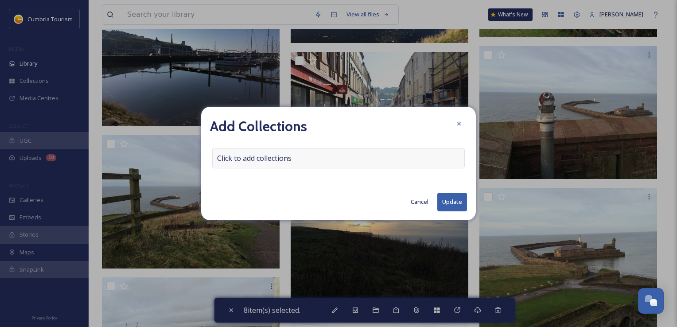
click at [237, 154] on span "Click to add collections" at bounding box center [254, 158] width 74 height 11
click at [240, 157] on input at bounding box center [261, 157] width 97 height 19
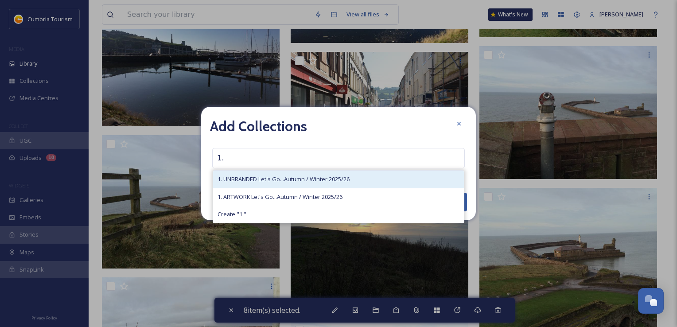
type input "1."
click at [249, 175] on span "1. UNBRANDED Let's Go...Autumn / Winter 2025/26" at bounding box center [283, 179] width 132 height 8
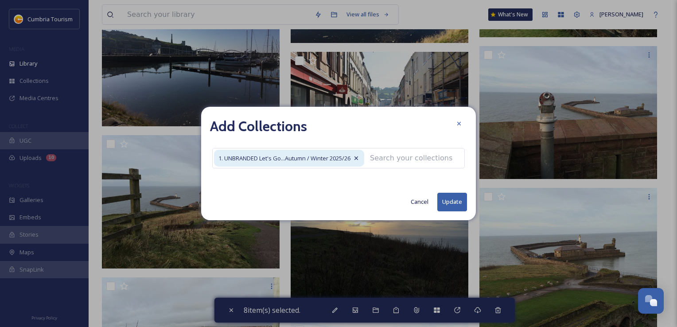
click at [462, 199] on button "Update" at bounding box center [452, 202] width 30 height 18
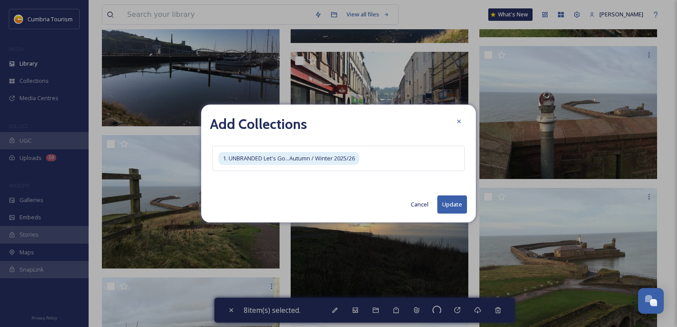
checkbox input "false"
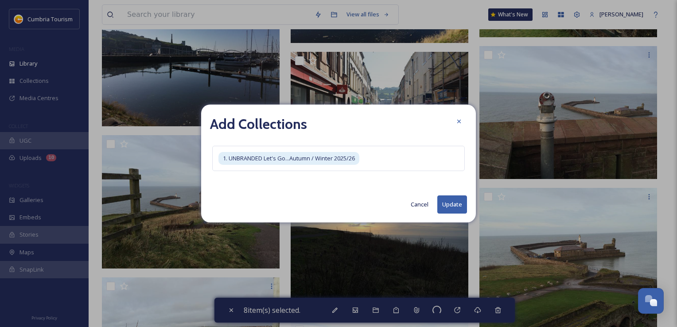
checkbox input "false"
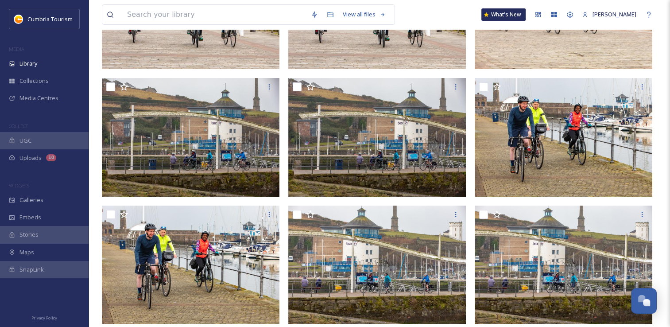
scroll to position [0, 0]
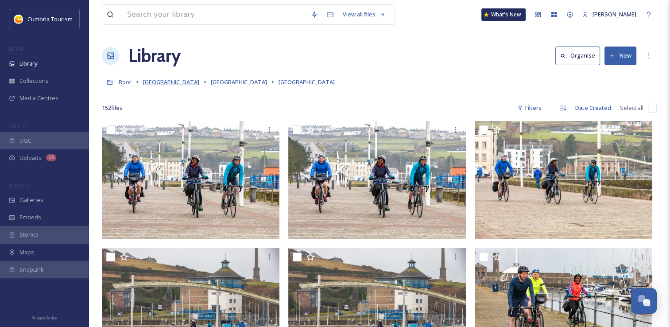
click at [176, 83] on span "[GEOGRAPHIC_DATA]" at bounding box center [171, 82] width 56 height 8
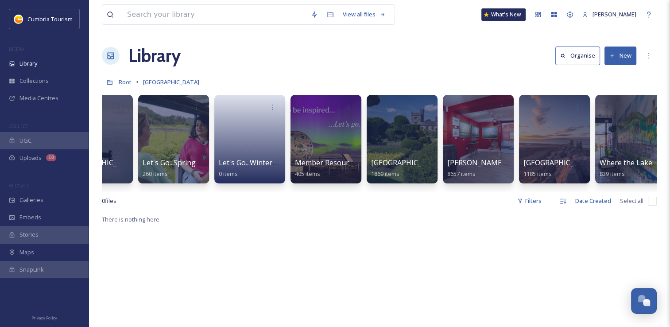
scroll to position [0, 207]
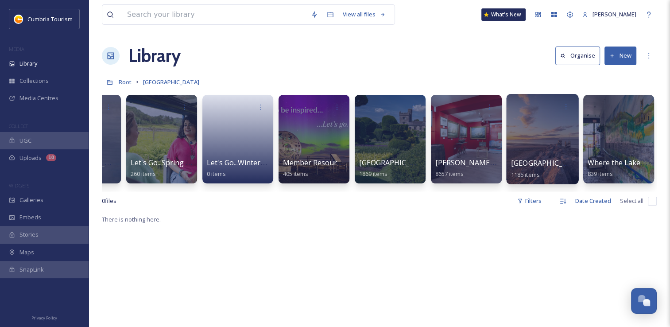
click at [552, 134] on div at bounding box center [542, 139] width 72 height 90
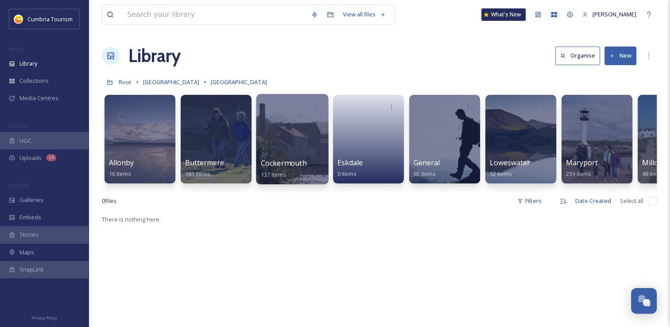
click at [284, 151] on div at bounding box center [292, 139] width 72 height 90
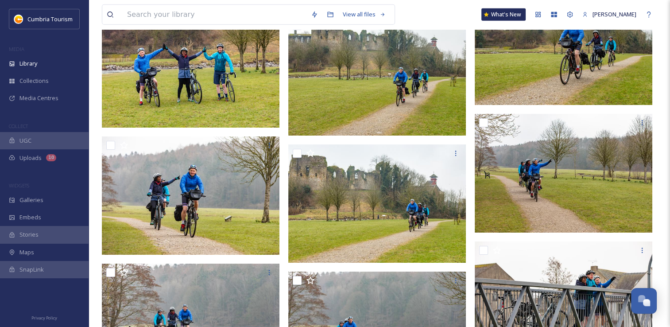
scroll to position [2568, 0]
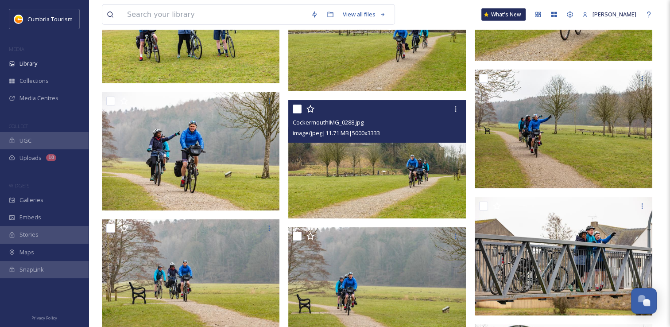
click at [298, 109] on input "checkbox" at bounding box center [297, 108] width 9 height 9
checkbox input "true"
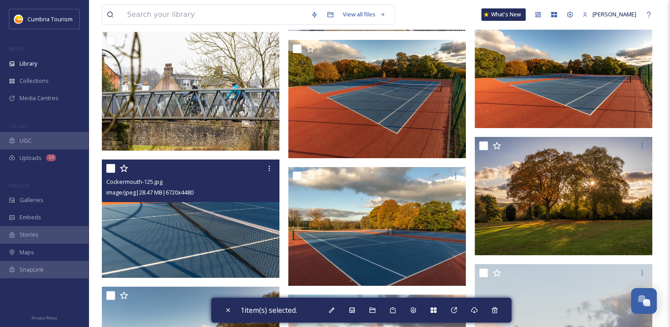
scroll to position [3321, 0]
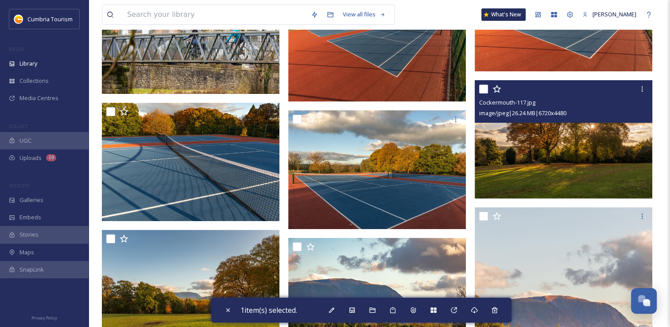
click at [479, 89] on input "checkbox" at bounding box center [483, 89] width 9 height 9
checkbox input "true"
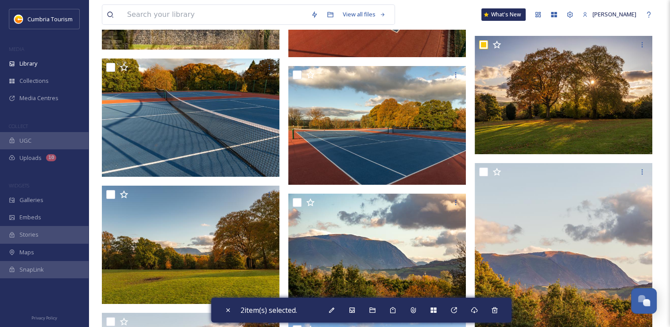
scroll to position [3409, 0]
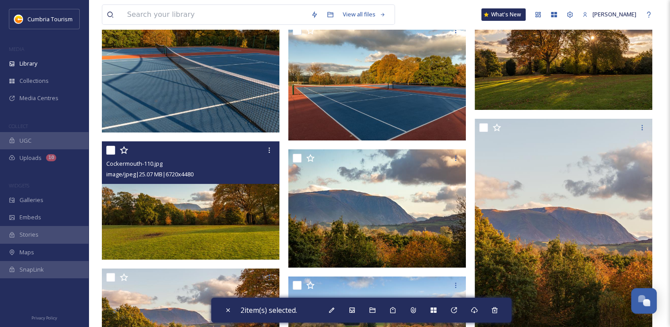
click at [109, 149] on input "checkbox" at bounding box center [110, 150] width 9 height 9
checkbox input "true"
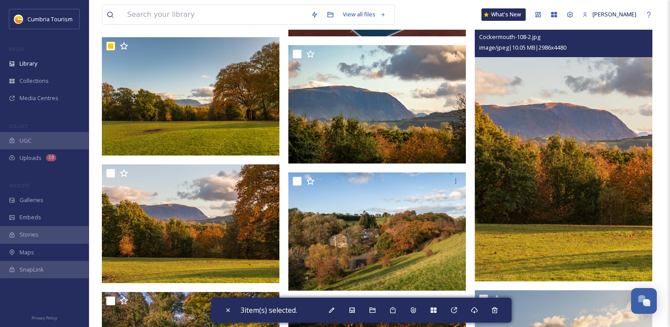
scroll to position [3498, 0]
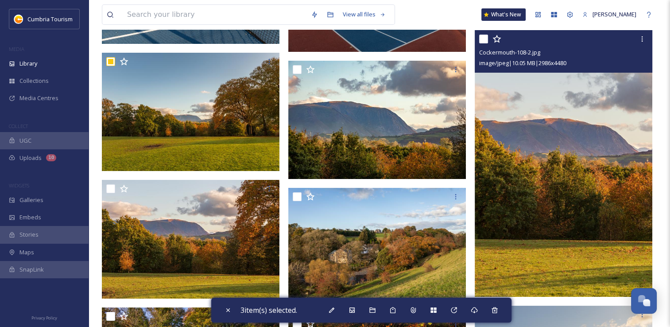
click at [482, 40] on input "checkbox" at bounding box center [483, 39] width 9 height 9
checkbox input "true"
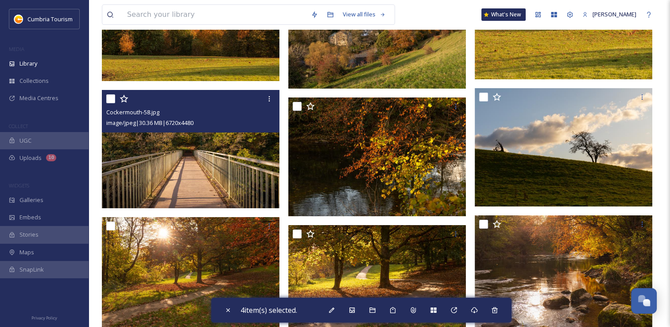
scroll to position [3719, 0]
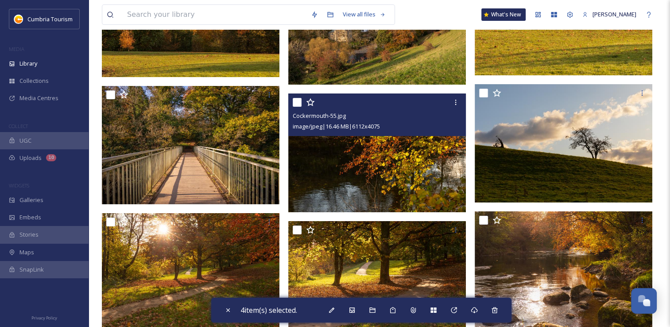
click at [298, 103] on input "checkbox" at bounding box center [297, 102] width 9 height 9
checkbox input "true"
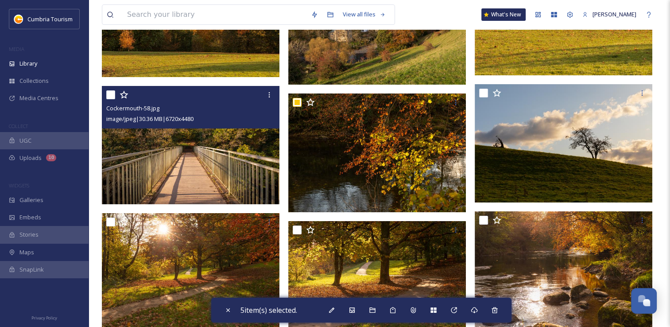
scroll to position [3808, 0]
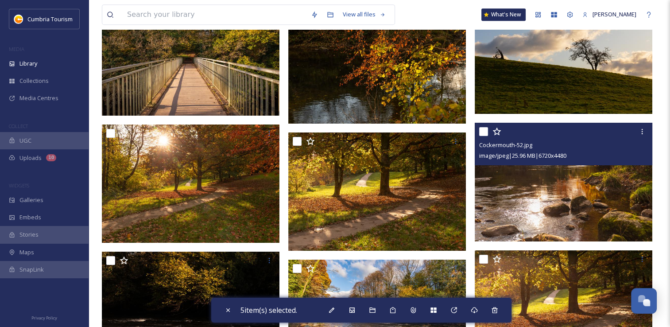
click at [485, 134] on input "checkbox" at bounding box center [483, 131] width 9 height 9
checkbox input "true"
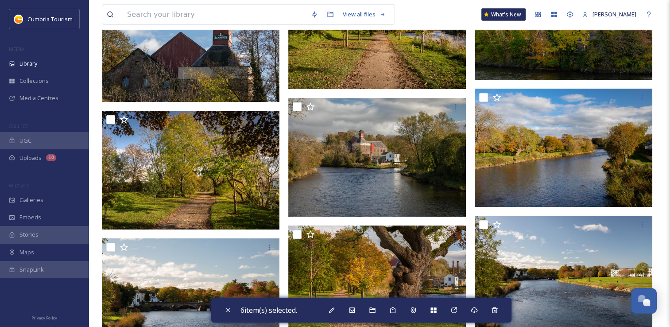
scroll to position [5711, 0]
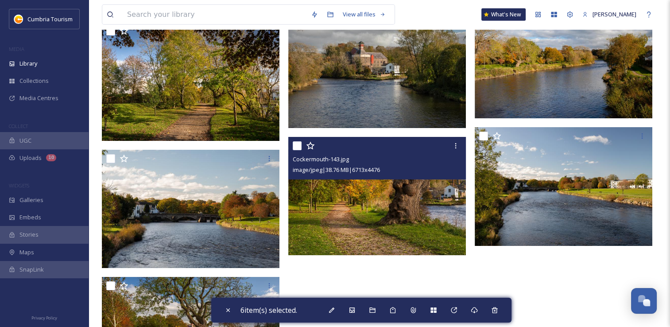
drag, startPoint x: 296, startPoint y: 147, endPoint x: 298, endPoint y: 154, distance: 7.3
click at [296, 146] on input "checkbox" at bounding box center [297, 145] width 9 height 9
checkbox input "true"
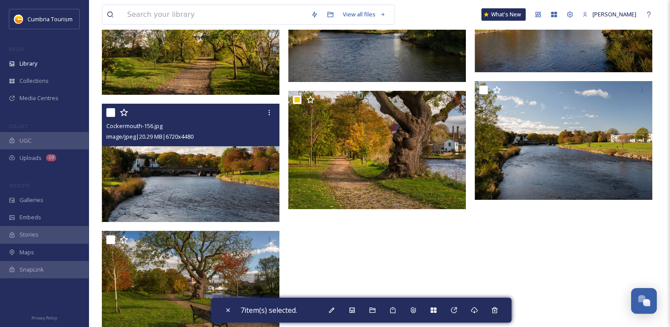
scroll to position [5794, 0]
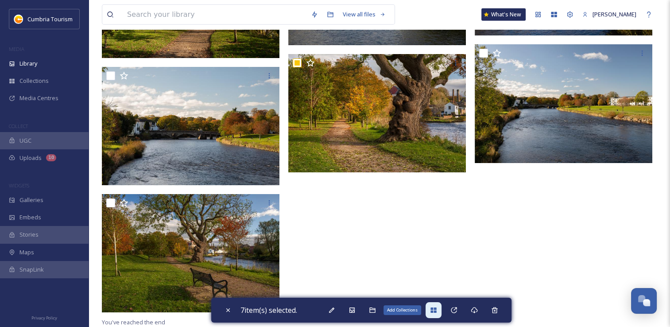
click at [435, 310] on icon at bounding box center [433, 309] width 6 height 5
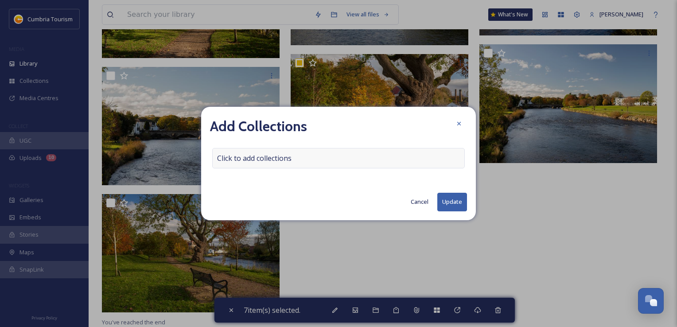
click at [259, 155] on span "Click to add collections" at bounding box center [254, 158] width 74 height 11
click at [260, 158] on input at bounding box center [261, 157] width 97 height 19
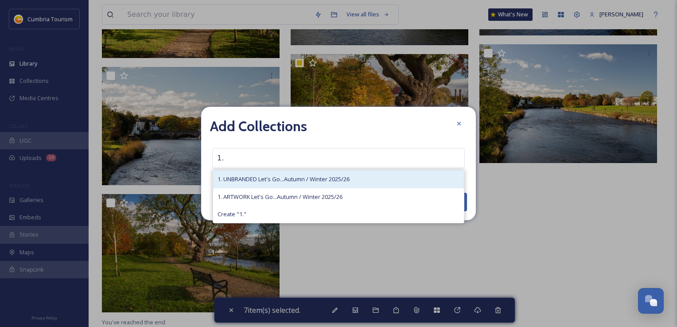
type input "1."
click at [270, 179] on span "1. UNBRANDED Let's Go...Autumn / Winter 2025/26" at bounding box center [283, 179] width 132 height 8
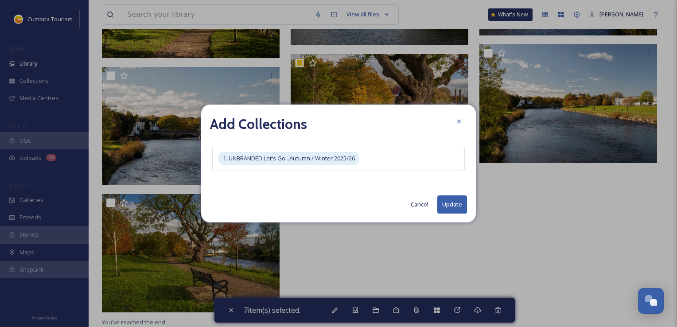
click at [449, 200] on button "Update" at bounding box center [452, 204] width 30 height 18
checkbox input "false"
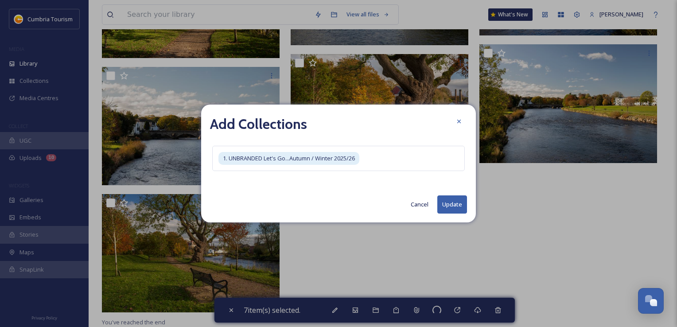
checkbox input "false"
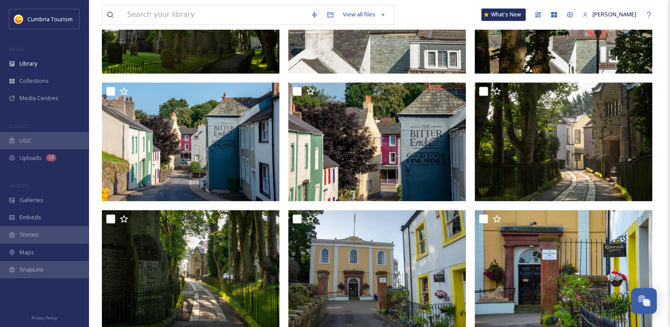
scroll to position [0, 0]
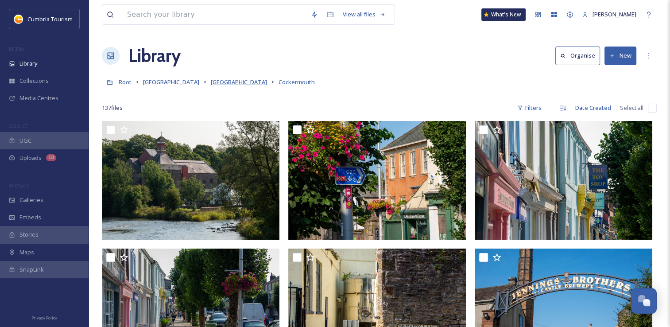
click at [230, 81] on span "[GEOGRAPHIC_DATA]" at bounding box center [239, 82] width 56 height 8
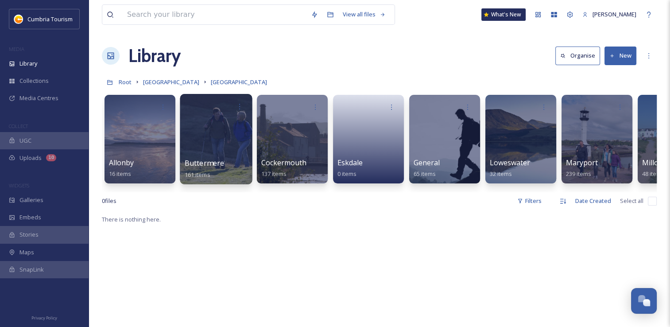
click at [205, 145] on div at bounding box center [216, 139] width 72 height 90
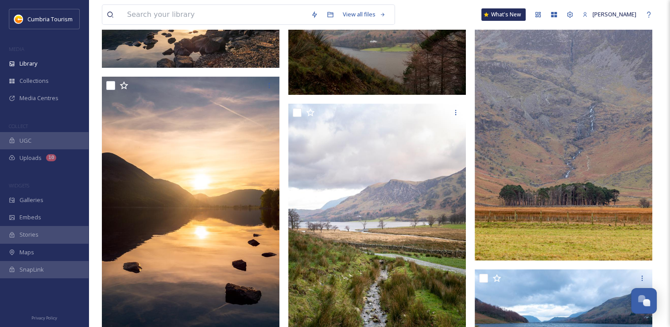
scroll to position [6588, 0]
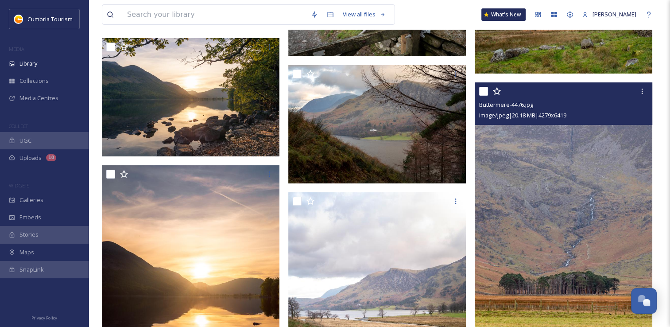
click at [485, 95] on div at bounding box center [564, 91] width 171 height 16
click at [481, 94] on input "checkbox" at bounding box center [483, 91] width 9 height 9
checkbox input "true"
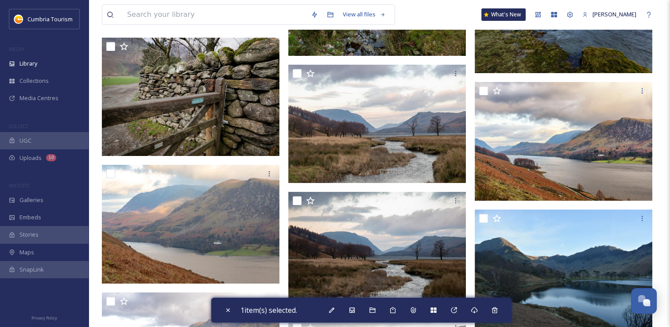
scroll to position [6982, 0]
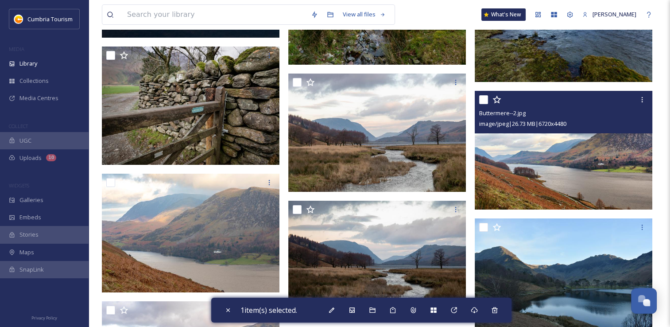
click at [483, 101] on input "checkbox" at bounding box center [483, 99] width 9 height 9
checkbox input "true"
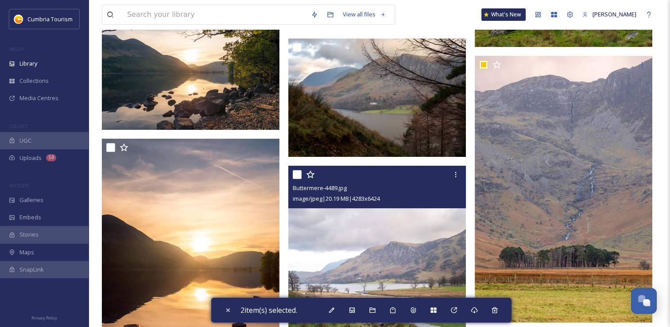
scroll to position [6539, 0]
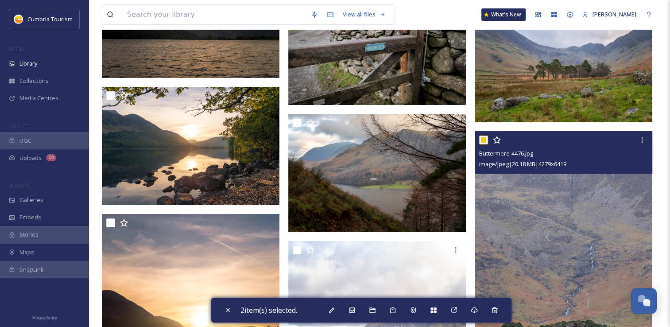
click at [483, 136] on input "checkbox" at bounding box center [483, 139] width 9 height 9
checkbox input "false"
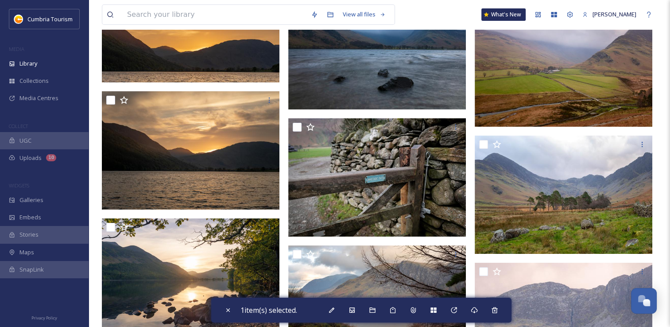
scroll to position [6406, 0]
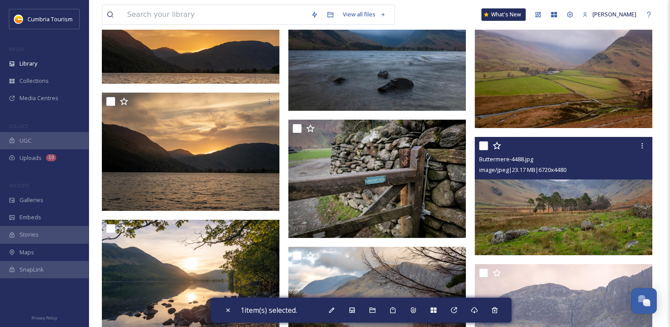
click at [483, 149] on input "checkbox" at bounding box center [483, 145] width 9 height 9
checkbox input "true"
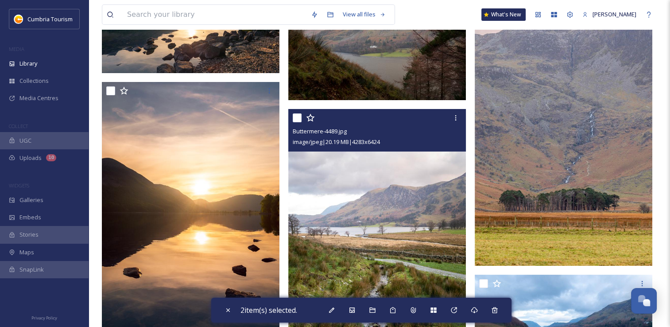
scroll to position [6628, 0]
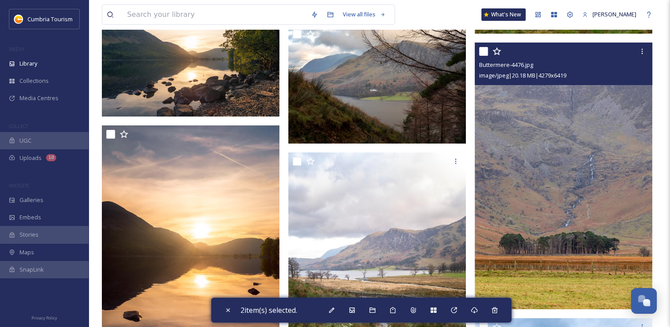
click at [480, 54] on input "checkbox" at bounding box center [483, 51] width 9 height 9
checkbox input "true"
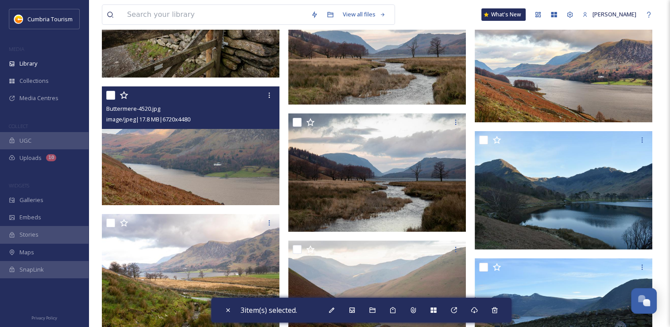
scroll to position [7071, 0]
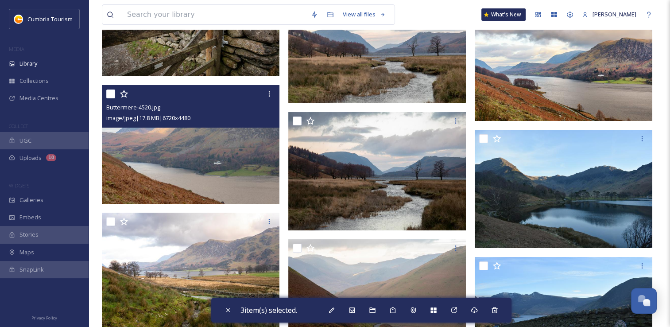
click at [110, 97] on input "checkbox" at bounding box center [110, 93] width 9 height 9
checkbox input "true"
click at [229, 177] on img at bounding box center [191, 144] width 178 height 119
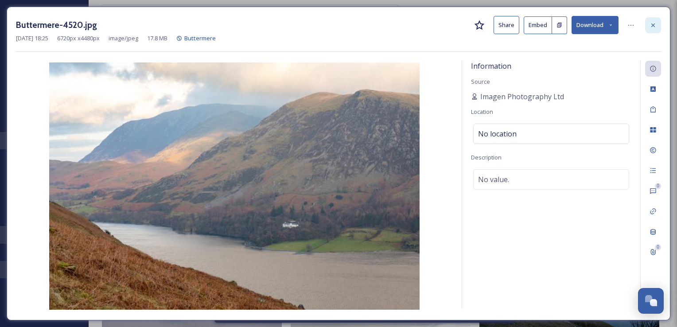
click at [653, 26] on icon at bounding box center [652, 25] width 7 height 7
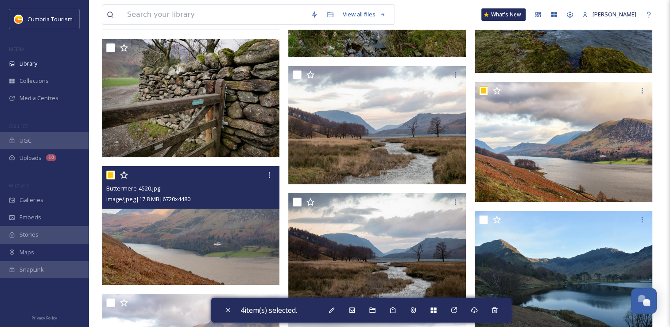
click at [112, 172] on input "checkbox" at bounding box center [110, 174] width 9 height 9
checkbox input "false"
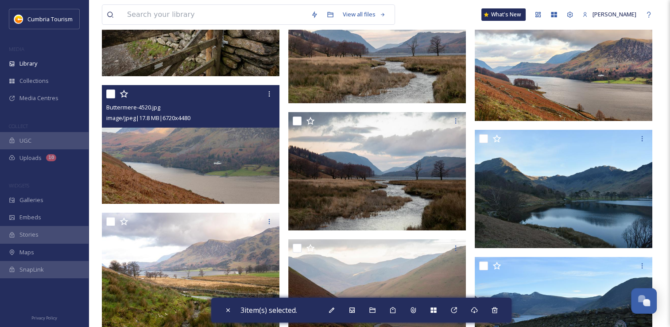
scroll to position [6982, 0]
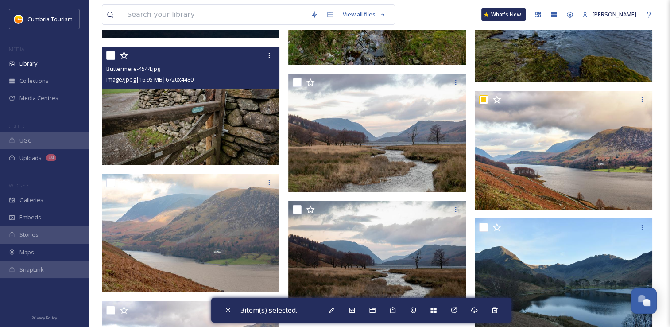
click at [108, 54] on input "checkbox" at bounding box center [110, 55] width 9 height 9
checkbox input "true"
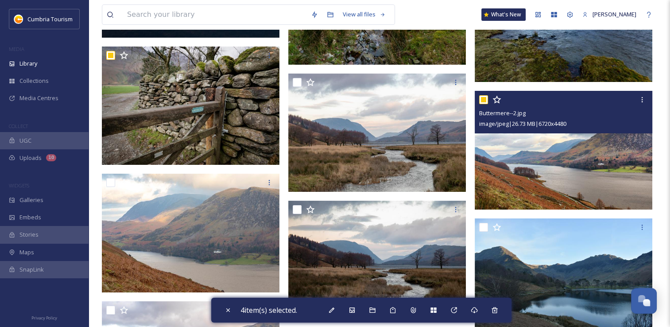
click at [543, 163] on img at bounding box center [564, 150] width 178 height 119
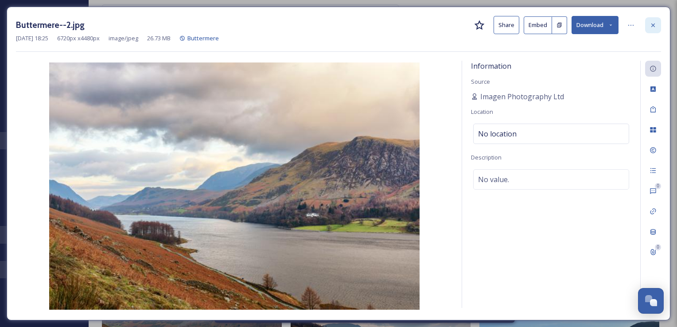
click at [651, 26] on icon at bounding box center [652, 25] width 7 height 7
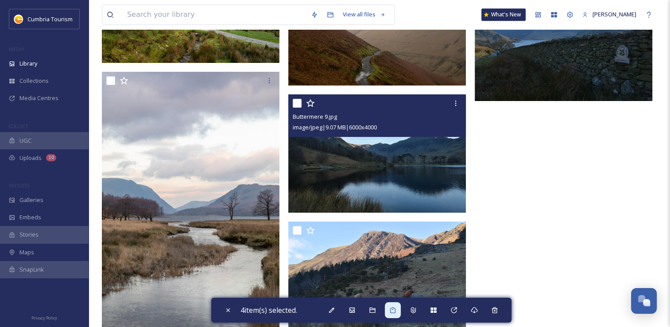
scroll to position [7425, 0]
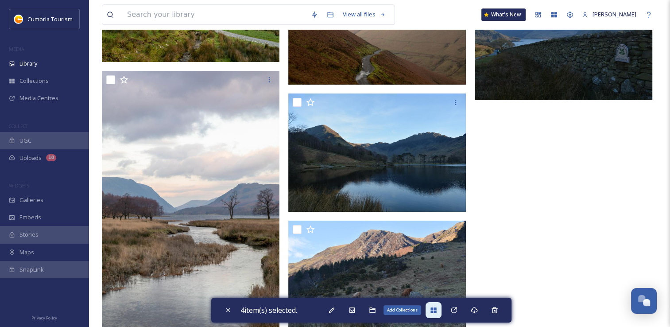
click at [434, 311] on icon at bounding box center [433, 309] width 6 height 5
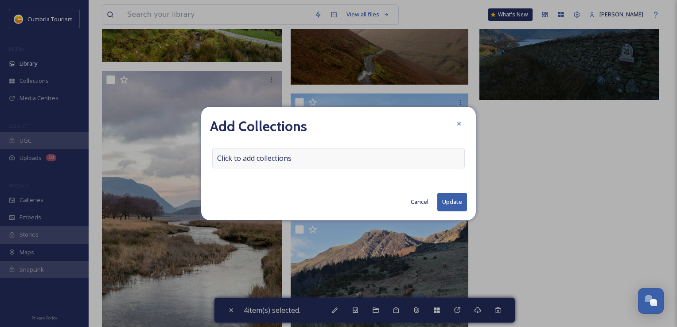
click at [269, 154] on span "Click to add collections" at bounding box center [254, 158] width 74 height 11
click at [269, 161] on input at bounding box center [261, 157] width 97 height 19
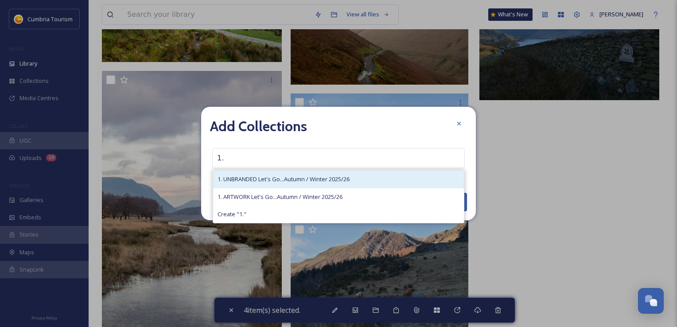
type input "1."
click at [311, 176] on span "1. UNBRANDED Let's Go...Autumn / Winter 2025/26" at bounding box center [283, 179] width 132 height 8
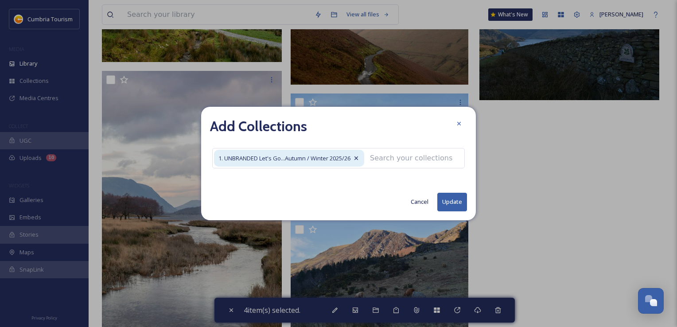
click at [463, 206] on button "Update" at bounding box center [452, 202] width 30 height 18
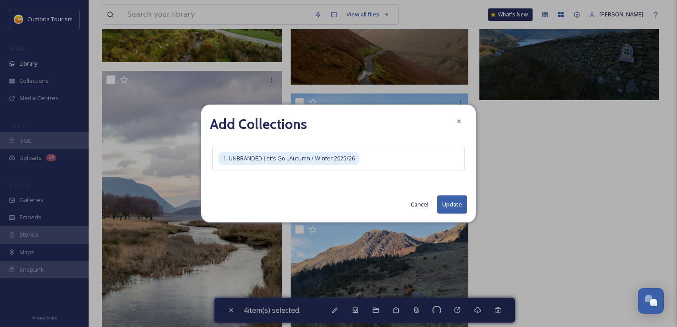
checkbox input "false"
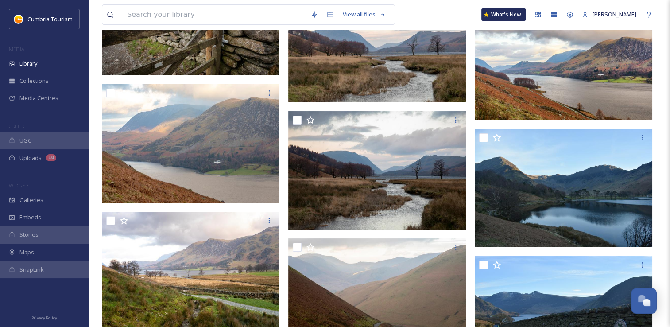
scroll to position [0, 0]
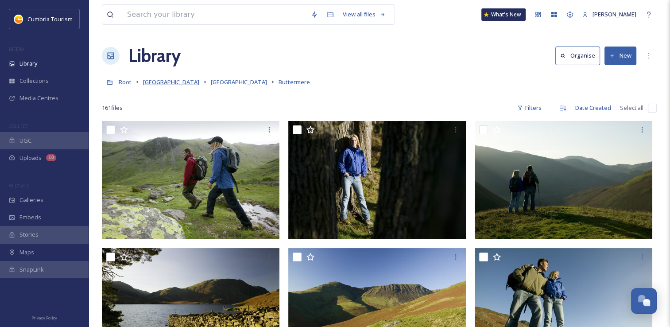
click at [161, 79] on span "[GEOGRAPHIC_DATA]" at bounding box center [171, 82] width 56 height 8
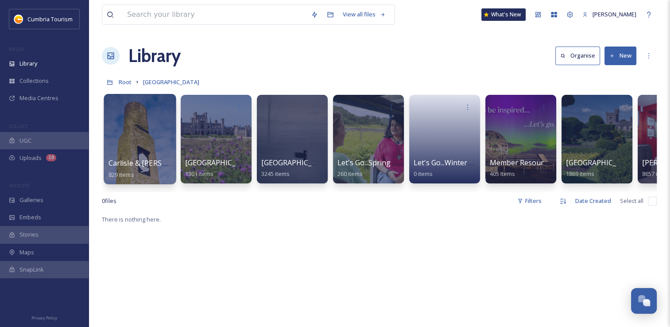
click at [160, 155] on div at bounding box center [140, 139] width 72 height 90
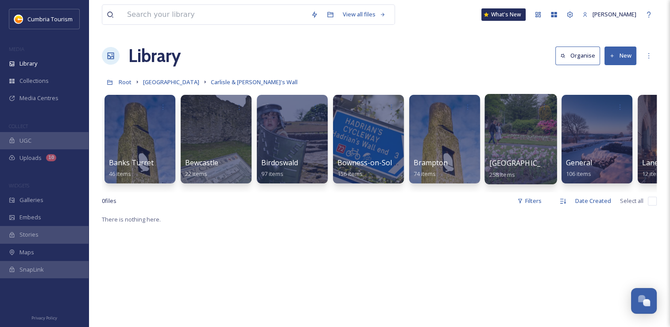
click at [489, 158] on div at bounding box center [520, 139] width 72 height 90
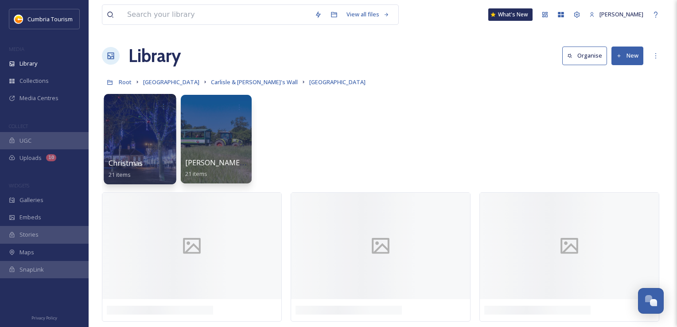
click at [158, 159] on div "Christmas 21 items" at bounding box center [139, 169] width 63 height 22
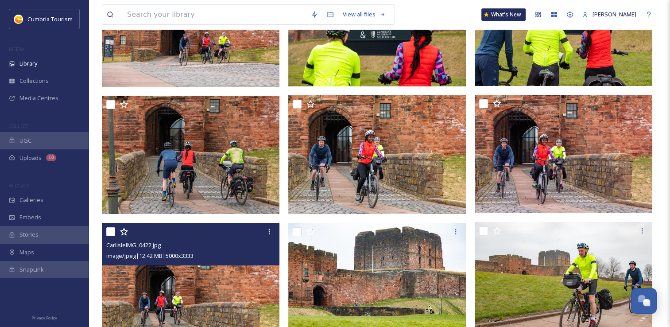
scroll to position [3188, 0]
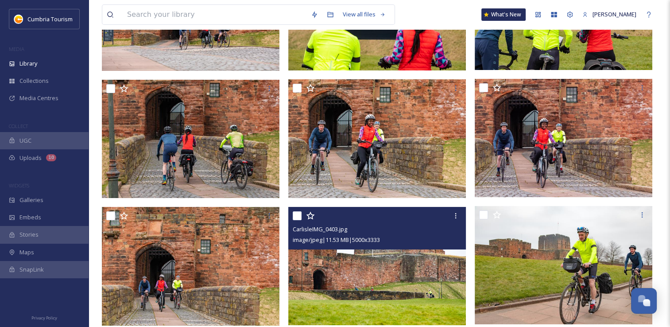
click at [298, 218] on input "checkbox" at bounding box center [297, 215] width 9 height 9
checkbox input "true"
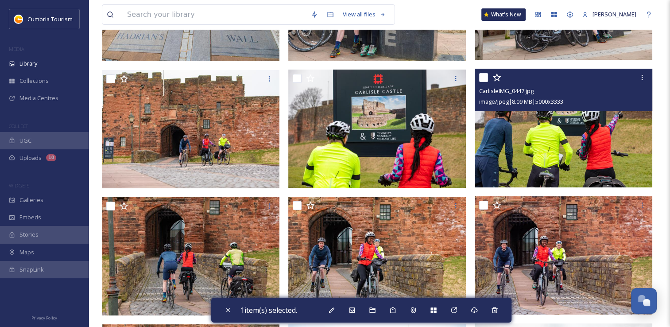
scroll to position [3055, 0]
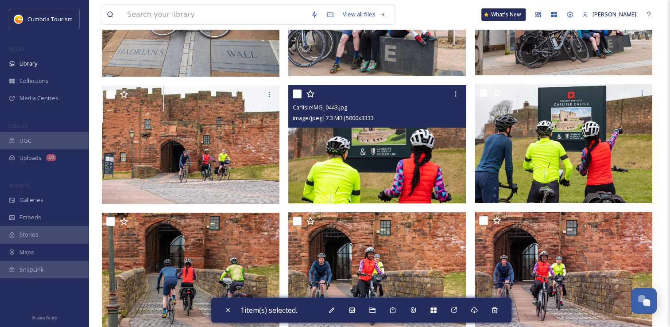
click at [300, 98] on input "checkbox" at bounding box center [297, 93] width 9 height 9
checkbox input "true"
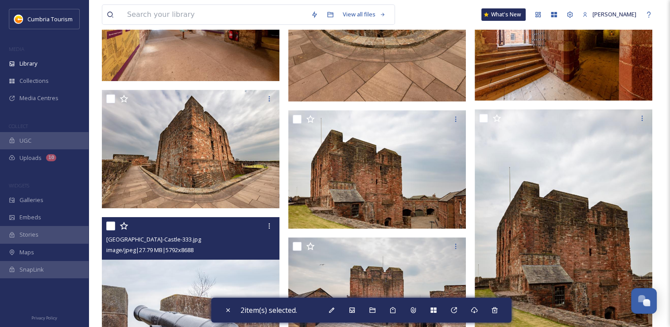
scroll to position [6553, 0]
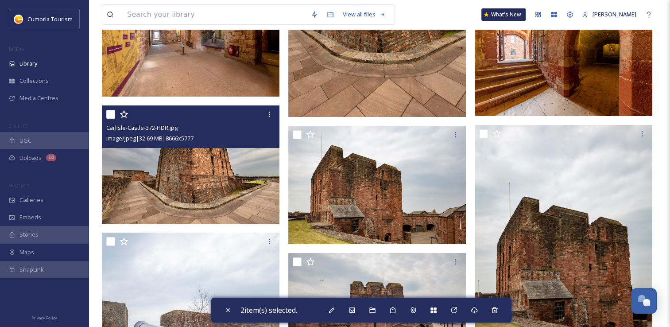
click at [109, 116] on input "checkbox" at bounding box center [110, 114] width 9 height 9
checkbox input "true"
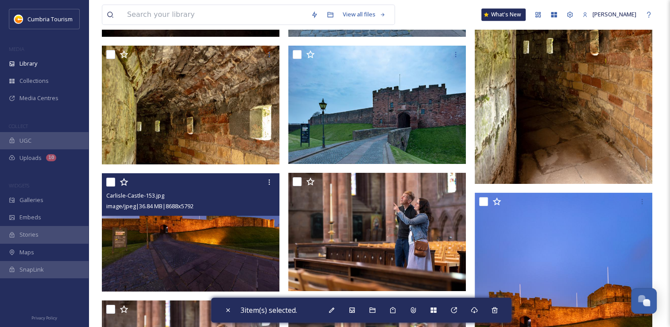
scroll to position [7305, 0]
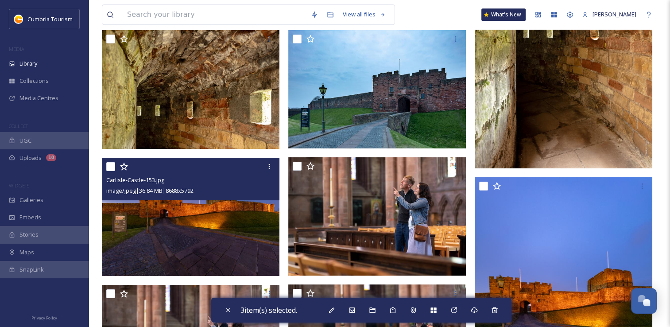
click at [113, 164] on input "checkbox" at bounding box center [110, 166] width 9 height 9
checkbox input "true"
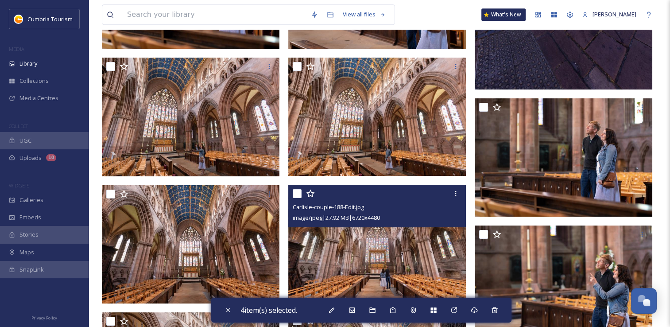
scroll to position [7704, 0]
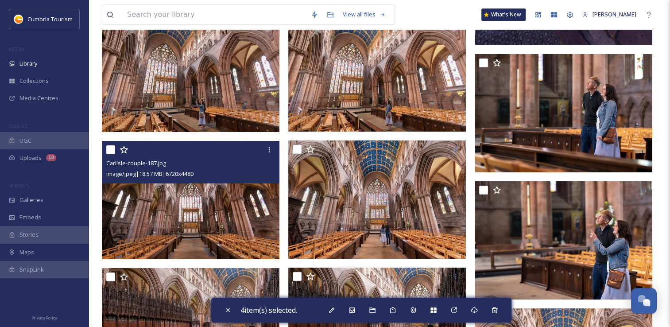
click at [111, 149] on input "checkbox" at bounding box center [110, 149] width 9 height 9
checkbox input "true"
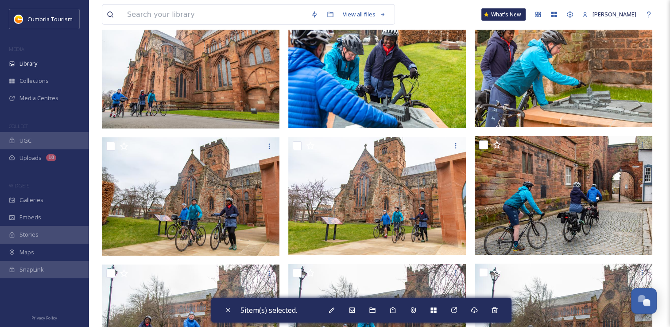
scroll to position [2509, 0]
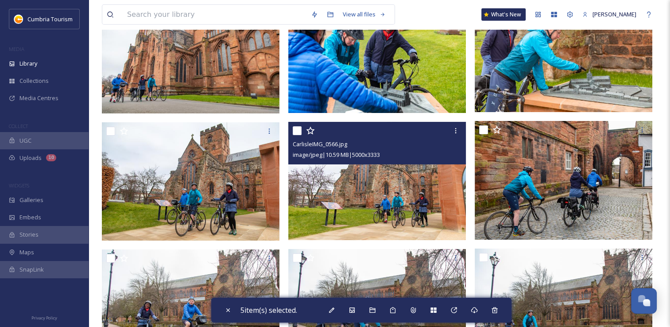
click at [299, 134] on input "checkbox" at bounding box center [297, 130] width 9 height 9
checkbox input "true"
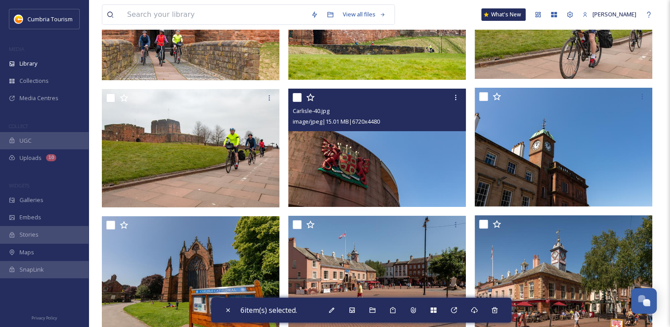
scroll to position [3483, 0]
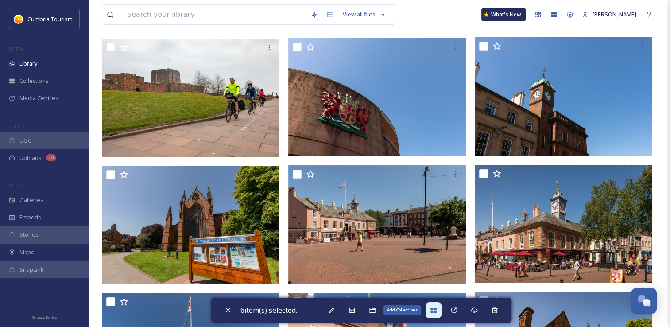
click at [436, 309] on icon at bounding box center [433, 309] width 7 height 7
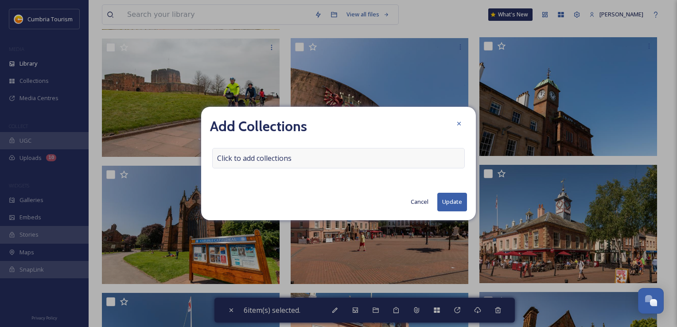
click at [261, 160] on span "Click to add collections" at bounding box center [254, 158] width 74 height 11
click at [261, 160] on input at bounding box center [261, 157] width 97 height 19
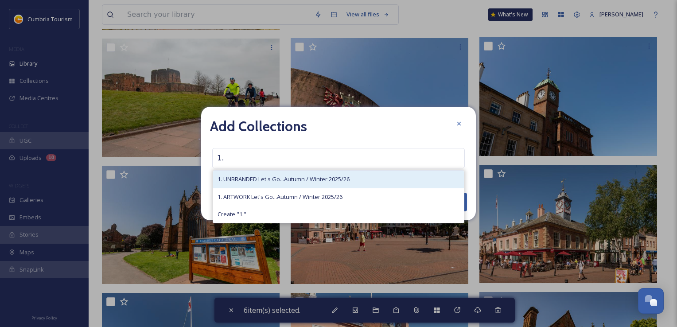
type input "1."
click at [246, 182] on span "1. UNBRANDED Let's Go...Autumn / Winter 2025/26" at bounding box center [283, 179] width 132 height 8
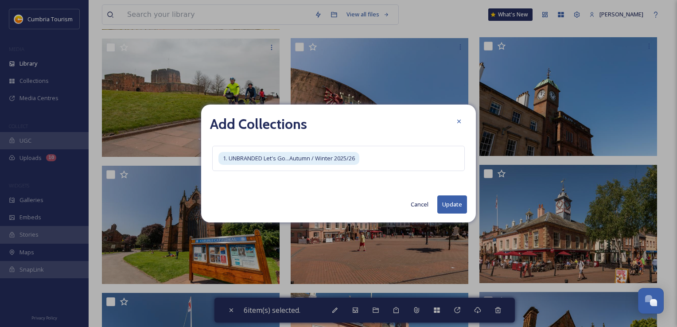
click at [463, 197] on button "Update" at bounding box center [452, 204] width 30 height 18
checkbox input "false"
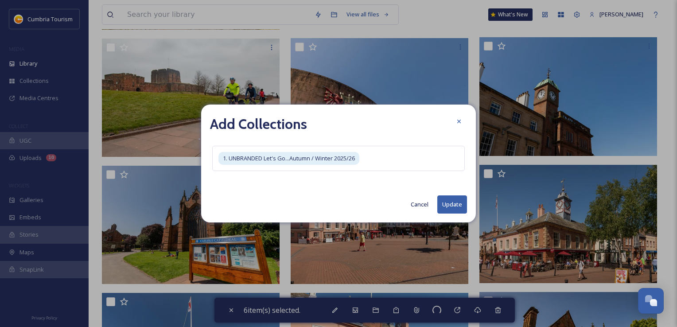
checkbox input "false"
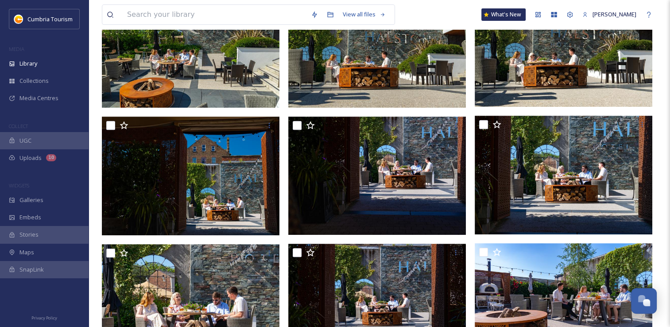
scroll to position [0, 0]
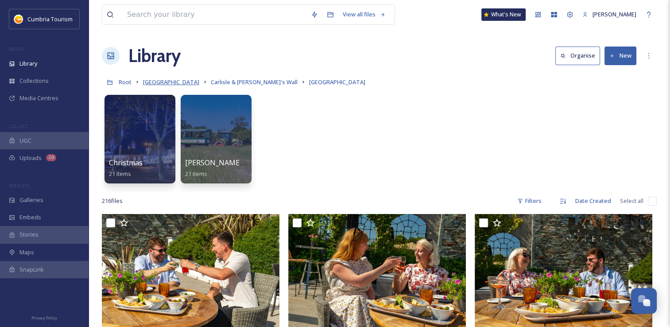
click at [175, 81] on span "[GEOGRAPHIC_DATA]" at bounding box center [171, 82] width 56 height 8
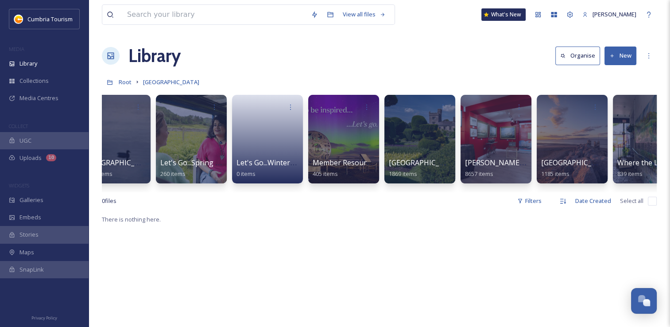
scroll to position [0, 177]
click at [412, 144] on div at bounding box center [419, 139] width 72 height 90
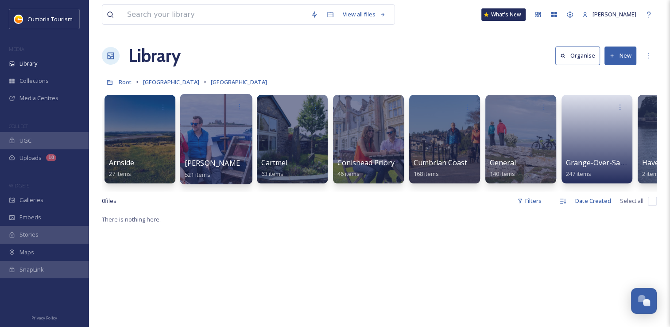
click at [211, 142] on div at bounding box center [216, 139] width 72 height 90
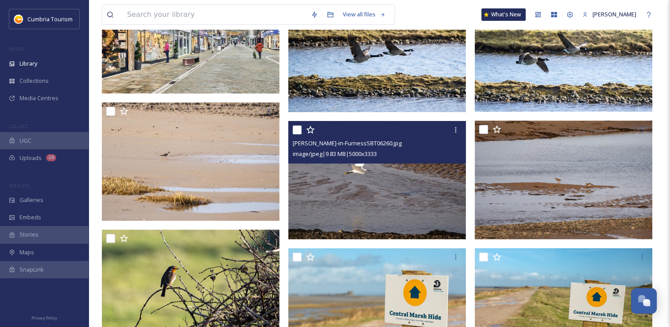
scroll to position [310, 0]
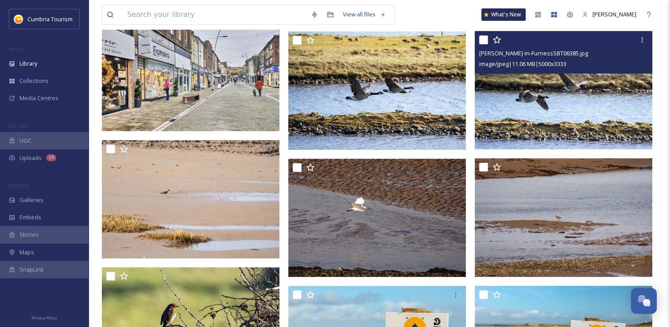
click at [483, 42] on input "checkbox" at bounding box center [483, 39] width 9 height 9
checkbox input "true"
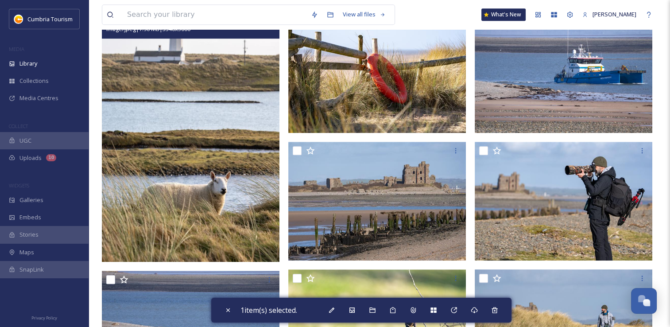
scroll to position [620, 0]
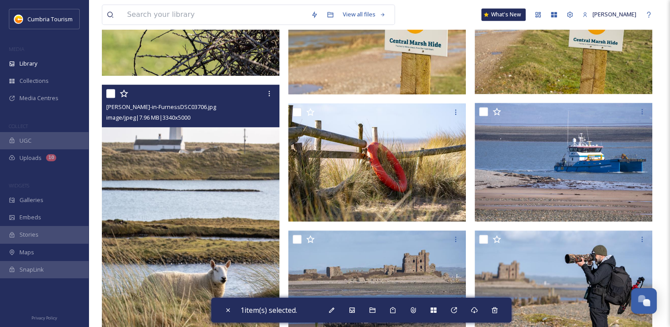
click at [110, 95] on input "checkbox" at bounding box center [110, 93] width 9 height 9
checkbox input "true"
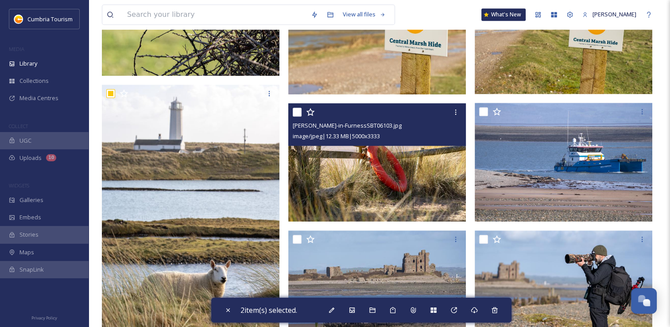
drag, startPoint x: 296, startPoint y: 110, endPoint x: 302, endPoint y: 116, distance: 9.1
click at [296, 110] on input "checkbox" at bounding box center [297, 112] width 9 height 9
checkbox input "true"
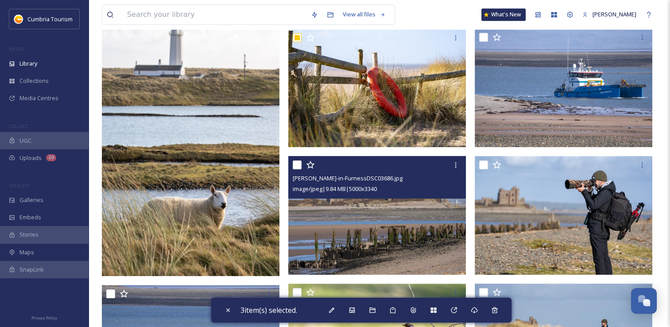
scroll to position [708, 0]
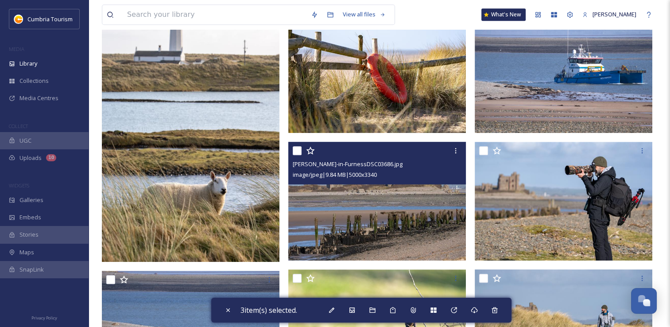
click at [298, 151] on input "checkbox" at bounding box center [297, 150] width 9 height 9
checkbox input "true"
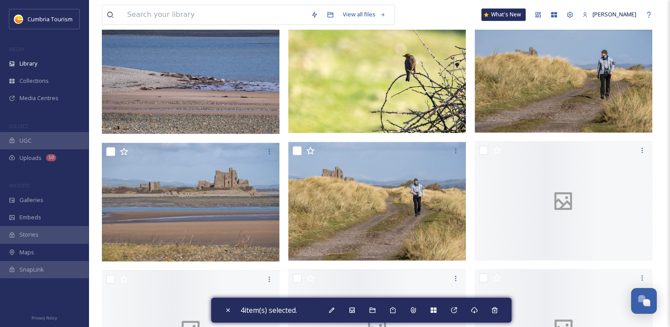
scroll to position [1018, 0]
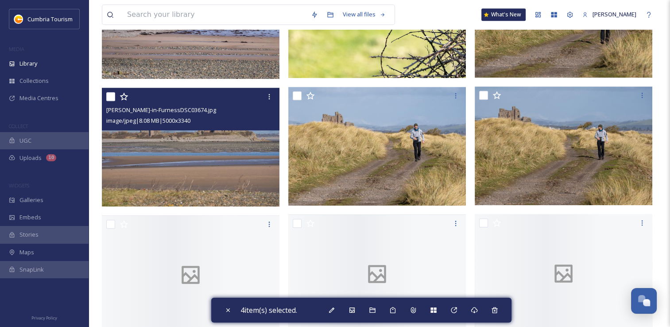
click at [112, 100] on input "checkbox" at bounding box center [110, 96] width 9 height 9
checkbox input "true"
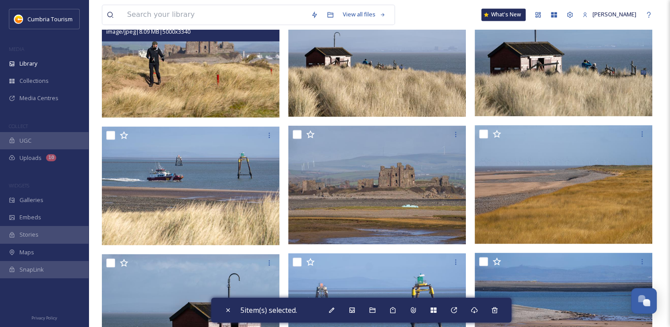
scroll to position [1550, 0]
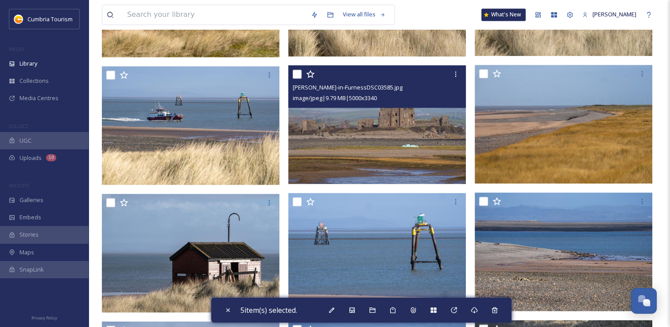
click at [298, 78] on input "checkbox" at bounding box center [297, 74] width 9 height 9
click at [302, 75] on div at bounding box center [378, 74] width 171 height 16
click at [294, 73] on input "checkbox" at bounding box center [297, 74] width 9 height 9
checkbox input "false"
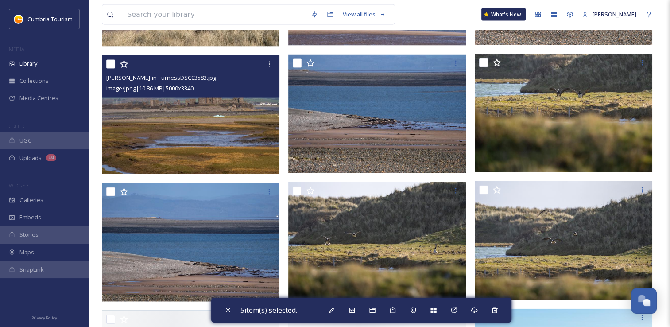
scroll to position [1771, 0]
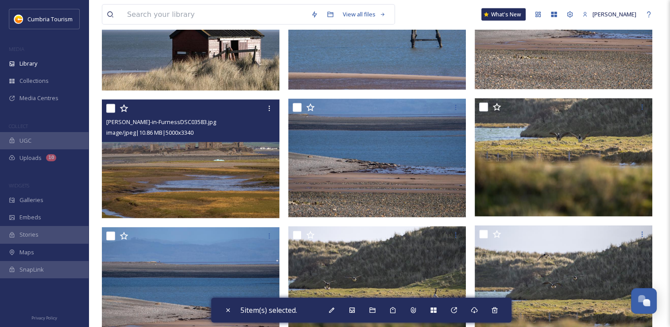
click at [108, 112] on input "checkbox" at bounding box center [110, 108] width 9 height 9
checkbox input "true"
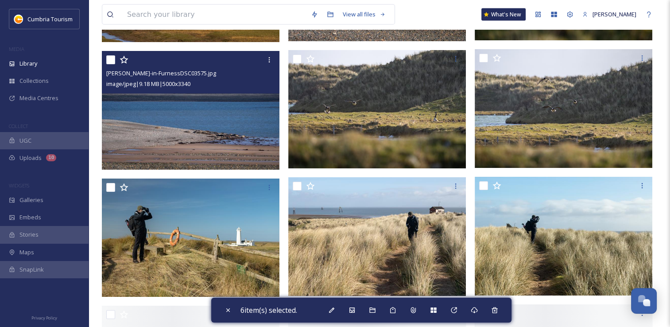
scroll to position [1992, 0]
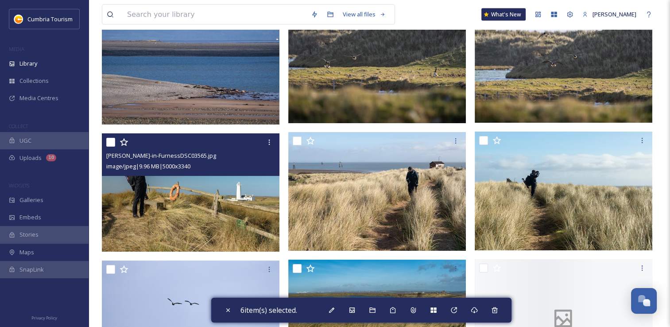
click at [112, 145] on input "checkbox" at bounding box center [110, 142] width 9 height 9
checkbox input "true"
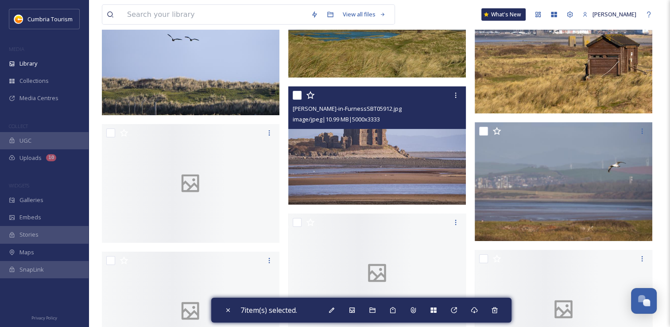
scroll to position [2258, 0]
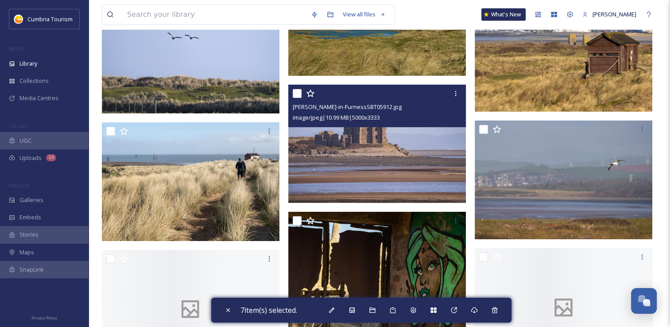
click at [298, 94] on input "checkbox" at bounding box center [297, 93] width 9 height 9
checkbox input "true"
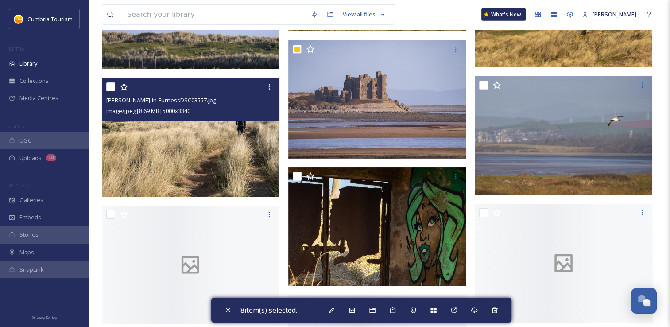
scroll to position [2391, 0]
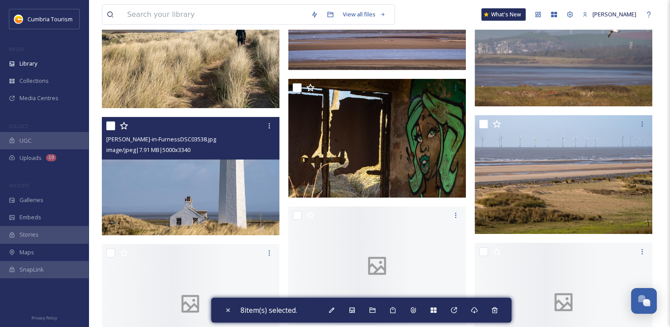
click at [110, 130] on div at bounding box center [191, 126] width 171 height 16
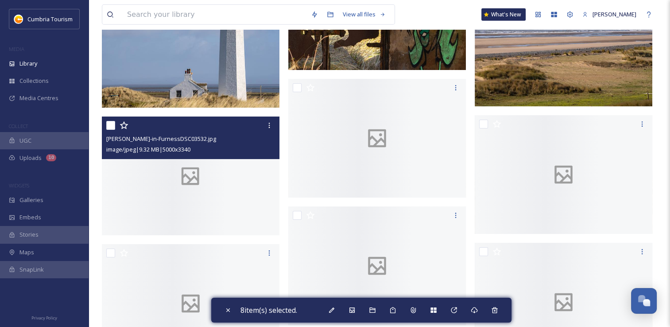
scroll to position [2524, 0]
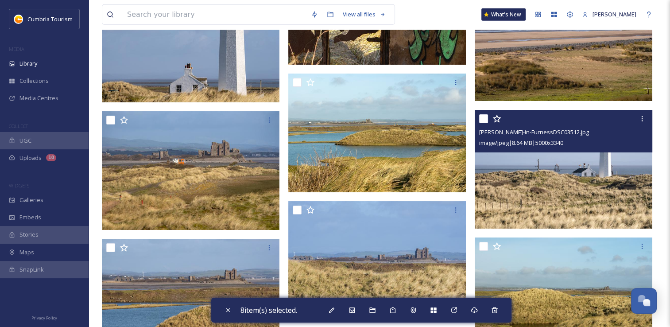
click at [484, 121] on input "checkbox" at bounding box center [483, 118] width 9 height 9
checkbox input "true"
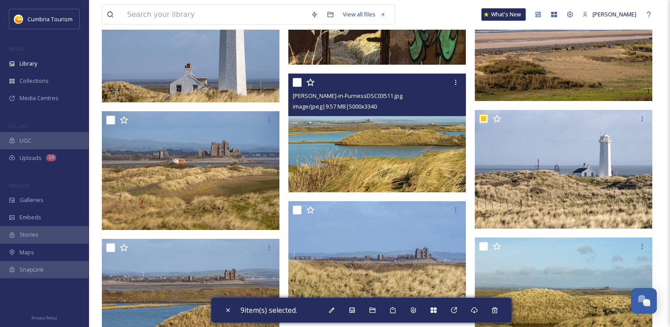
click at [299, 85] on input "checkbox" at bounding box center [297, 82] width 9 height 9
checkbox input "true"
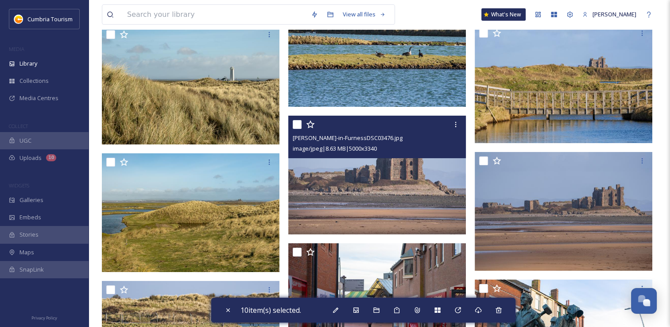
scroll to position [2878, 0]
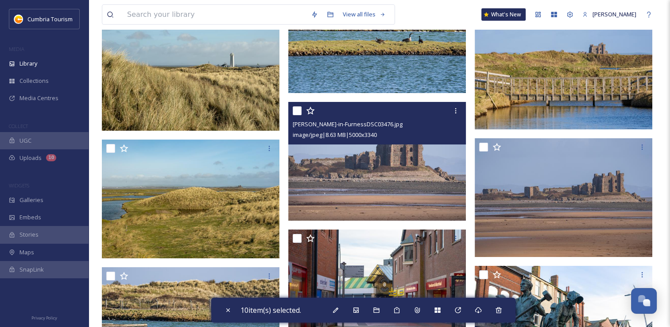
click at [298, 114] on input "checkbox" at bounding box center [297, 110] width 9 height 9
checkbox input "true"
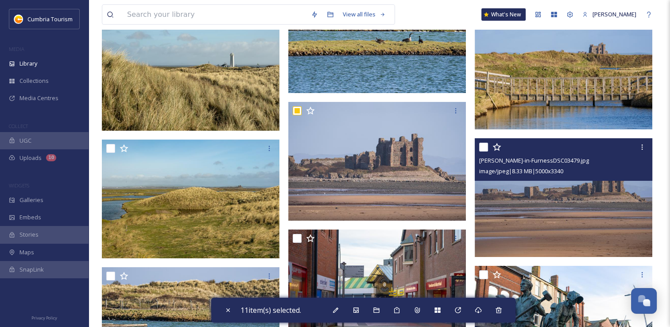
click at [484, 150] on input "checkbox" at bounding box center [483, 147] width 9 height 9
checkbox input "true"
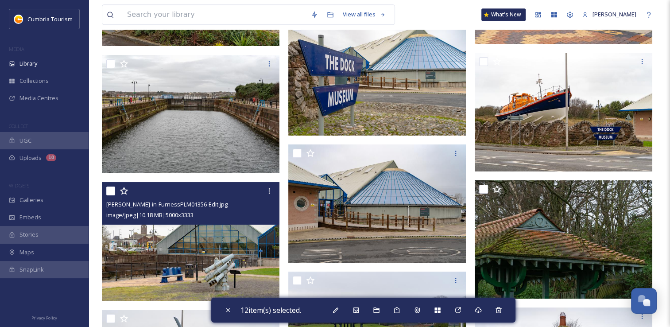
scroll to position [7659, 0]
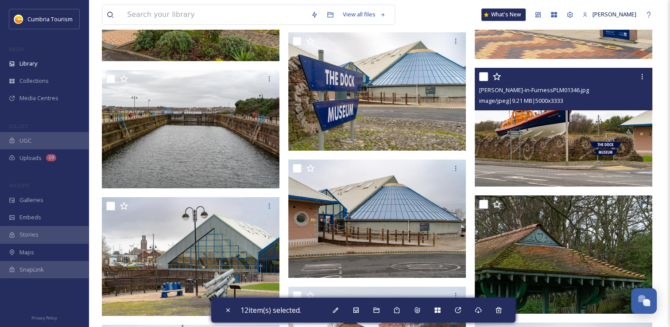
click at [484, 80] on input "checkbox" at bounding box center [483, 76] width 9 height 9
checkbox input "true"
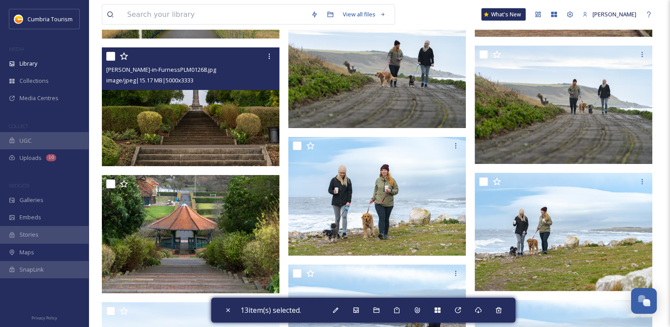
scroll to position [8722, 0]
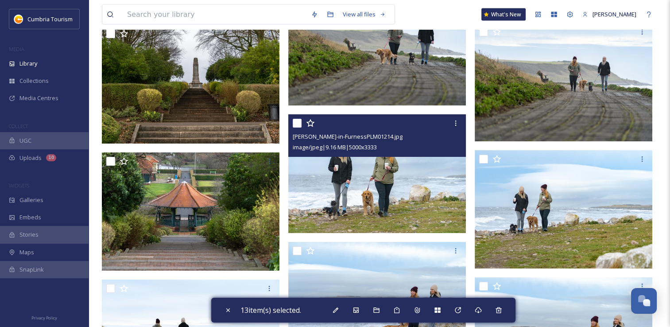
click at [298, 121] on input "checkbox" at bounding box center [297, 123] width 9 height 9
checkbox input "true"
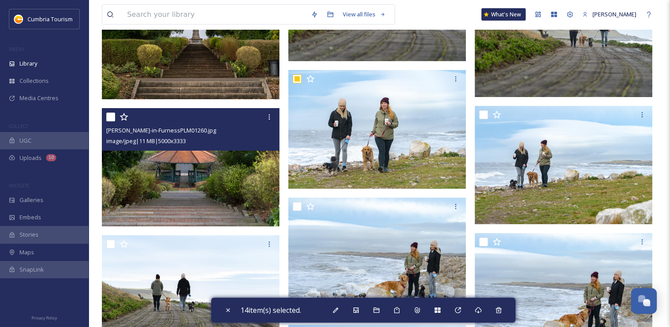
scroll to position [8855, 0]
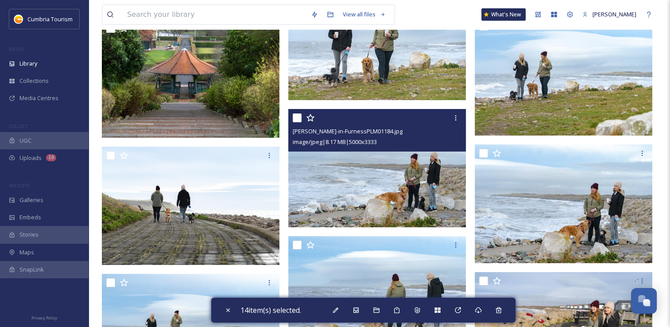
click at [298, 118] on input "checkbox" at bounding box center [297, 117] width 9 height 9
checkbox input "true"
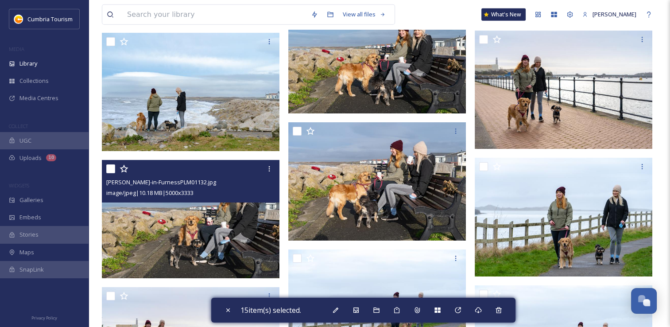
scroll to position [9209, 0]
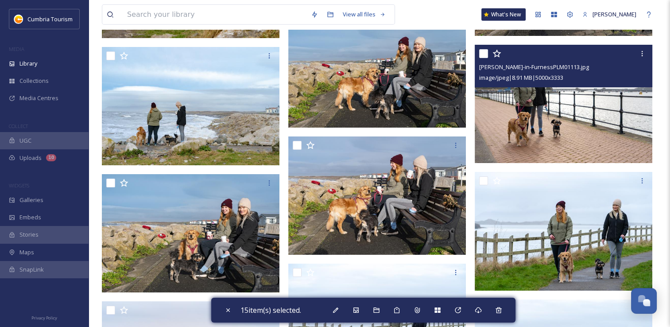
click at [483, 58] on input "checkbox" at bounding box center [483, 53] width 9 height 9
checkbox input "true"
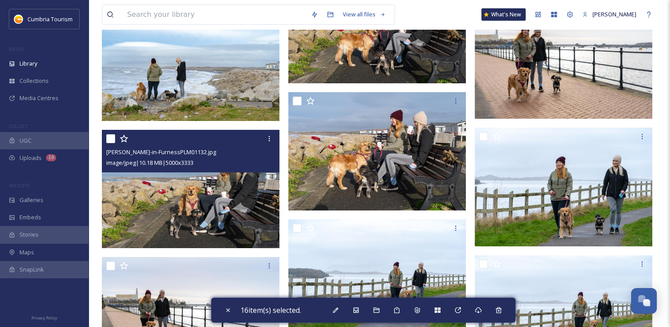
scroll to position [9342, 0]
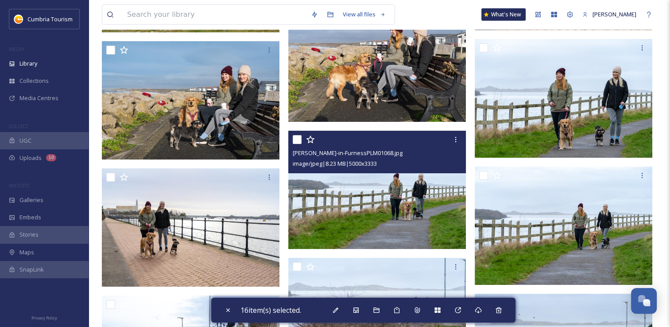
click at [298, 138] on input "checkbox" at bounding box center [297, 139] width 9 height 9
checkbox input "true"
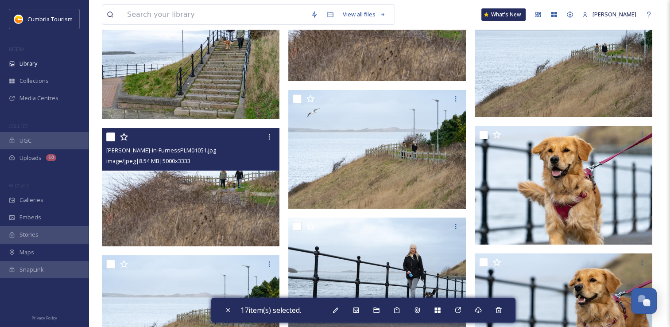
scroll to position [9652, 0]
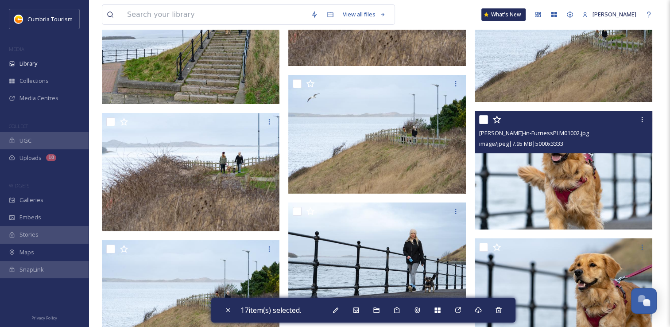
click at [485, 125] on div at bounding box center [564, 120] width 171 height 16
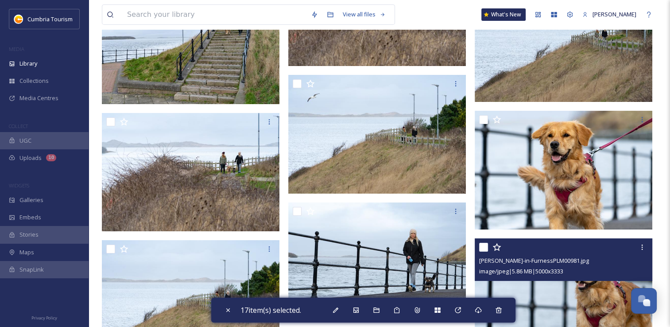
click at [483, 247] on input "checkbox" at bounding box center [483, 247] width 9 height 9
checkbox input "true"
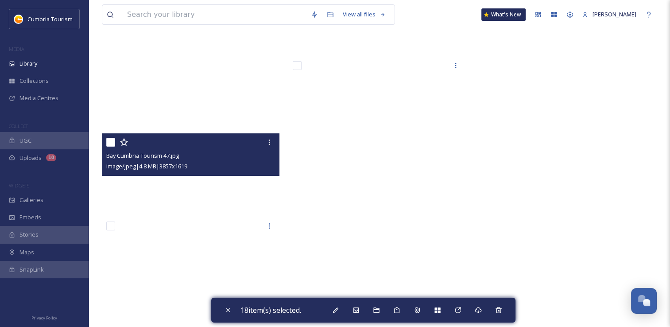
scroll to position [20404, 0]
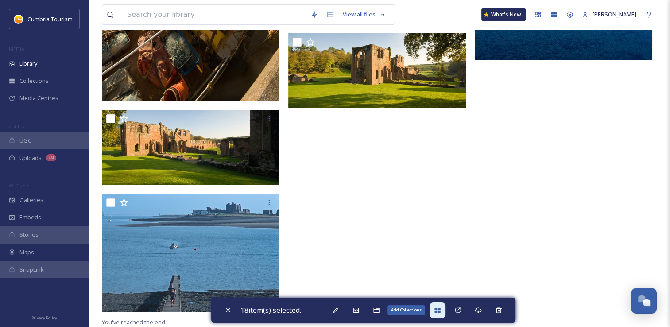
click at [440, 311] on icon at bounding box center [437, 309] width 6 height 5
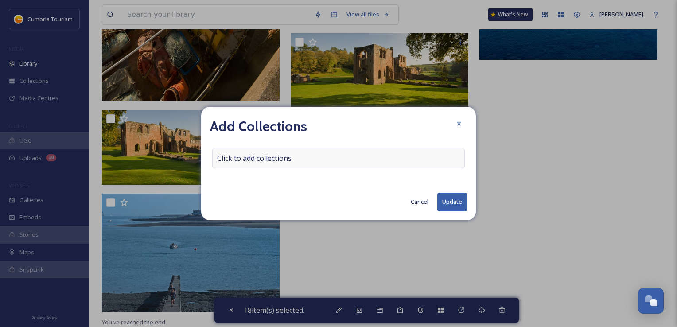
click at [262, 163] on span "Click to add collections" at bounding box center [254, 158] width 74 height 11
click at [260, 160] on input at bounding box center [261, 157] width 97 height 19
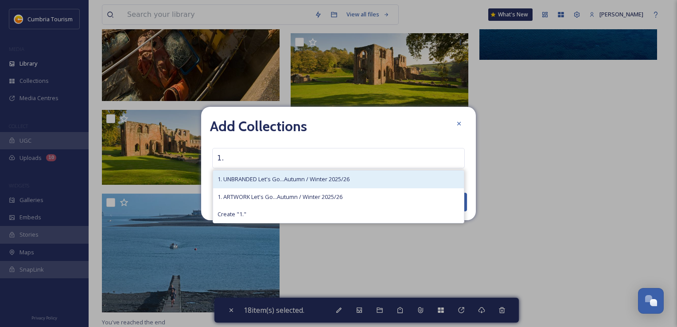
type input "1."
click at [265, 174] on div "1. UNBRANDED Let's Go...Autumn / Winter 2025/26" at bounding box center [338, 178] width 251 height 17
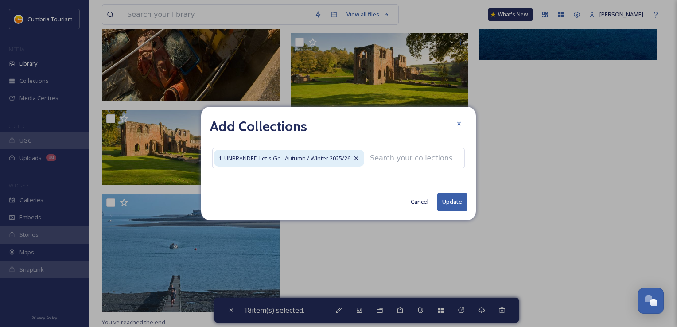
click at [445, 195] on div "Add Collections 1. UNBRANDED Let's Go...Autumn / Winter 2025/26 Cancel Update" at bounding box center [338, 163] width 275 height 113
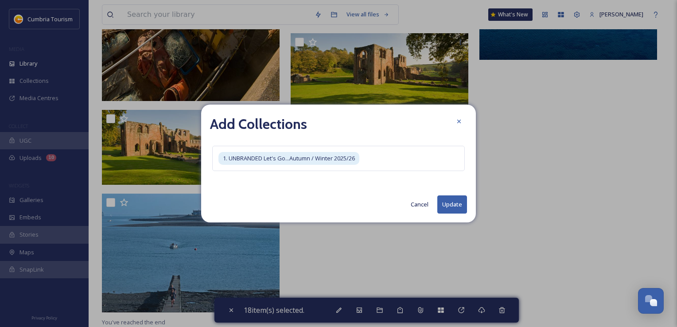
click at [446, 206] on button "Update" at bounding box center [452, 204] width 30 height 18
checkbox input "false"
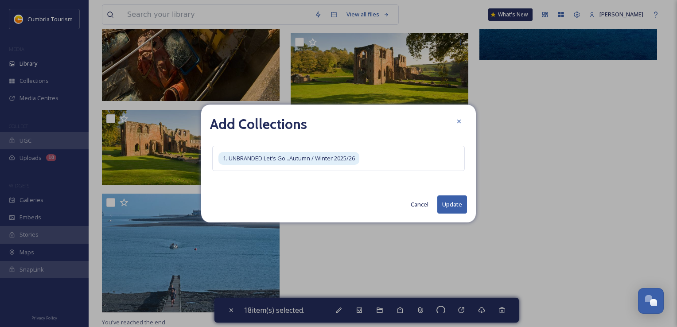
checkbox input "false"
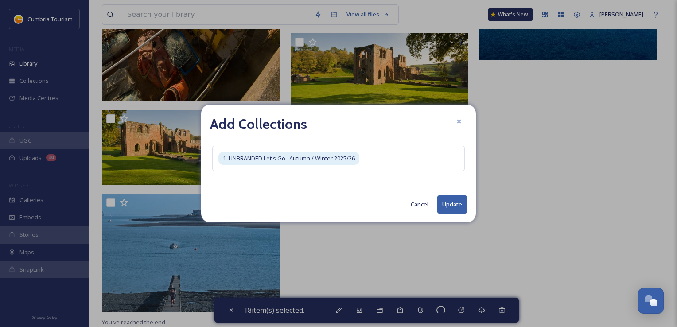
checkbox input "false"
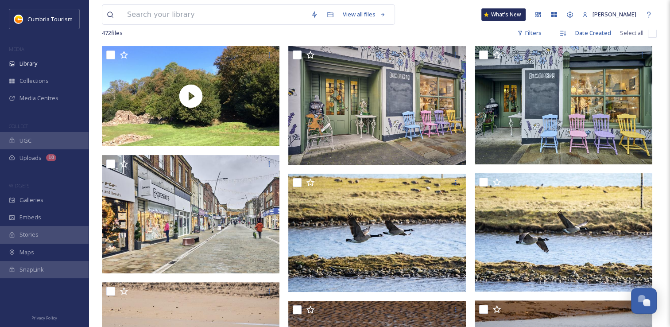
scroll to position [0, 0]
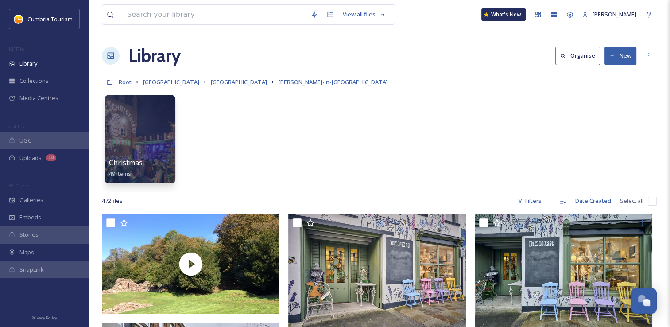
click at [166, 80] on span "[GEOGRAPHIC_DATA]" at bounding box center [171, 82] width 56 height 8
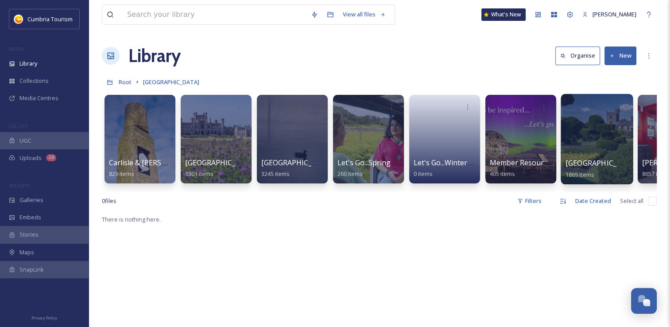
click at [601, 138] on div at bounding box center [597, 139] width 72 height 90
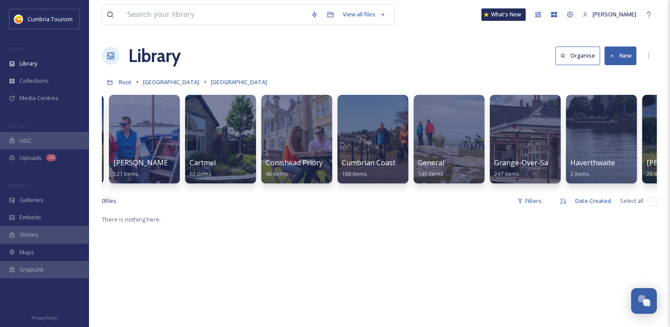
scroll to position [0, 75]
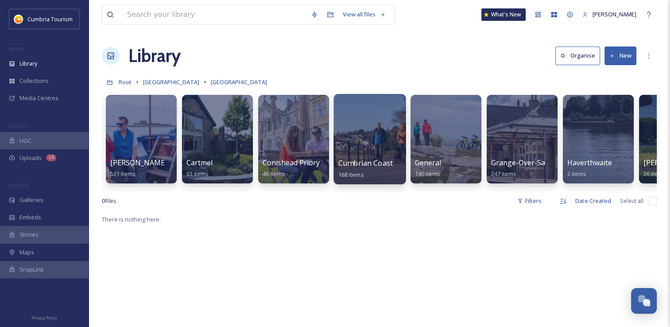
click at [366, 150] on div at bounding box center [369, 139] width 72 height 90
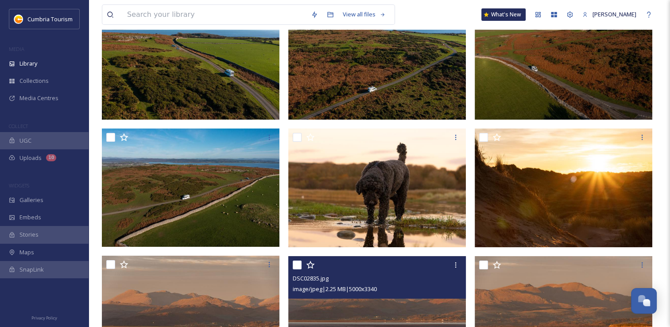
scroll to position [177, 0]
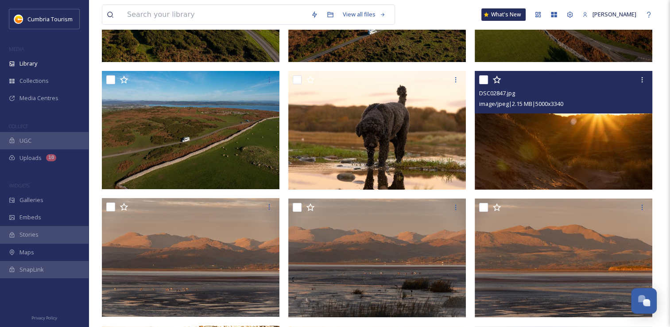
click at [484, 81] on input "checkbox" at bounding box center [483, 79] width 9 height 9
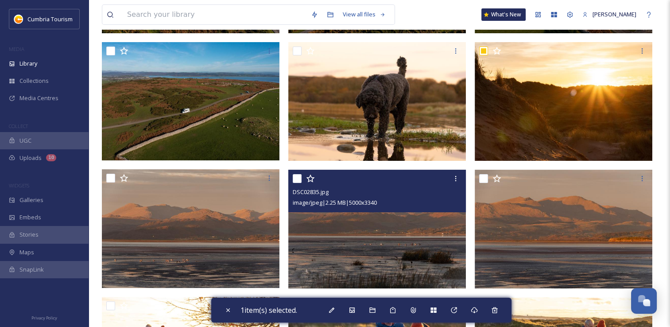
scroll to position [221, 0]
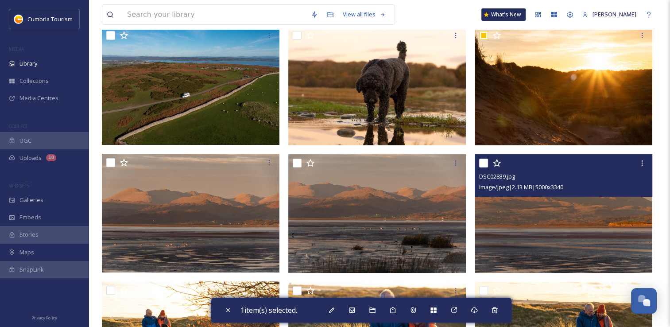
click at [489, 164] on div at bounding box center [564, 163] width 171 height 16
click at [485, 163] on input "checkbox" at bounding box center [483, 163] width 9 height 9
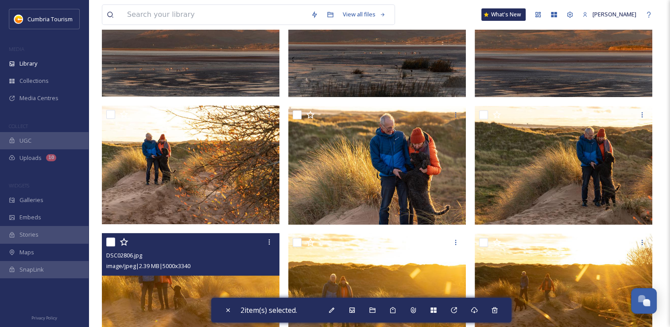
scroll to position [398, 0]
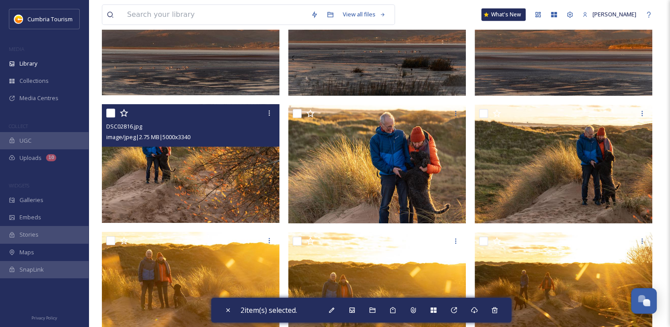
click at [113, 116] on input "checkbox" at bounding box center [110, 112] width 9 height 9
click at [111, 115] on input "checkbox" at bounding box center [110, 112] width 9 height 9
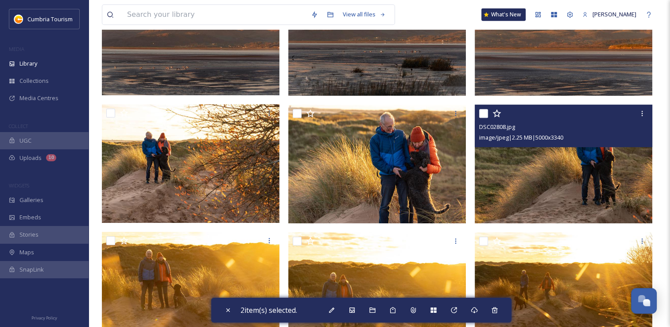
click at [483, 115] on input "checkbox" at bounding box center [483, 113] width 9 height 9
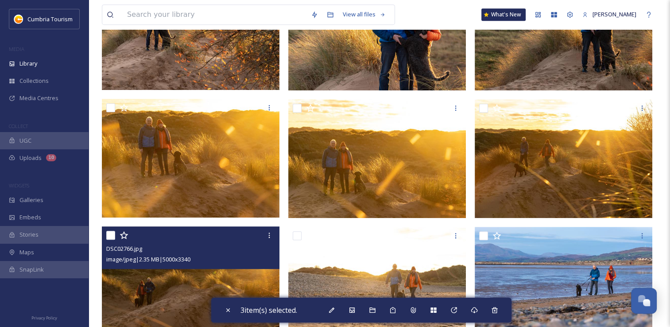
scroll to position [576, 0]
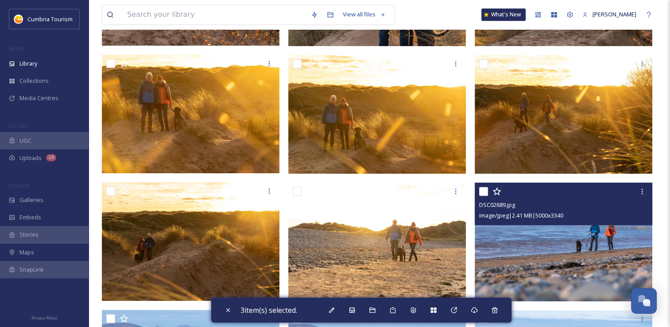
click at [483, 191] on input "checkbox" at bounding box center [483, 191] width 9 height 9
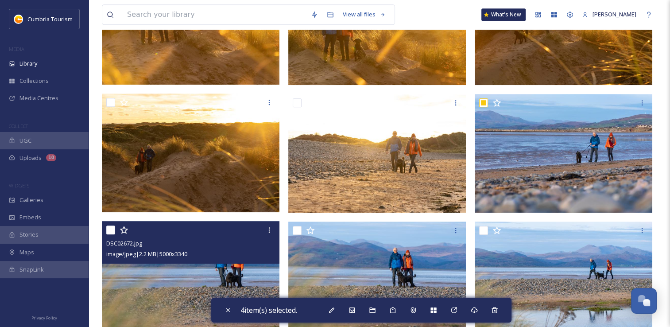
scroll to position [708, 0]
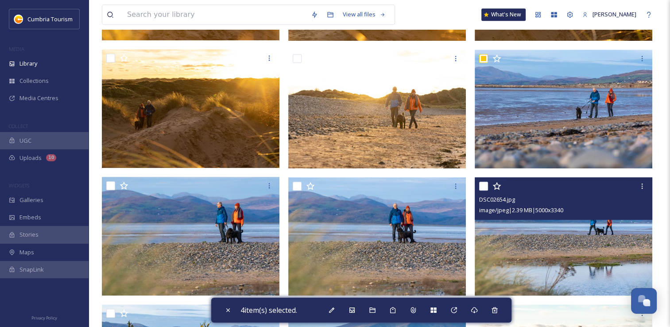
click at [484, 183] on input "checkbox" at bounding box center [483, 186] width 9 height 9
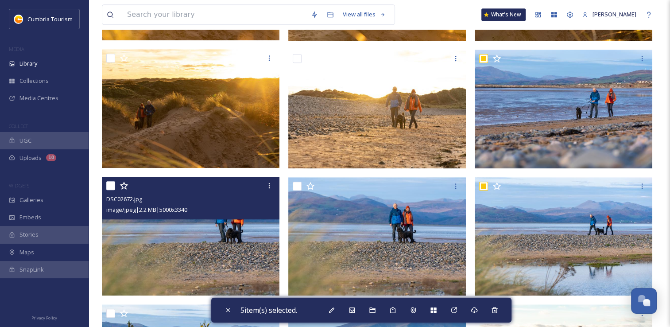
click at [112, 190] on div at bounding box center [191, 186] width 171 height 16
click at [110, 186] on input "checkbox" at bounding box center [110, 185] width 9 height 9
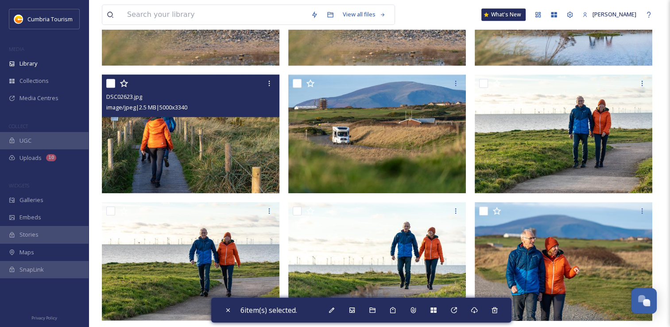
scroll to position [885, 0]
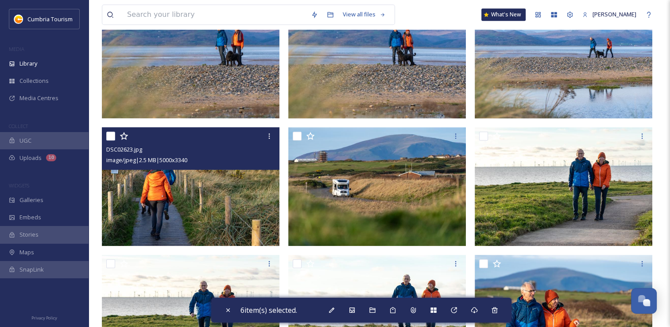
click at [115, 139] on input "checkbox" at bounding box center [110, 135] width 9 height 9
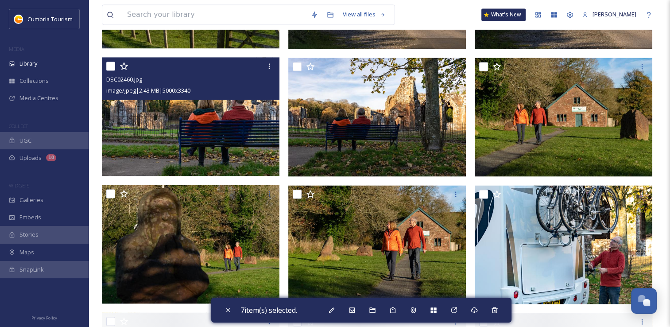
scroll to position [1594, 0]
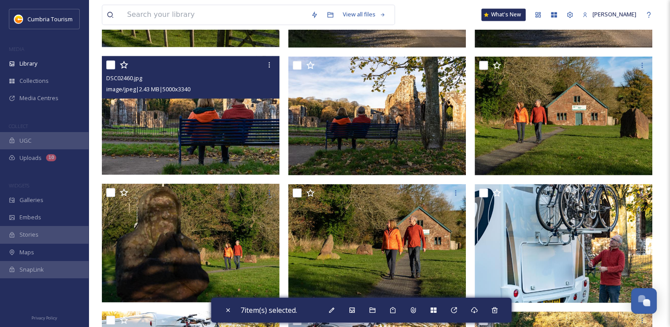
click at [112, 68] on input "checkbox" at bounding box center [110, 64] width 9 height 9
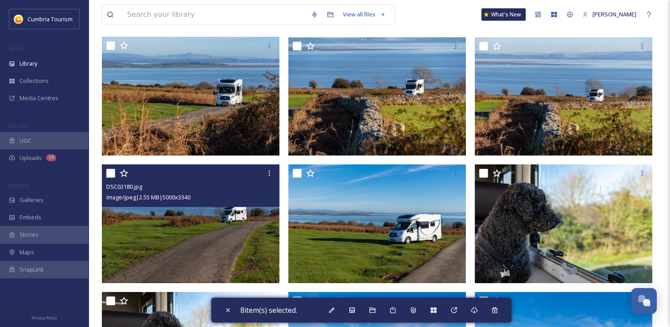
scroll to position [2745, 0]
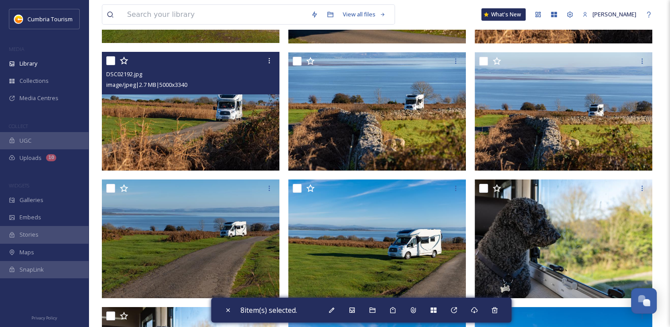
click at [108, 63] on input "checkbox" at bounding box center [110, 60] width 9 height 9
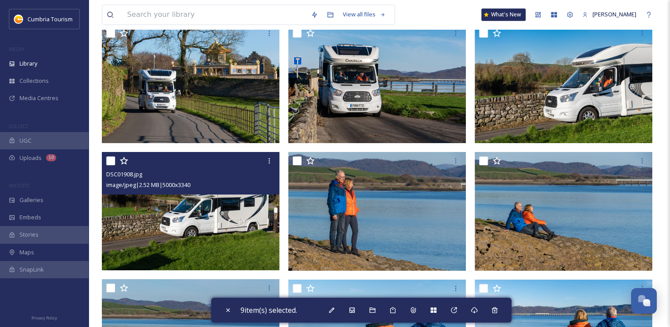
scroll to position [3808, 0]
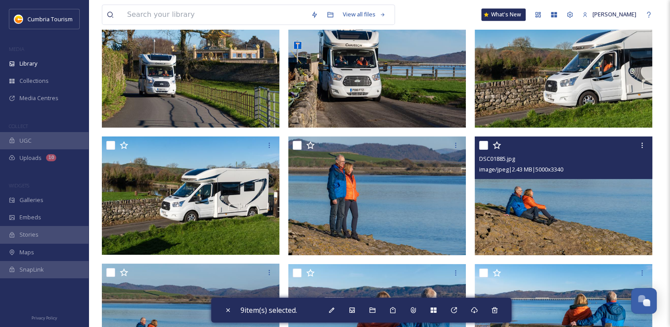
click at [484, 147] on input "checkbox" at bounding box center [483, 145] width 9 height 9
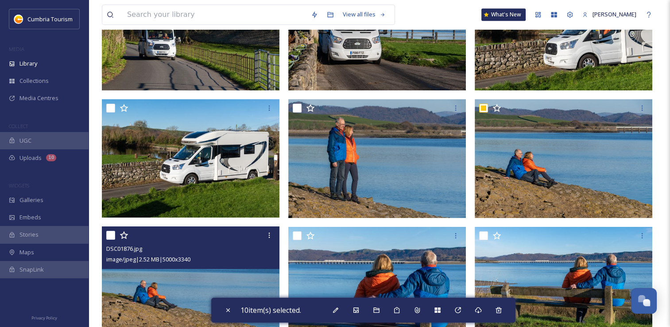
scroll to position [3896, 0]
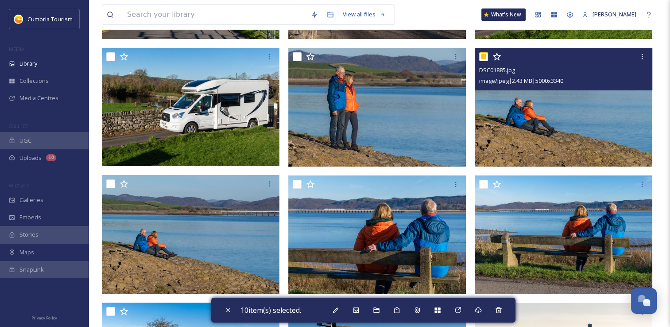
click at [483, 58] on input "checkbox" at bounding box center [483, 56] width 9 height 9
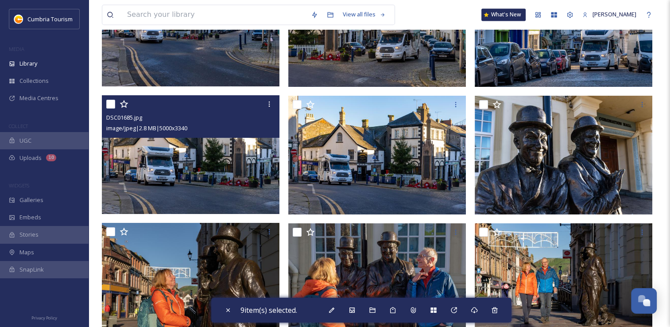
scroll to position [5003, 0]
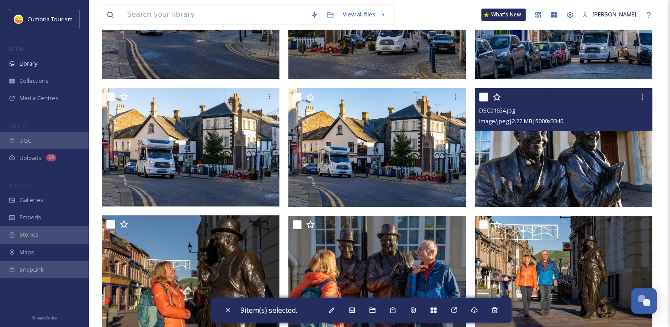
click at [484, 100] on input "checkbox" at bounding box center [483, 97] width 9 height 9
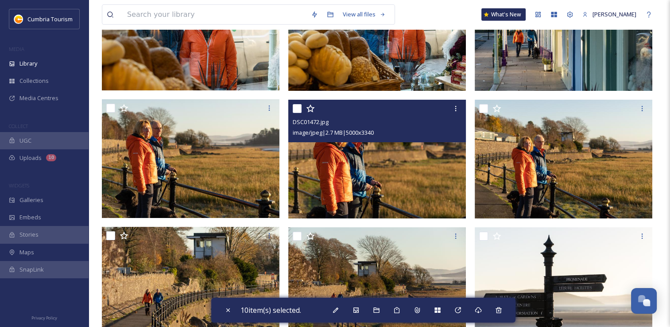
scroll to position [6154, 0]
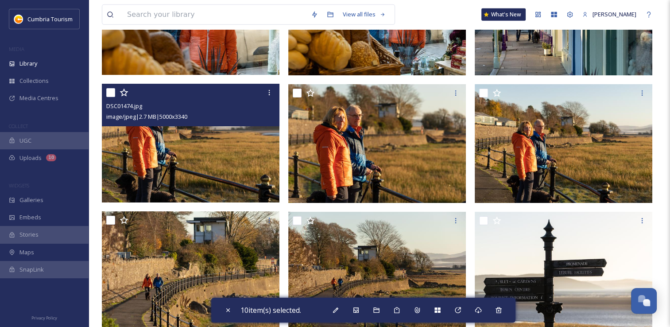
click at [110, 96] on input "checkbox" at bounding box center [110, 92] width 9 height 9
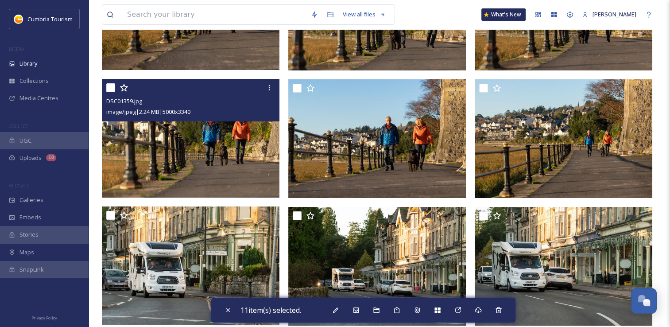
scroll to position [6937, 0]
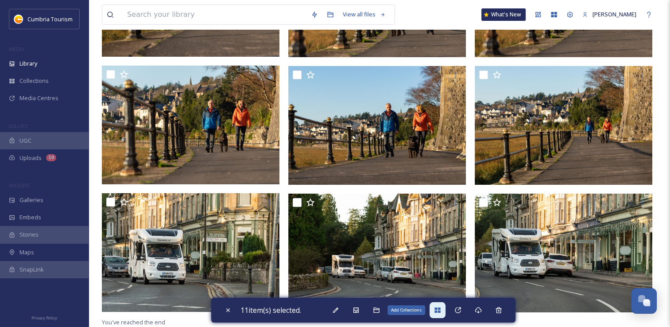
click at [440, 309] on icon at bounding box center [437, 309] width 6 height 5
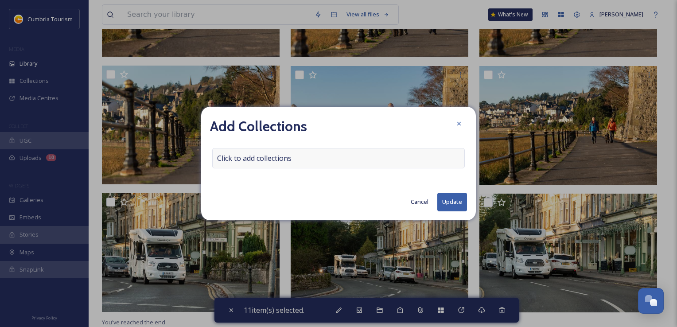
click at [228, 157] on span "Click to add collections" at bounding box center [254, 158] width 74 height 11
click at [234, 159] on input at bounding box center [261, 157] width 97 height 19
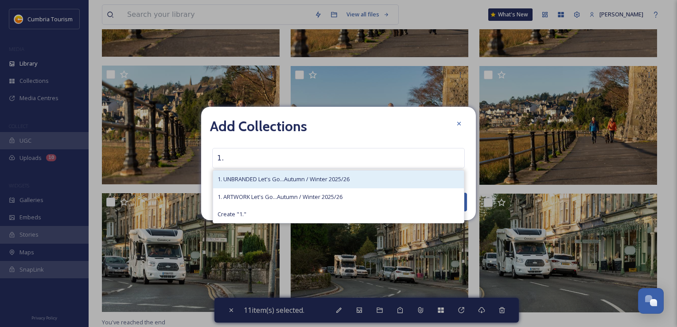
click at [241, 178] on span "1. UNBRANDED Let's Go...Autumn / Winter 2025/26" at bounding box center [283, 179] width 132 height 8
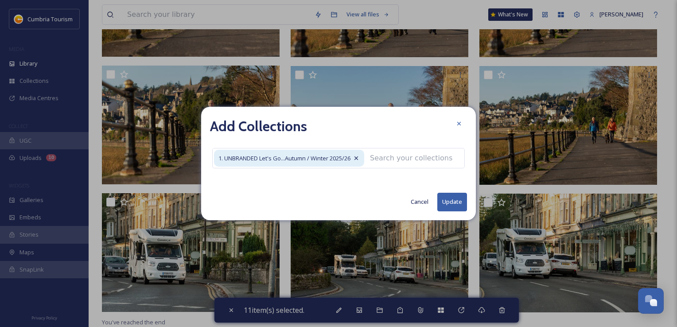
click at [455, 206] on button "Update" at bounding box center [452, 202] width 30 height 18
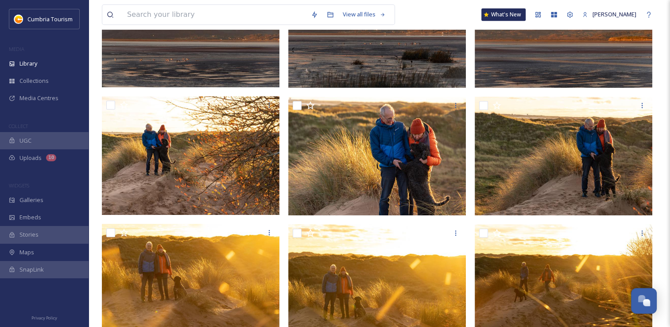
scroll to position [0, 0]
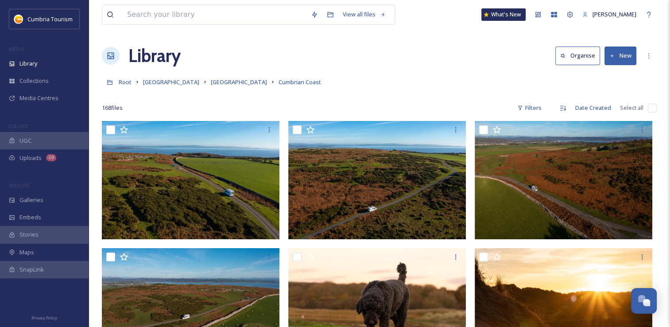
click at [226, 77] on link "[GEOGRAPHIC_DATA]" at bounding box center [239, 82] width 56 height 11
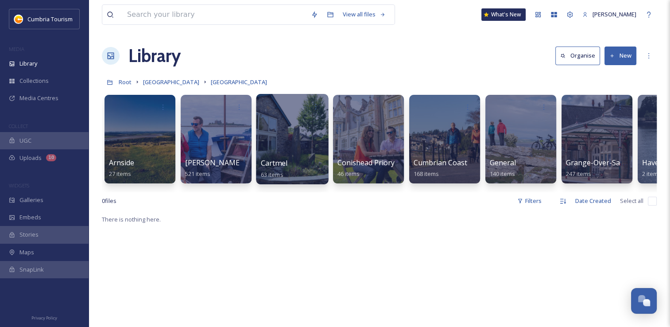
click at [294, 146] on div at bounding box center [292, 139] width 72 height 90
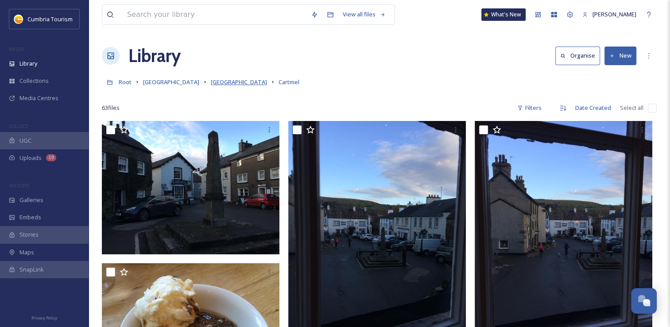
click at [232, 85] on span "[GEOGRAPHIC_DATA]" at bounding box center [239, 82] width 56 height 8
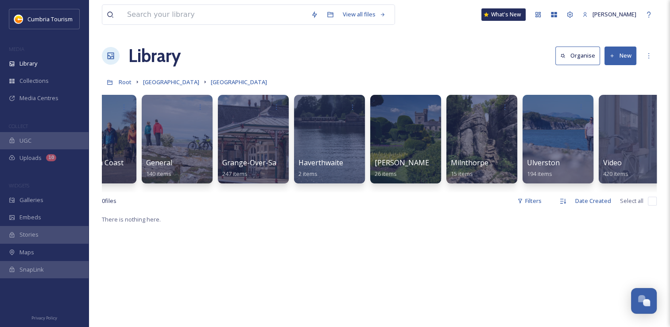
scroll to position [0, 345]
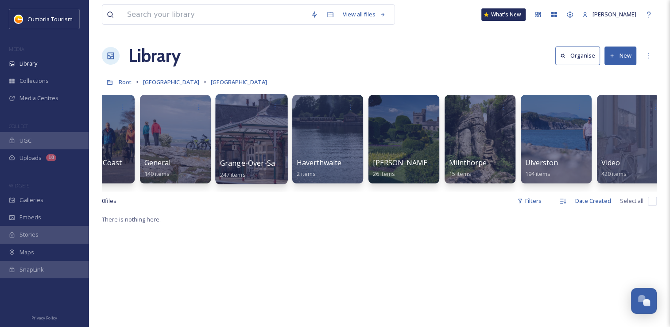
click at [256, 147] on div at bounding box center [251, 139] width 72 height 90
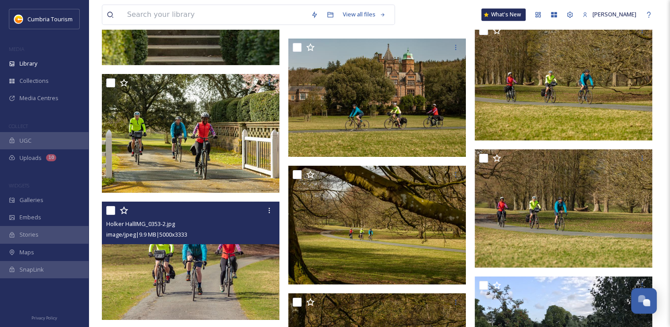
scroll to position [4332, 0]
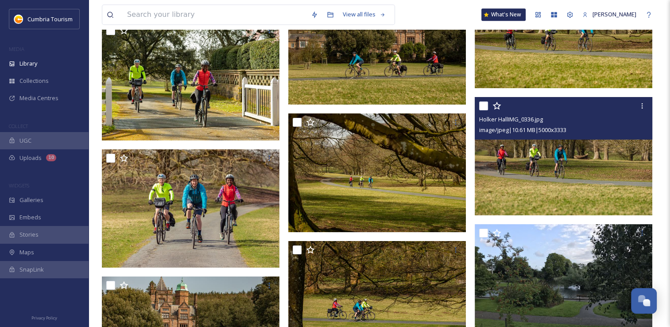
click at [484, 104] on input "checkbox" at bounding box center [483, 105] width 9 height 9
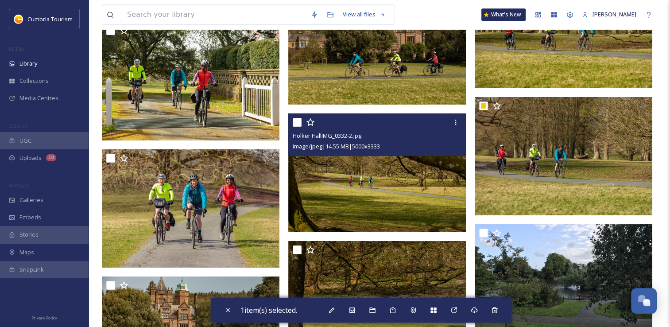
click at [299, 127] on div at bounding box center [378, 122] width 171 height 16
click at [298, 121] on input "checkbox" at bounding box center [297, 122] width 9 height 9
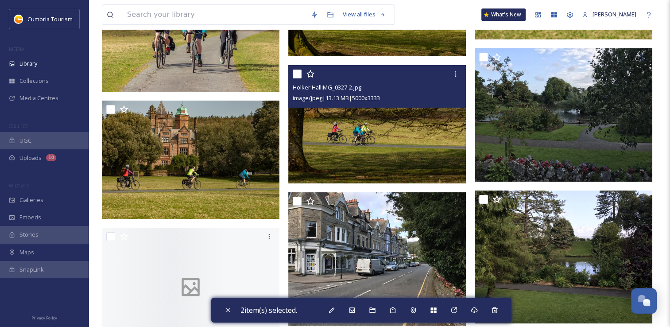
scroll to position [4509, 0]
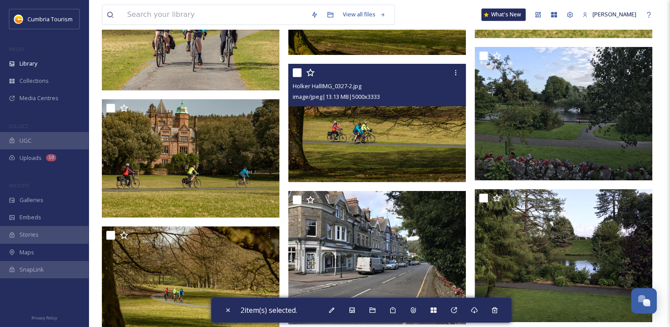
click at [299, 75] on input "checkbox" at bounding box center [297, 72] width 9 height 9
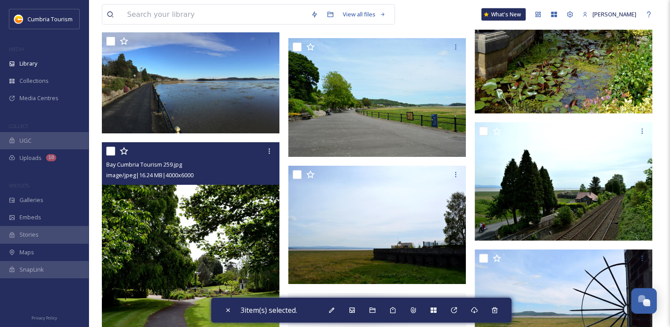
scroll to position [8405, 0]
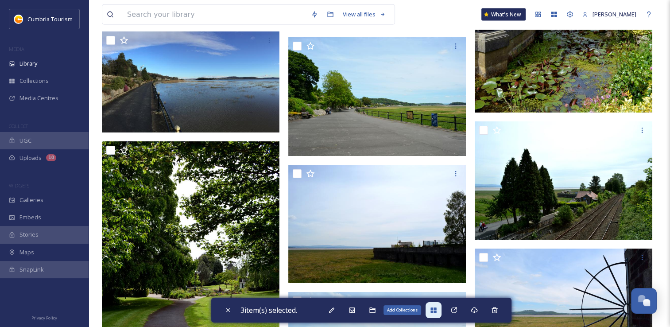
click at [436, 311] on icon at bounding box center [433, 309] width 6 height 5
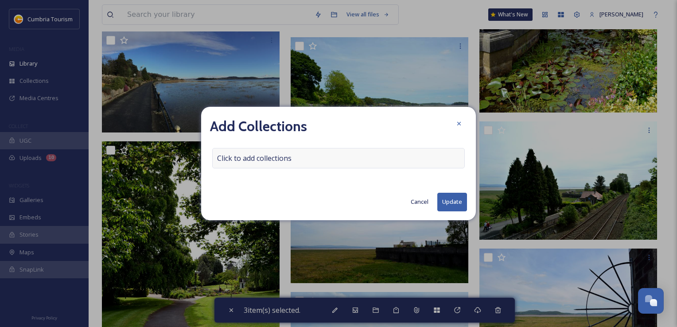
click at [262, 156] on span "Click to add collections" at bounding box center [254, 158] width 74 height 11
click at [261, 156] on input at bounding box center [261, 157] width 97 height 19
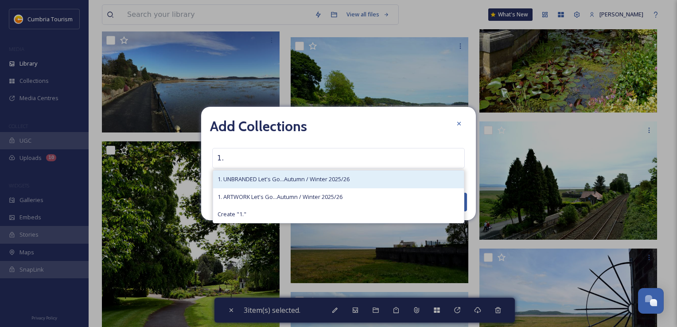
click at [257, 176] on span "1. UNBRANDED Let's Go...Autumn / Winter 2025/26" at bounding box center [283, 179] width 132 height 8
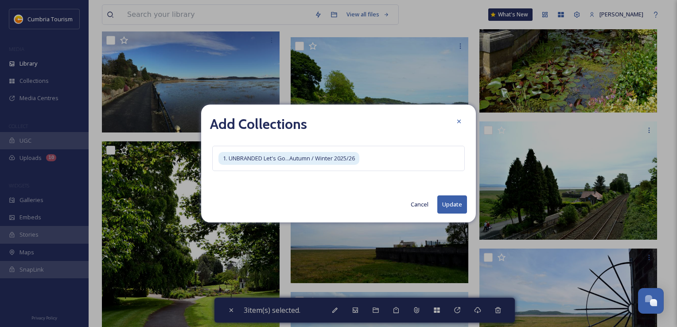
click at [447, 195] on button "Update" at bounding box center [452, 204] width 30 height 18
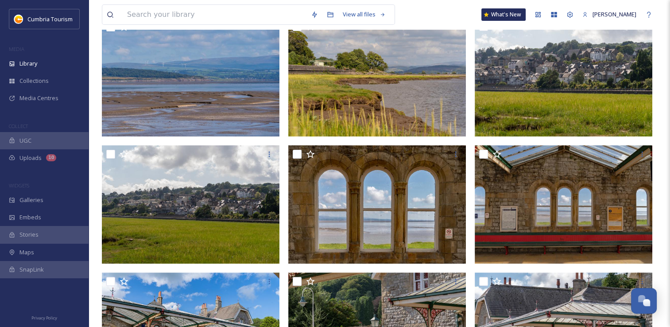
scroll to position [0, 0]
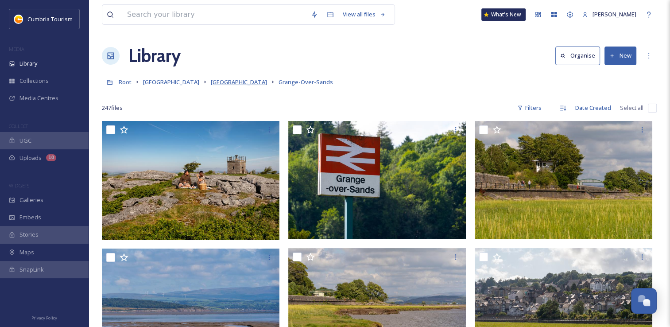
click at [238, 84] on span "[GEOGRAPHIC_DATA]" at bounding box center [239, 82] width 56 height 8
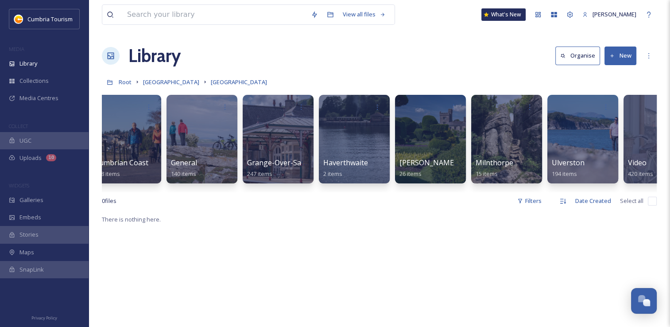
scroll to position [0, 359]
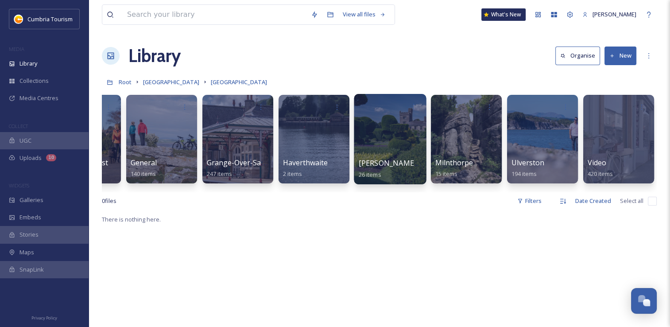
click at [384, 142] on div at bounding box center [390, 139] width 72 height 90
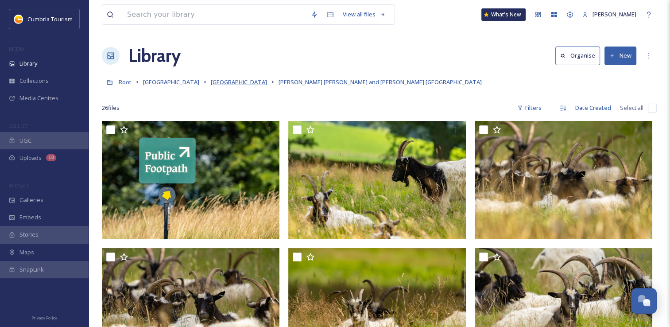
click at [244, 83] on span "[GEOGRAPHIC_DATA]" at bounding box center [239, 82] width 56 height 8
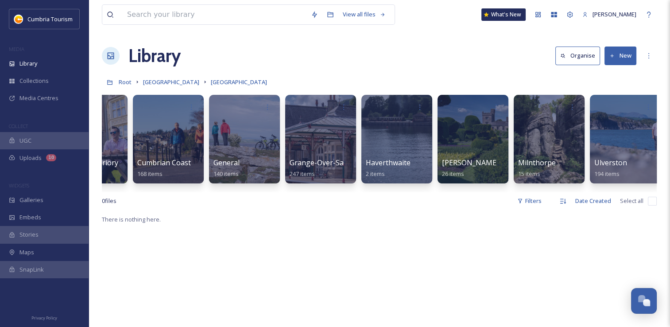
scroll to position [0, 359]
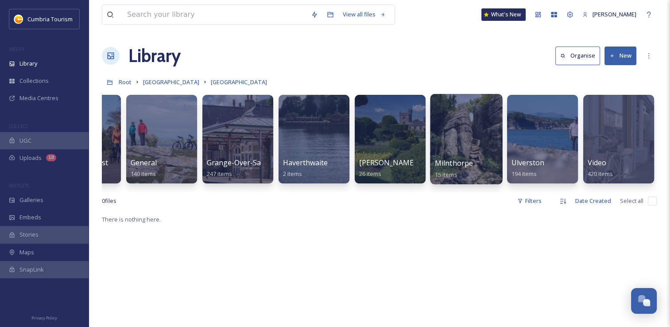
click at [466, 142] on div at bounding box center [466, 139] width 72 height 90
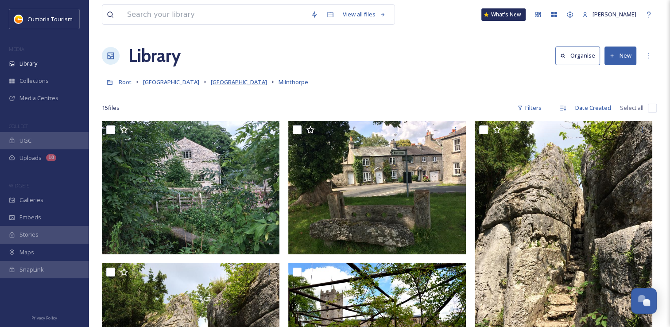
click at [231, 82] on span "[GEOGRAPHIC_DATA]" at bounding box center [239, 82] width 56 height 8
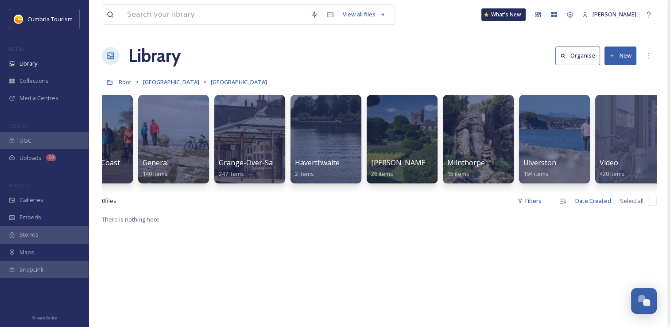
scroll to position [0, 359]
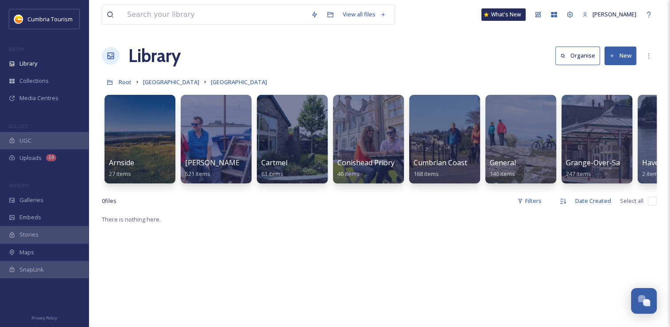
scroll to position [0, 359]
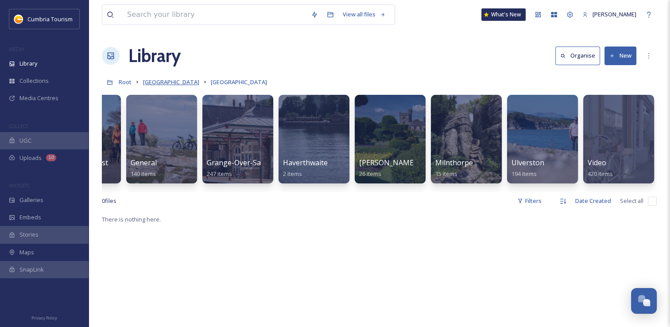
click at [174, 81] on span "[GEOGRAPHIC_DATA]" at bounding box center [171, 82] width 56 height 8
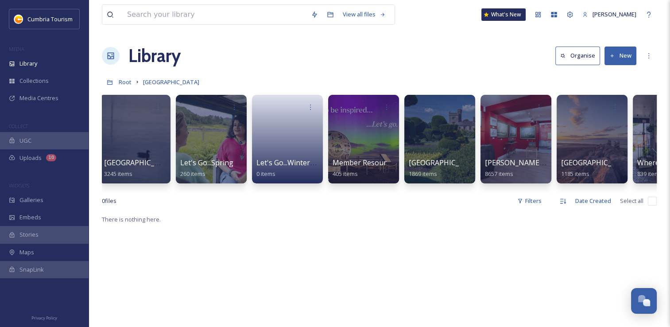
scroll to position [0, 207]
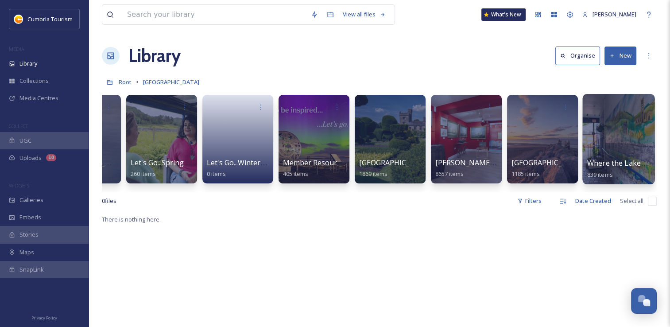
click at [615, 136] on div at bounding box center [618, 139] width 72 height 90
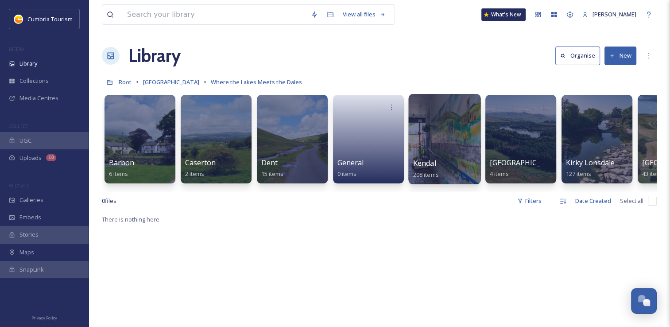
click at [425, 158] on span "Kendal" at bounding box center [424, 163] width 23 height 10
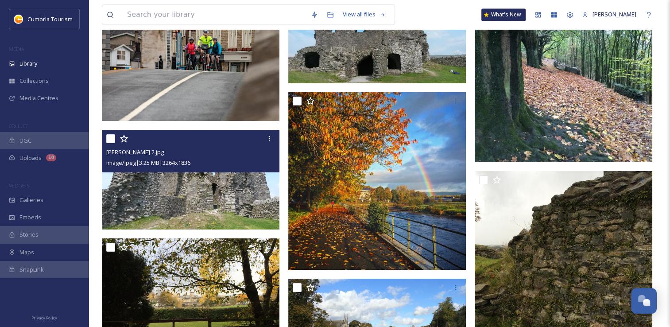
scroll to position [7969, 0]
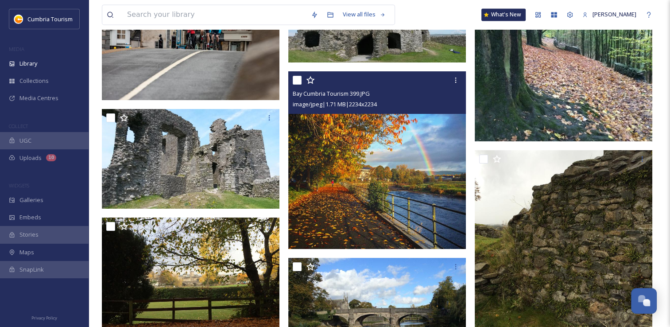
click at [297, 82] on input "checkbox" at bounding box center [297, 80] width 9 height 9
checkbox input "true"
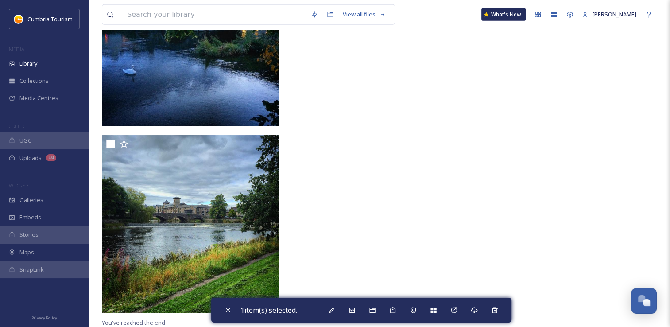
scroll to position [9171, 0]
click at [436, 310] on icon at bounding box center [433, 309] width 7 height 7
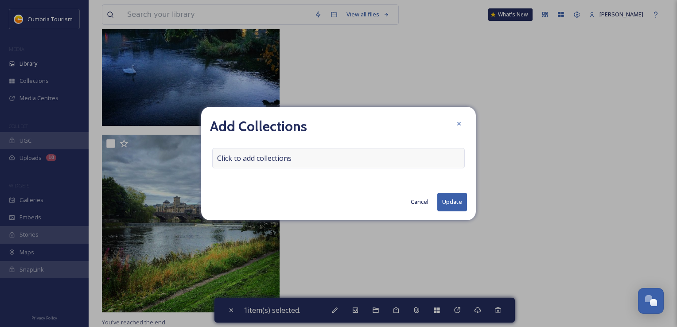
click at [251, 158] on span "Click to add collections" at bounding box center [254, 158] width 74 height 11
click at [251, 158] on input at bounding box center [261, 157] width 97 height 19
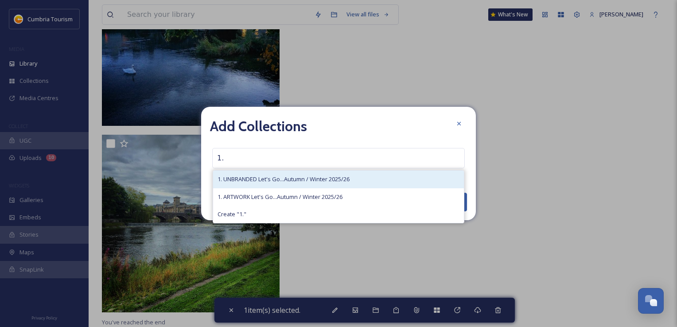
type input "1."
click at [260, 181] on span "1. UNBRANDED Let's Go...Autumn / Winter 2025/26" at bounding box center [283, 179] width 132 height 8
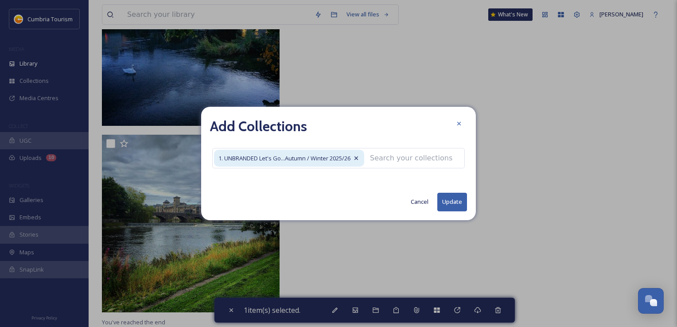
click at [441, 202] on button "Update" at bounding box center [452, 202] width 30 height 18
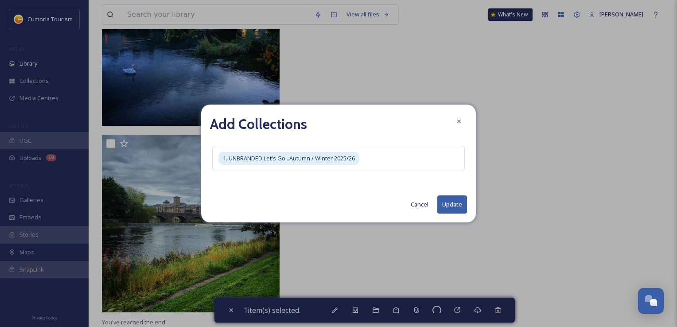
checkbox input "false"
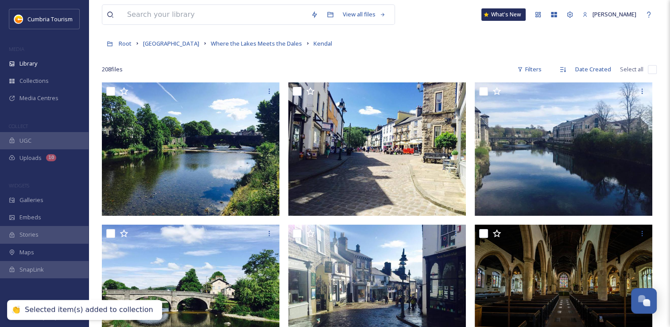
scroll to position [0, 0]
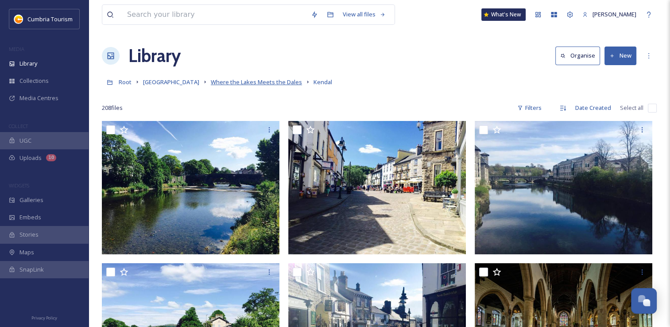
click at [222, 81] on span "Where the Lakes Meets the Dales" at bounding box center [256, 82] width 91 height 8
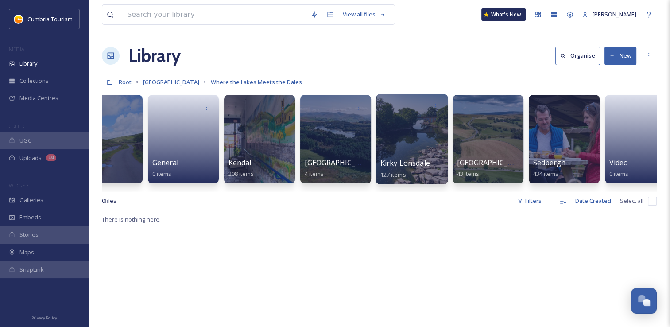
scroll to position [0, 186]
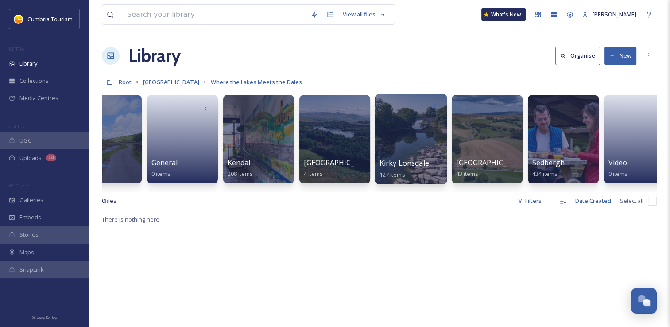
click at [414, 150] on div at bounding box center [411, 139] width 72 height 90
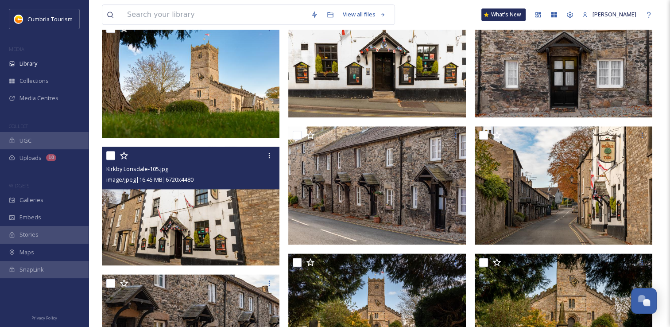
scroll to position [1018, 0]
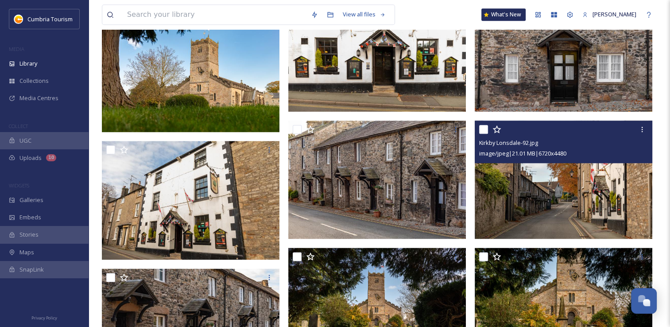
click at [482, 130] on input "checkbox" at bounding box center [483, 129] width 9 height 9
checkbox input "true"
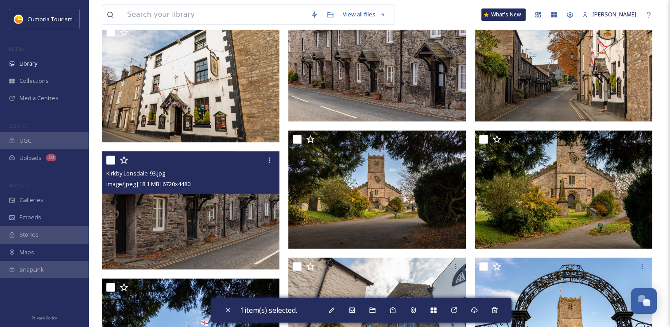
scroll to position [1151, 0]
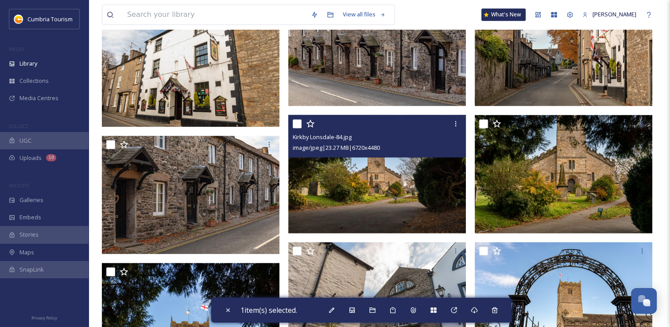
click at [298, 127] on input "checkbox" at bounding box center [297, 123] width 9 height 9
click at [299, 126] on input "checkbox" at bounding box center [297, 123] width 9 height 9
checkbox input "true"
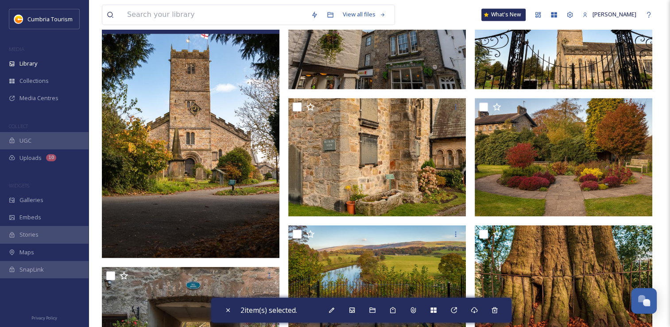
scroll to position [1461, 0]
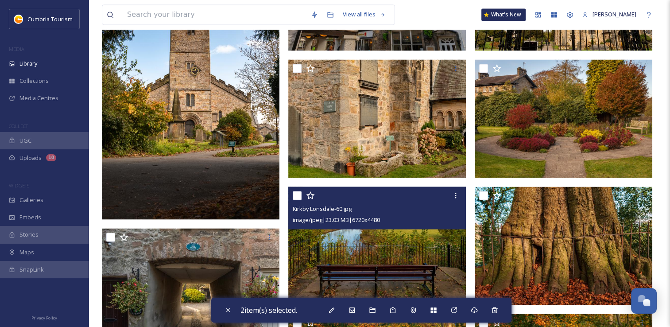
click at [296, 195] on input "checkbox" at bounding box center [297, 195] width 9 height 9
checkbox input "true"
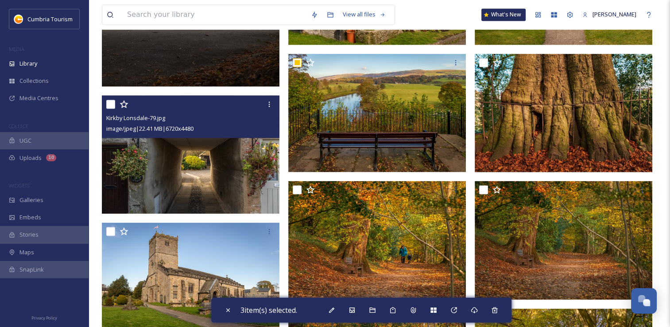
scroll to position [1638, 0]
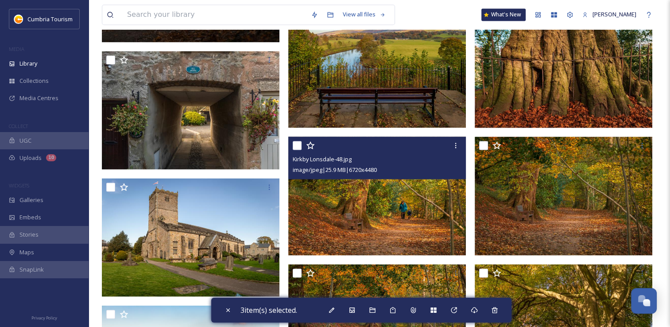
click at [297, 147] on input "checkbox" at bounding box center [297, 145] width 9 height 9
checkbox input "true"
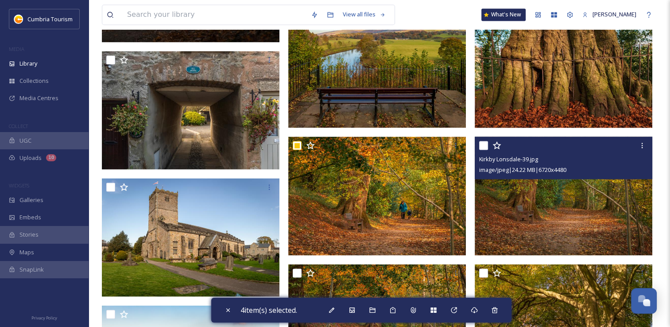
click at [480, 146] on input "checkbox" at bounding box center [483, 145] width 9 height 9
checkbox input "true"
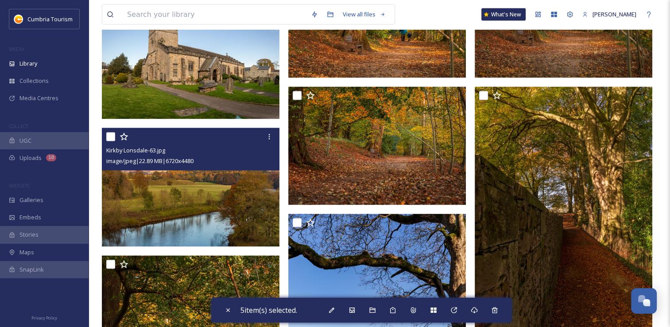
scroll to position [1904, 0]
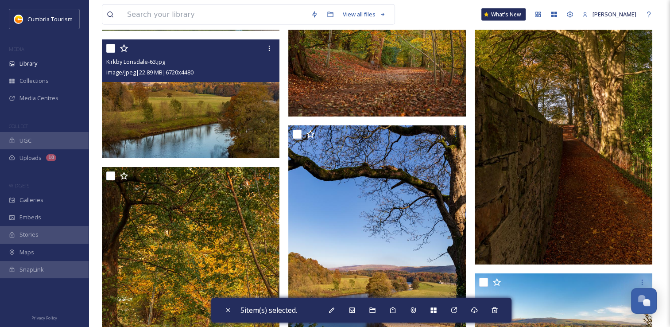
click at [108, 50] on input "checkbox" at bounding box center [110, 48] width 9 height 9
checkbox input "true"
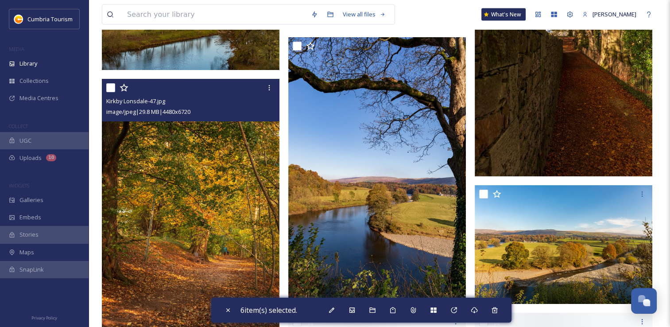
scroll to position [1992, 0]
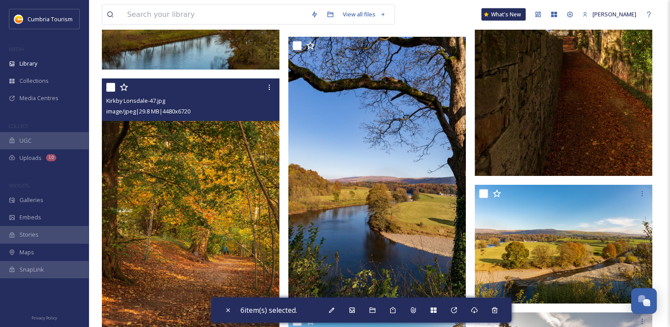
click at [110, 89] on input "checkbox" at bounding box center [110, 87] width 9 height 9
checkbox input "true"
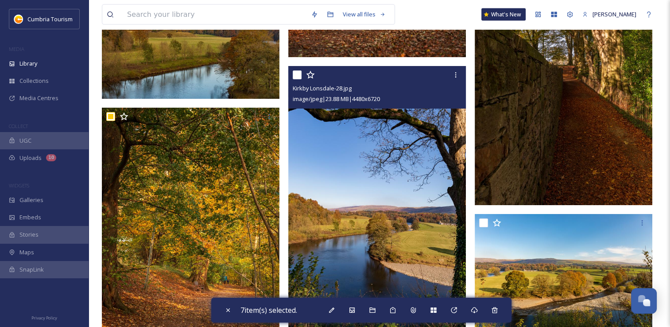
scroll to position [1948, 0]
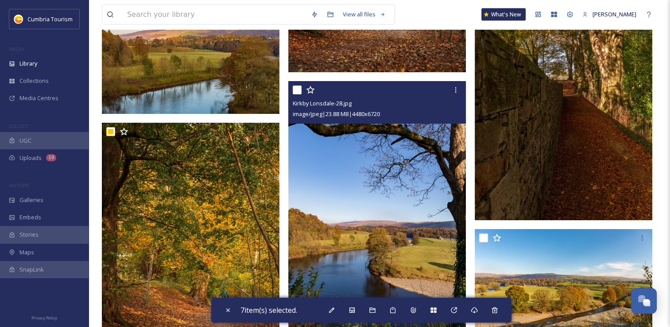
click at [298, 92] on input "checkbox" at bounding box center [297, 89] width 9 height 9
checkbox input "true"
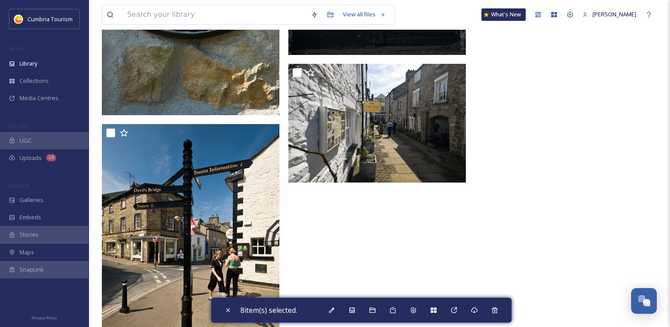
scroll to position [7072, 0]
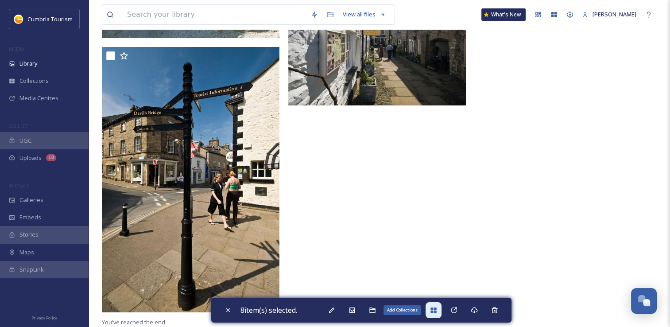
click at [436, 313] on icon at bounding box center [433, 309] width 6 height 5
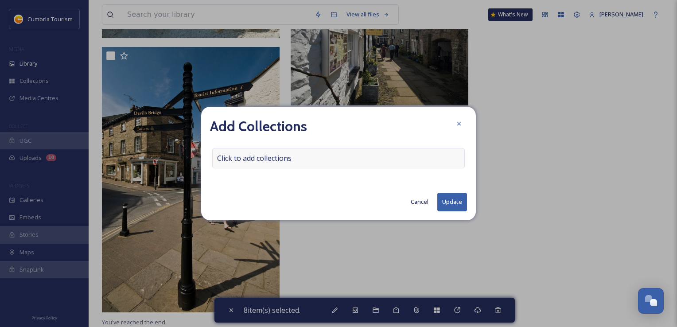
click at [239, 160] on span "Click to add collections" at bounding box center [254, 158] width 74 height 11
click at [239, 153] on input at bounding box center [261, 157] width 97 height 19
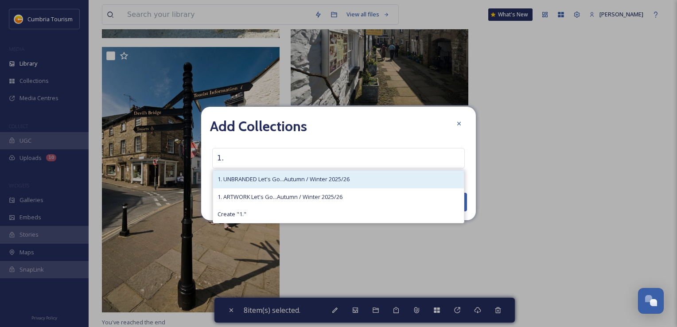
type input "1."
click at [253, 181] on span "1. UNBRANDED Let's Go...Autumn / Winter 2025/26" at bounding box center [283, 179] width 132 height 8
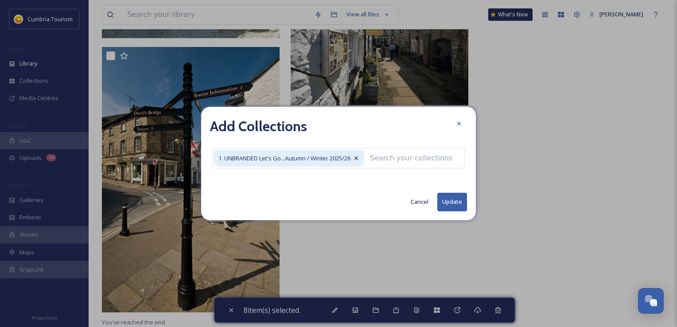
click at [456, 199] on button "Update" at bounding box center [452, 202] width 30 height 18
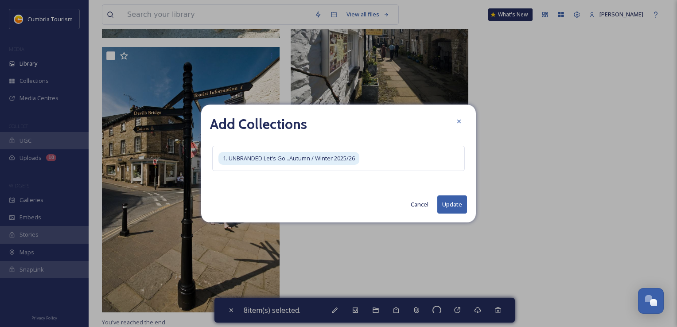
checkbox input "false"
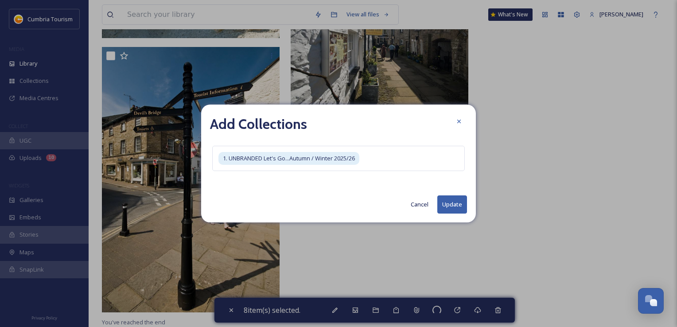
checkbox input "false"
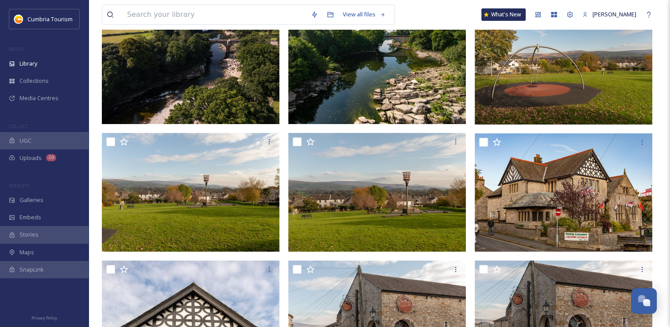
scroll to position [4, 0]
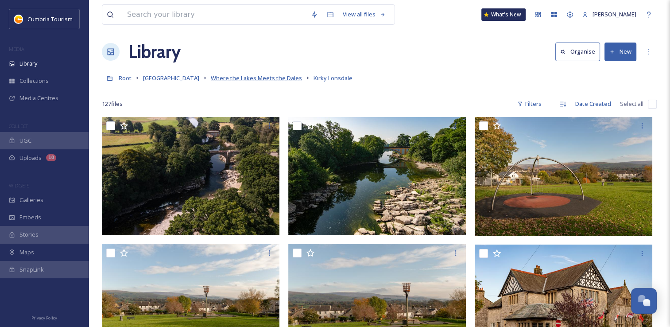
click at [264, 76] on span "Where the Lakes Meets the Dales" at bounding box center [256, 78] width 91 height 8
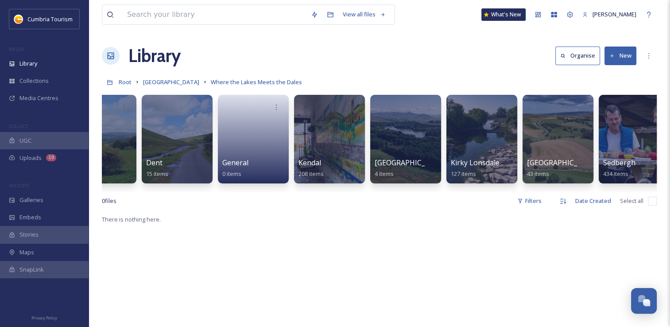
scroll to position [0, 207]
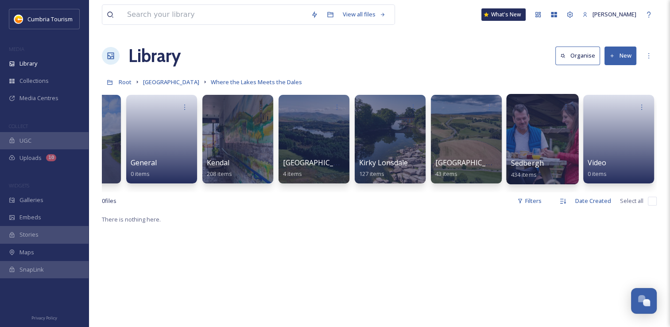
click at [532, 146] on div at bounding box center [542, 139] width 72 height 90
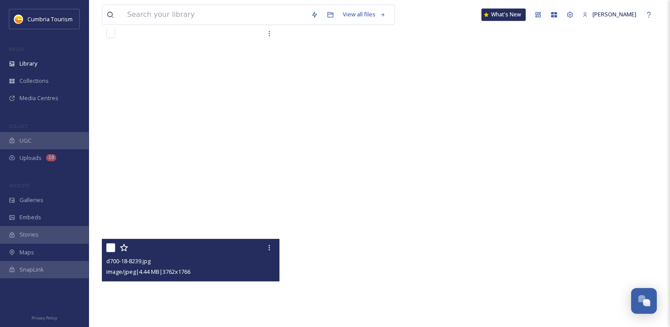
scroll to position [17562, 0]
